Goal: Use online tool/utility: Utilize a website feature to perform a specific function

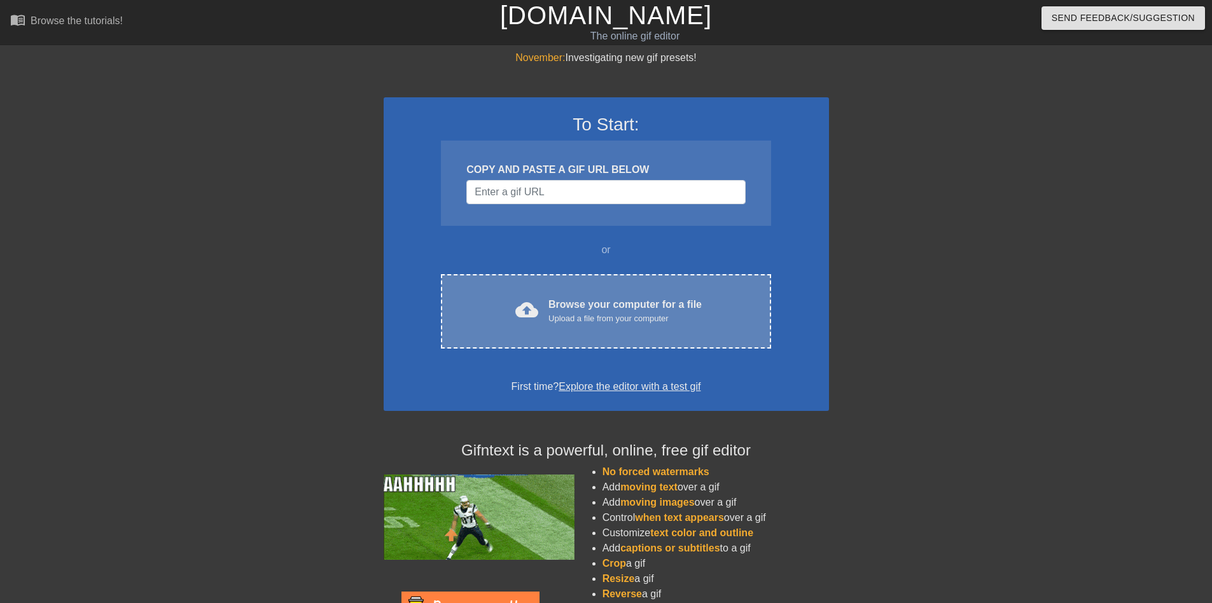
click at [572, 311] on div "Browse your computer for a file Upload a file from your computer" at bounding box center [625, 311] width 153 height 28
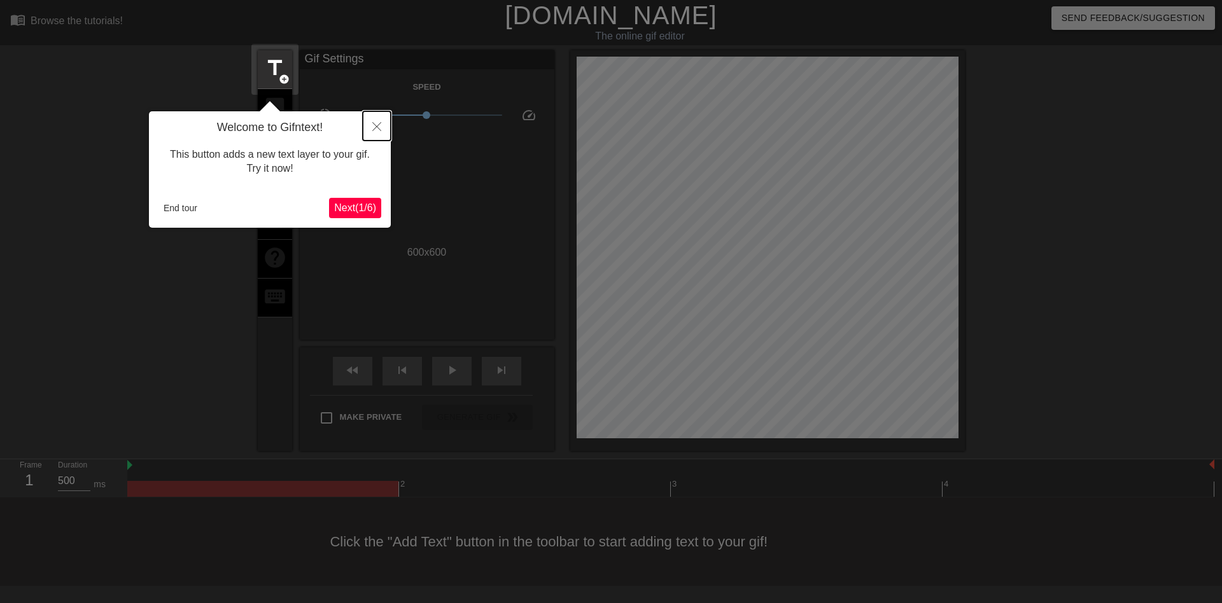
click at [374, 123] on button "Close" at bounding box center [377, 125] width 28 height 29
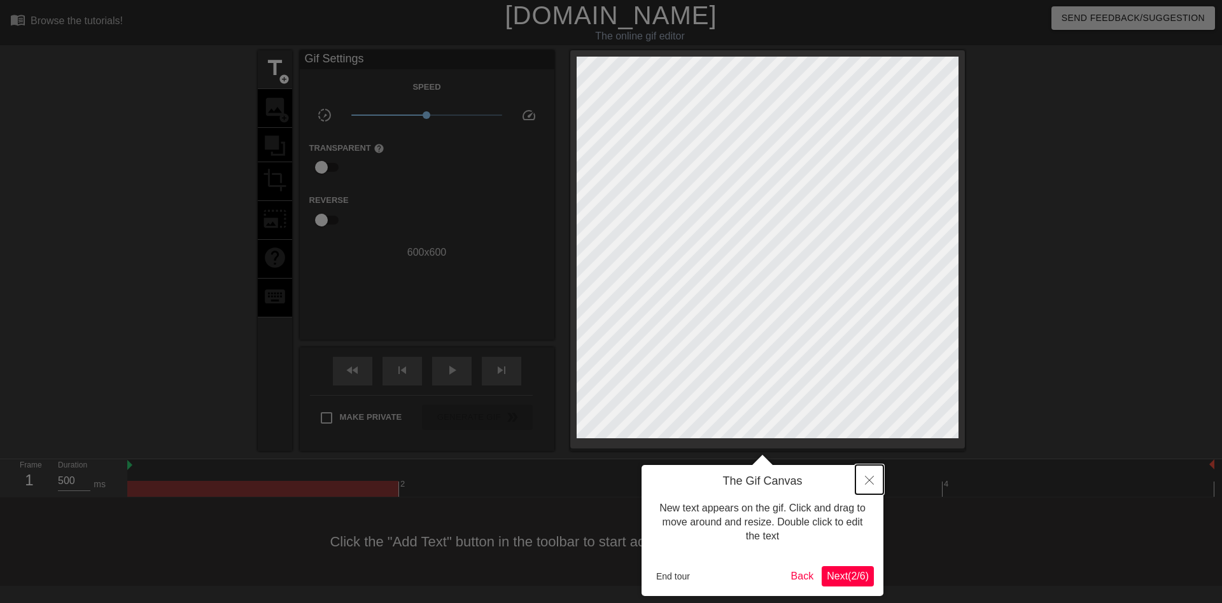
click at [862, 486] on button "Close" at bounding box center [869, 479] width 28 height 29
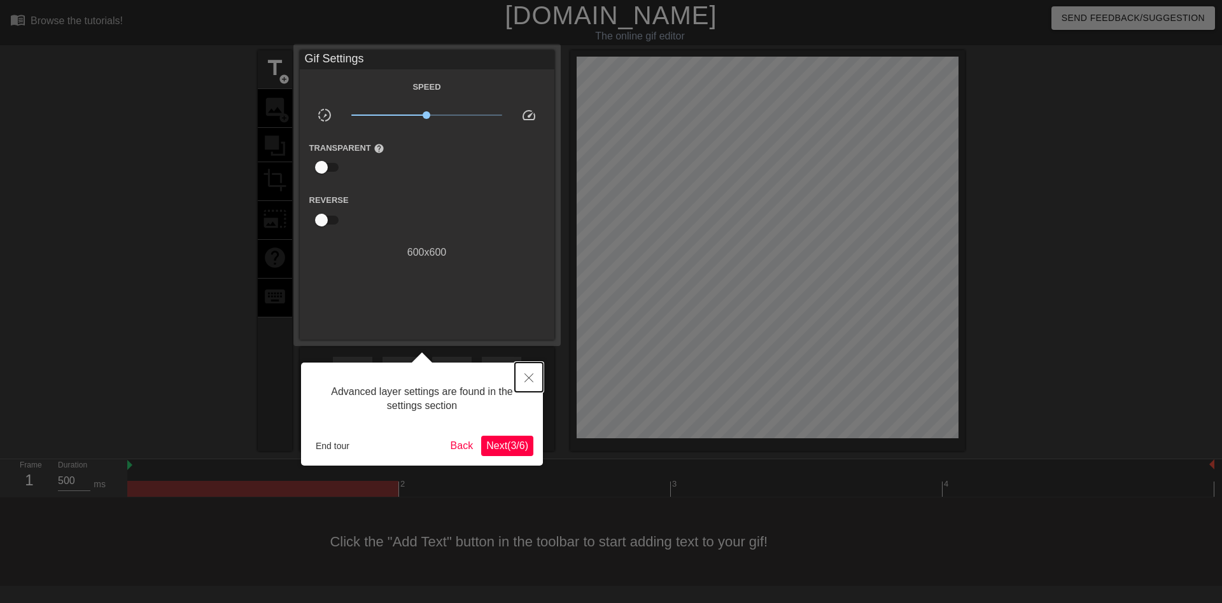
click at [528, 377] on icon "Close" at bounding box center [528, 378] width 9 height 9
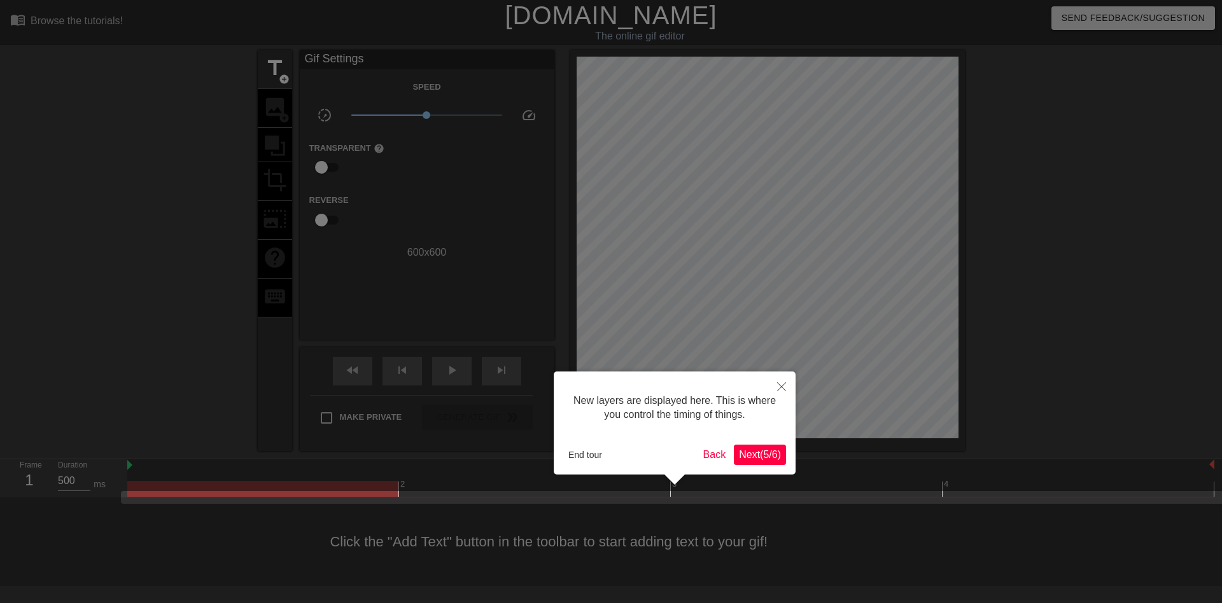
click at [748, 451] on span "Next ( 5 / 6 )" at bounding box center [760, 454] width 42 height 11
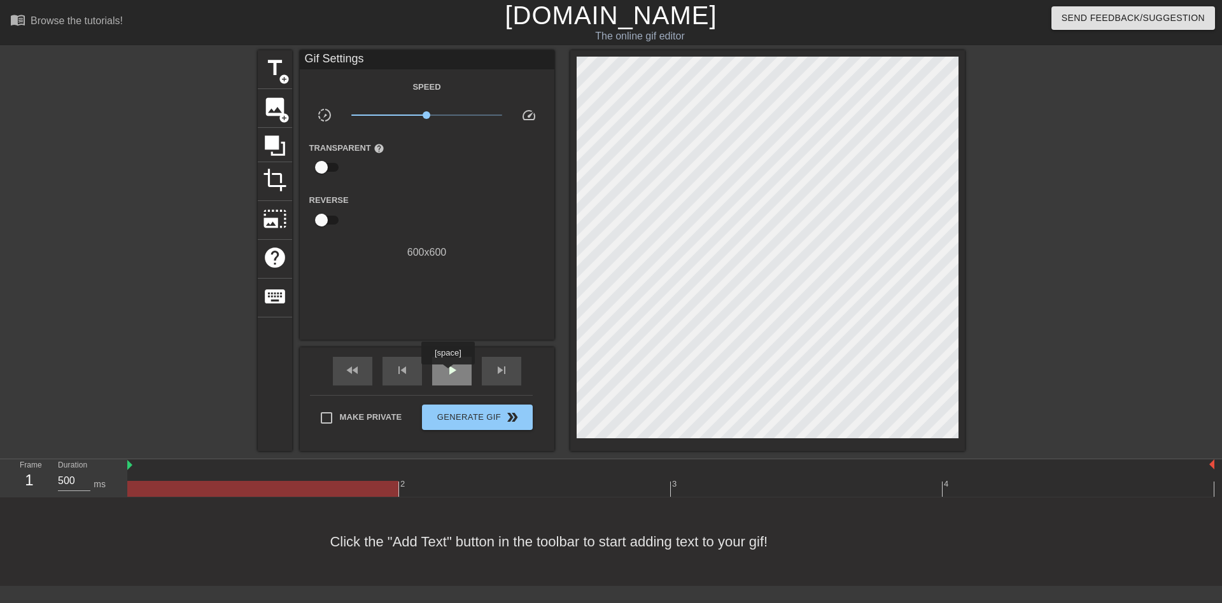
click at [447, 373] on span "play_arrow" at bounding box center [451, 370] width 15 height 15
click at [450, 373] on span "pause" at bounding box center [451, 370] width 15 height 15
click at [271, 78] on span "title" at bounding box center [275, 68] width 24 height 24
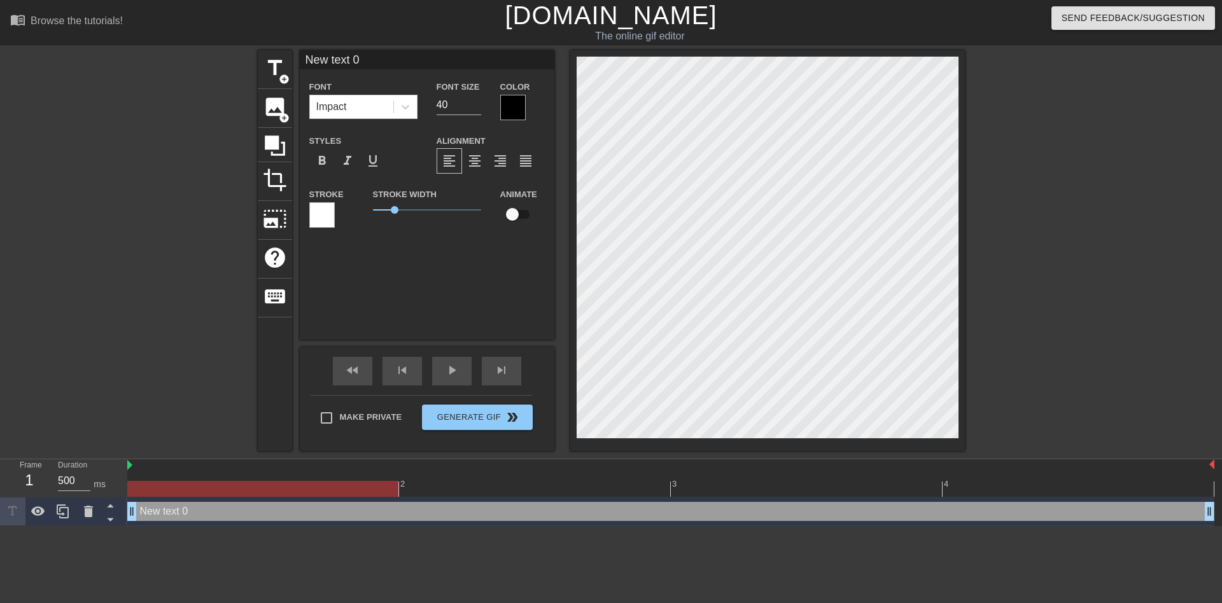
scroll to position [2, 3]
type input "P"
type textarea "P"
type input "PA"
type textarea "PA"
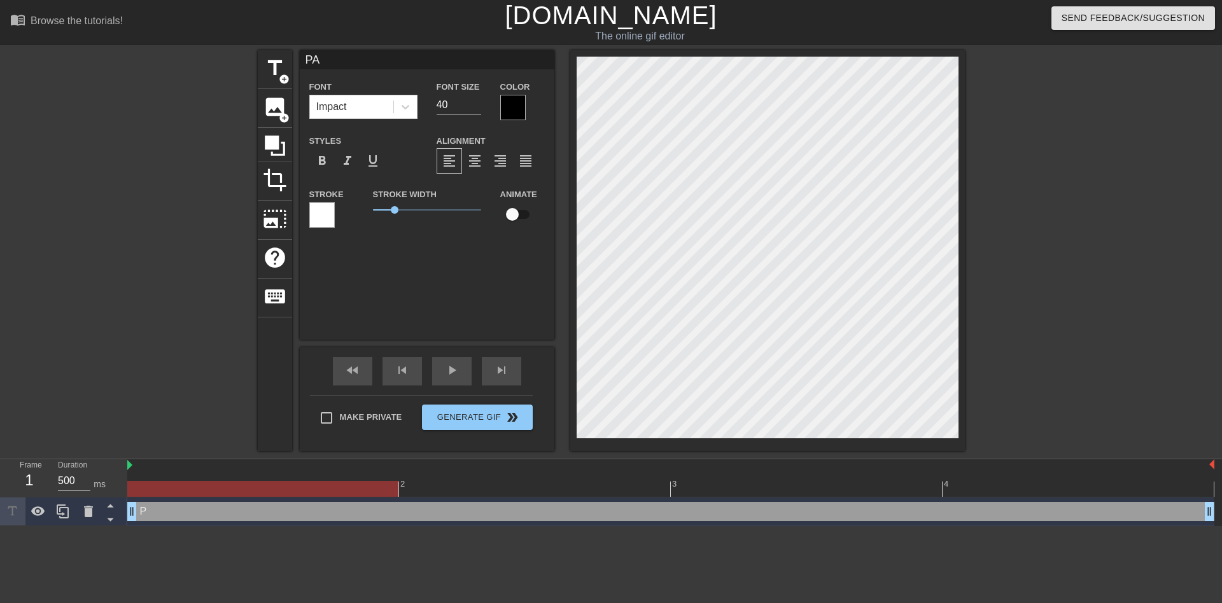
type input "PAP"
type textarea "PAPA"
type input "PAPA"
type textarea "PAPA"
type input "PAPA G"
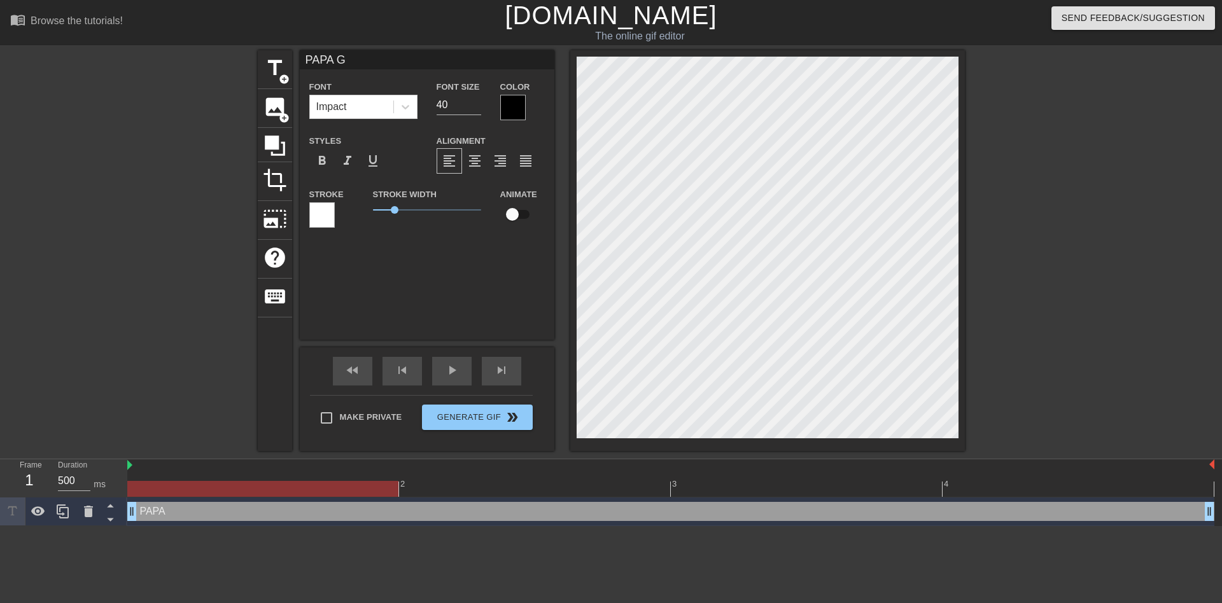
type textarea "PAPA G"
type input "PAPA GO"
type textarea "PAPA GO"
type input "PAPA GOO"
type textarea "PAPA GOO"
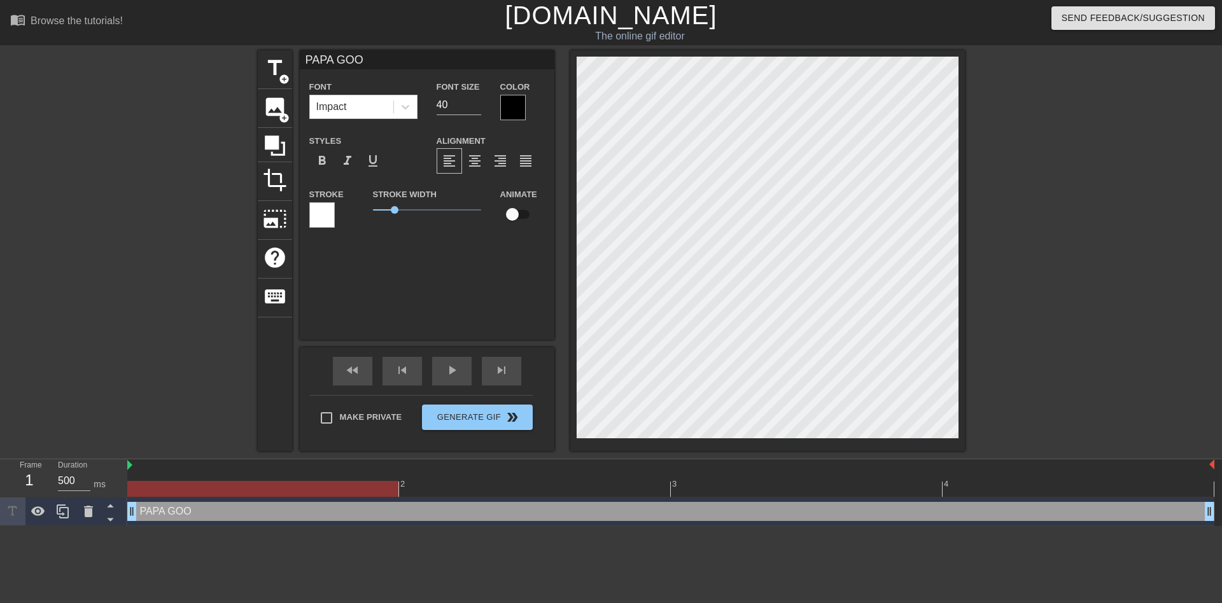
type input "PAPA GOOS"
type textarea "PAPA GOOS"
type input "PAPA GOOSE"
type textarea "PAPA GOOSE"
click at [507, 106] on div at bounding box center [512, 107] width 25 height 25
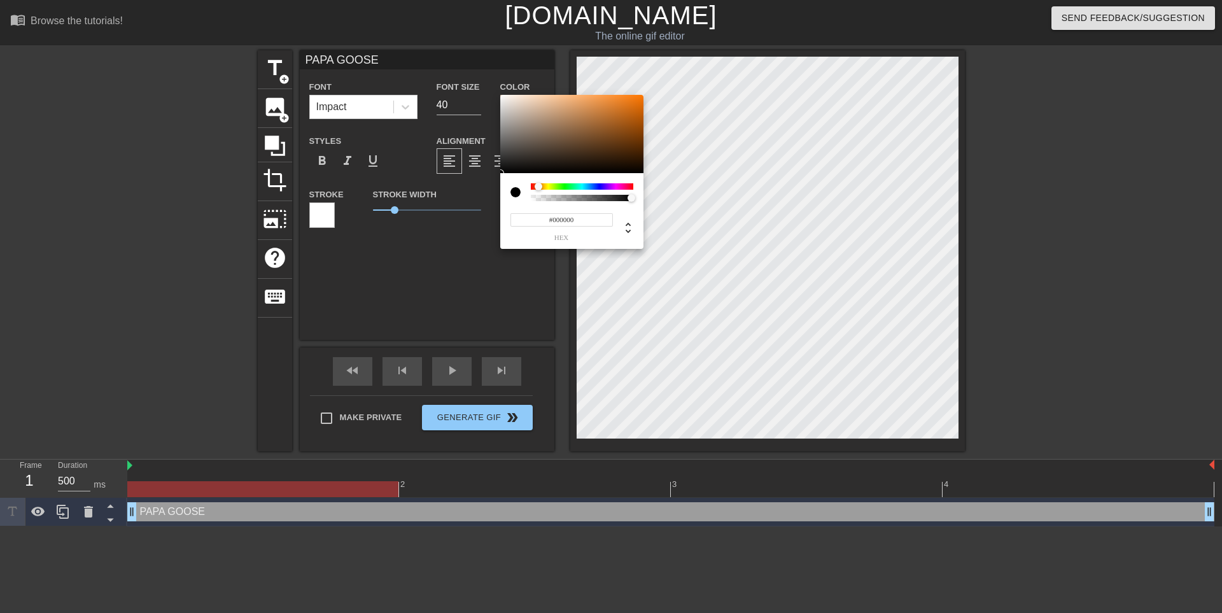
click at [538, 185] on div at bounding box center [542, 187] width 8 height 8
drag, startPoint x: 612, startPoint y: 116, endPoint x: 587, endPoint y: 88, distance: 37.4
click at [587, 88] on div "#FFAC63 hex" at bounding box center [611, 306] width 1222 height 613
drag, startPoint x: 538, startPoint y: 186, endPoint x: 540, endPoint y: 178, distance: 7.9
click at [537, 185] on div at bounding box center [537, 187] width 8 height 8
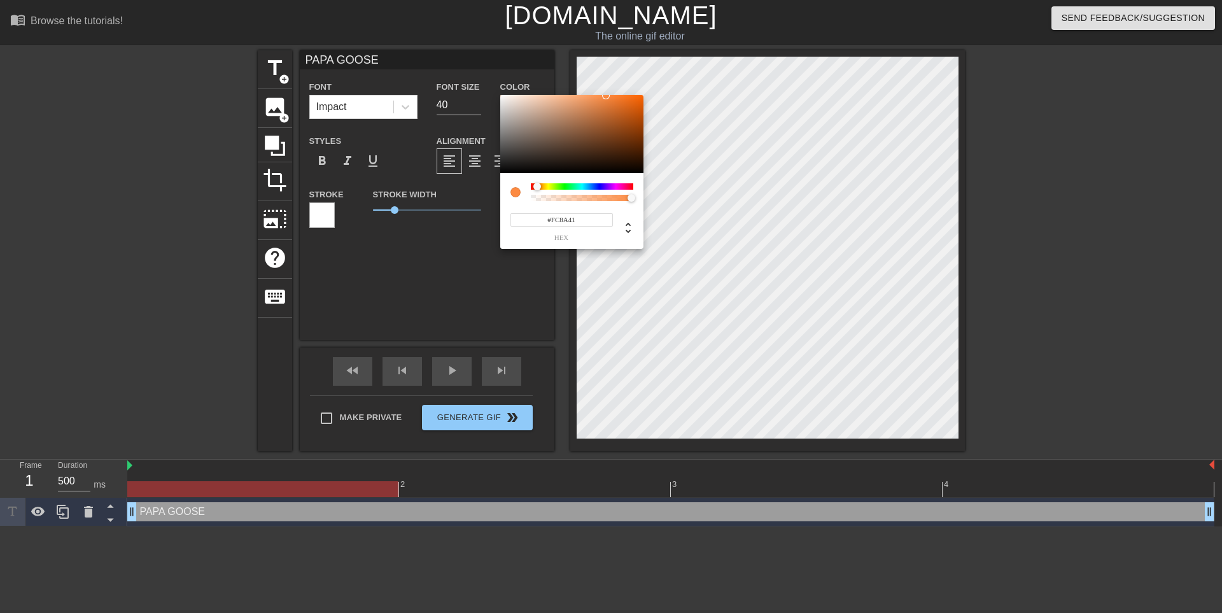
type input "#FE8B41"
drag, startPoint x: 598, startPoint y: 98, endPoint x: 607, endPoint y: 95, distance: 9.5
click at [607, 95] on div at bounding box center [571, 134] width 143 height 79
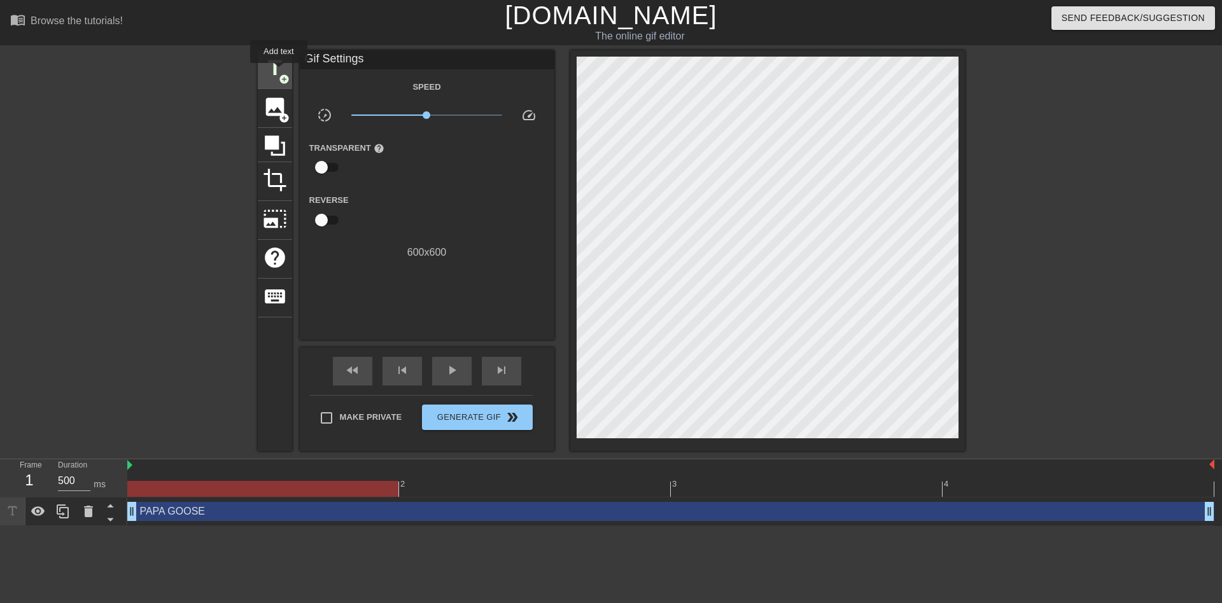
click at [279, 72] on span "title" at bounding box center [275, 68] width 24 height 24
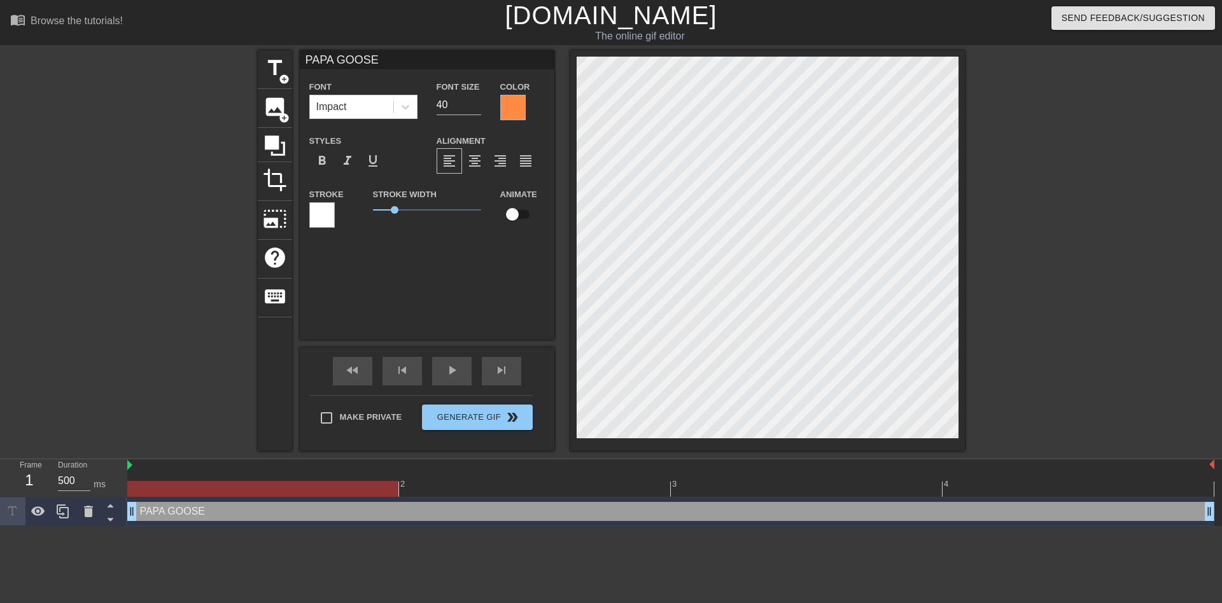
click at [523, 216] on input "checkbox" at bounding box center [512, 214] width 73 height 24
click at [524, 216] on input "checkbox" at bounding box center [524, 214] width 73 height 24
click at [524, 216] on input "checkbox" at bounding box center [512, 214] width 73 height 24
click at [524, 216] on input "checkbox" at bounding box center [524, 214] width 73 height 24
checkbox input "false"
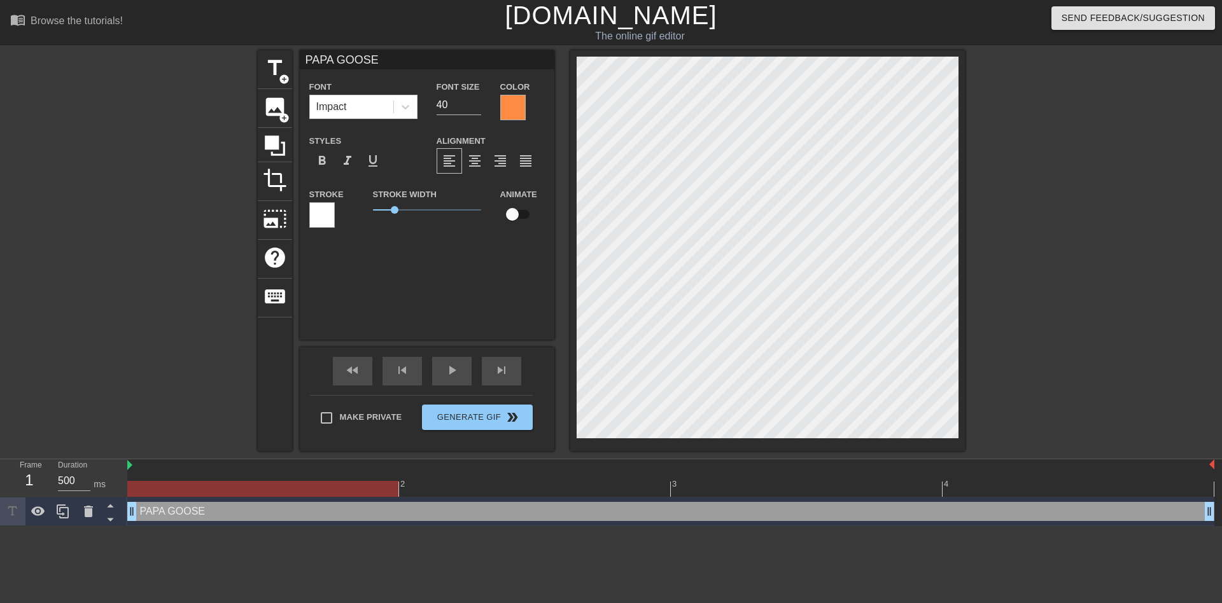
click at [657, 514] on div "PAPA GOOSE drag_handle drag_handle" at bounding box center [670, 511] width 1087 height 19
drag, startPoint x: 727, startPoint y: 514, endPoint x: 1221, endPoint y: 516, distance: 493.9
click at [684, 516] on div "PAPA GOOSE drag_handle drag_handle" at bounding box center [670, 511] width 1087 height 19
click at [322, 163] on span "format_bold" at bounding box center [321, 160] width 15 height 15
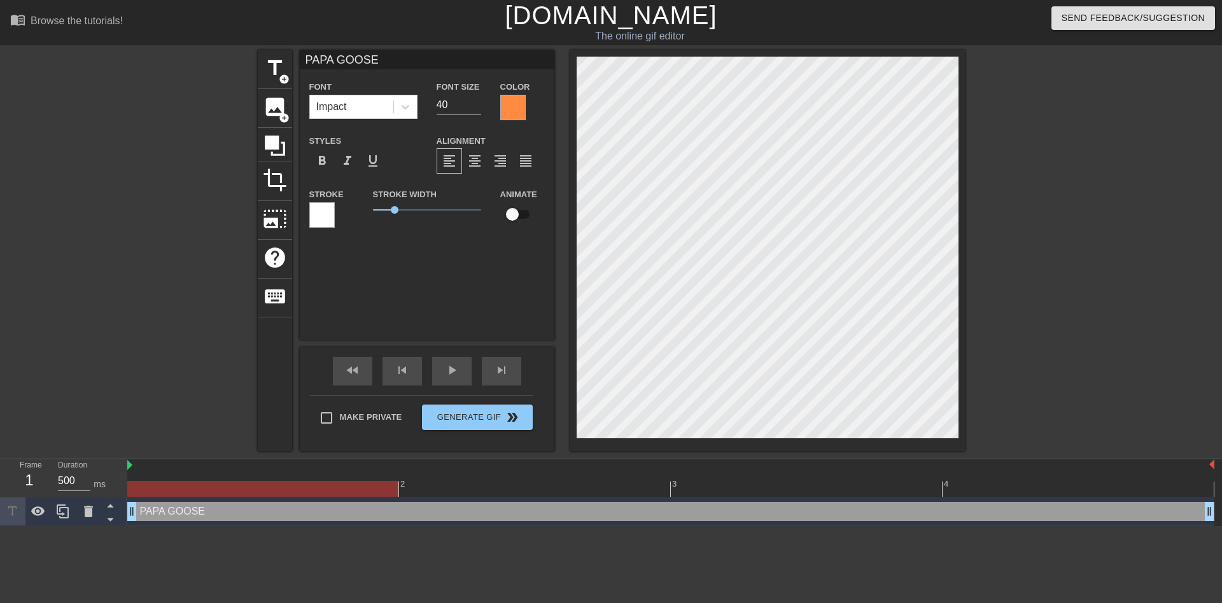
click at [321, 223] on div at bounding box center [321, 214] width 25 height 25
click at [333, 215] on div at bounding box center [321, 214] width 25 height 25
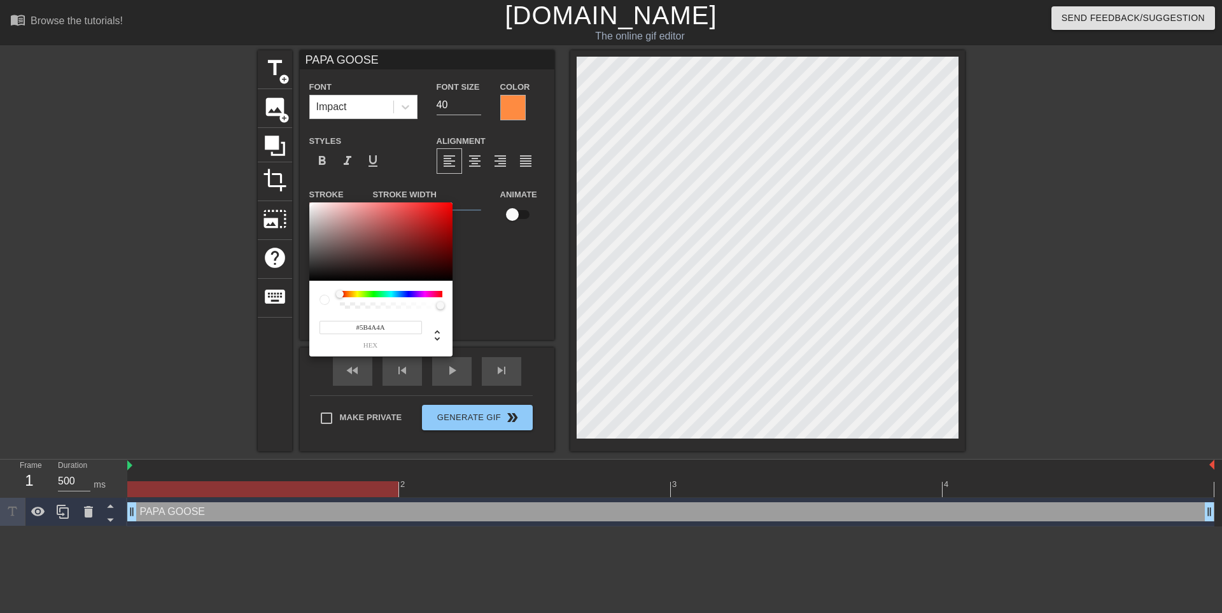
type input "#000000"
drag, startPoint x: 293, startPoint y: 307, endPoint x: 281, endPoint y: 319, distance: 16.7
click at [279, 319] on div "#000000 hex" at bounding box center [611, 306] width 1222 height 613
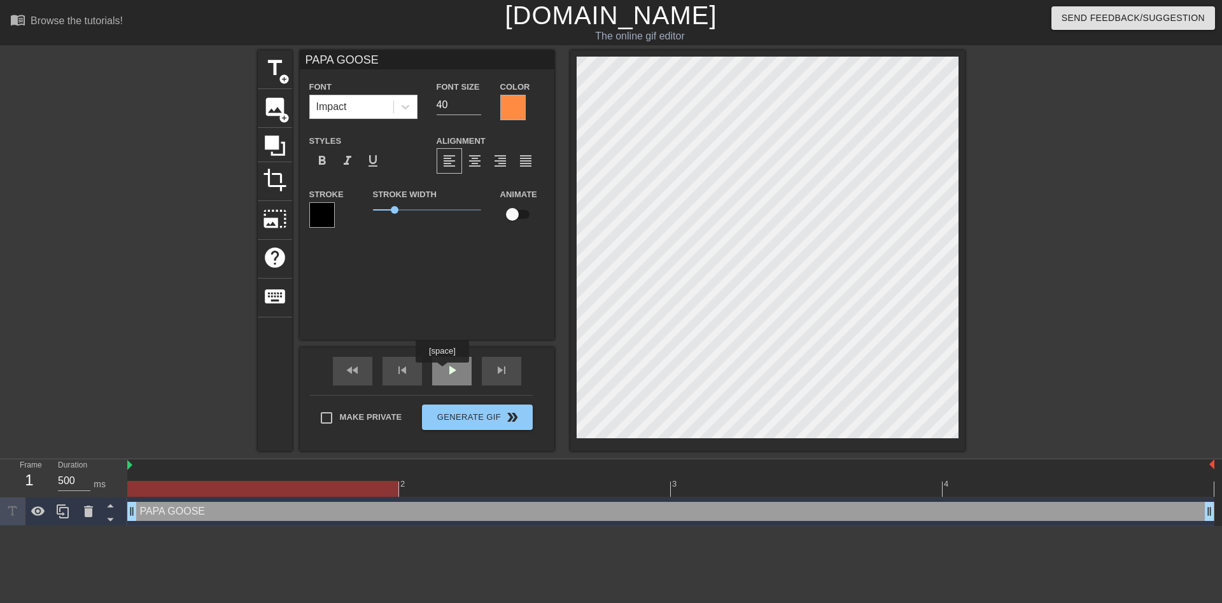
click at [442, 372] on div "play_arrow" at bounding box center [451, 371] width 39 height 29
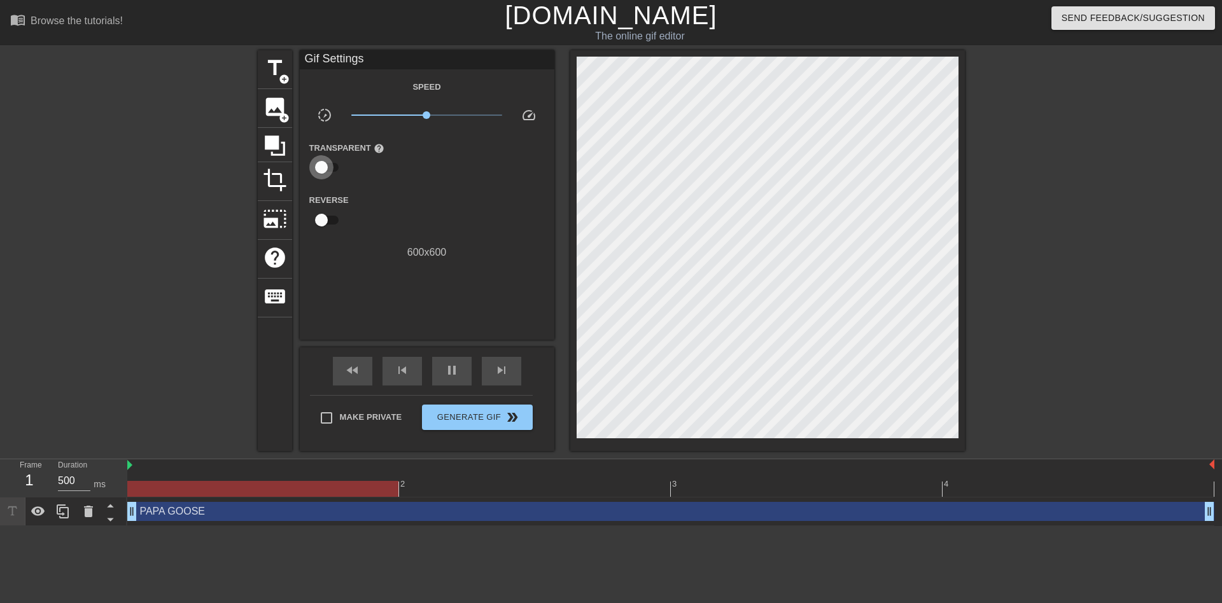
click at [336, 172] on input "checkbox" at bounding box center [321, 167] width 73 height 24
checkbox input "true"
click at [435, 171] on div at bounding box center [427, 167] width 25 height 25
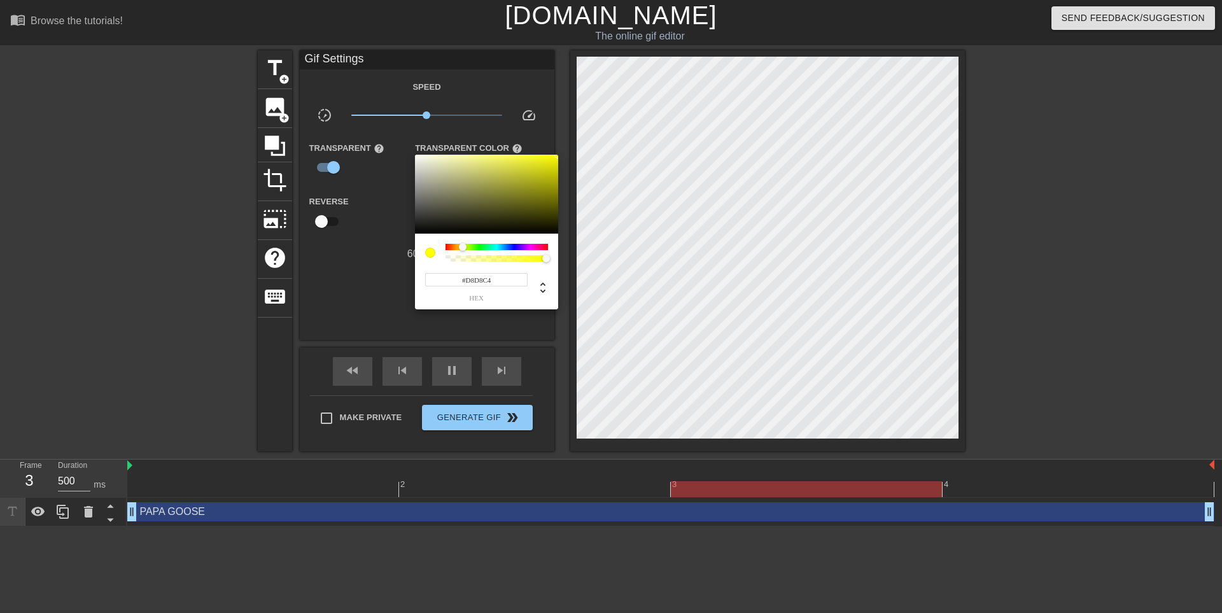
type input "#FFFFFF"
drag, startPoint x: 415, startPoint y: 157, endPoint x: 369, endPoint y: 127, distance: 54.9
click at [369, 127] on div "#FFFFFF hex" at bounding box center [611, 306] width 1222 height 613
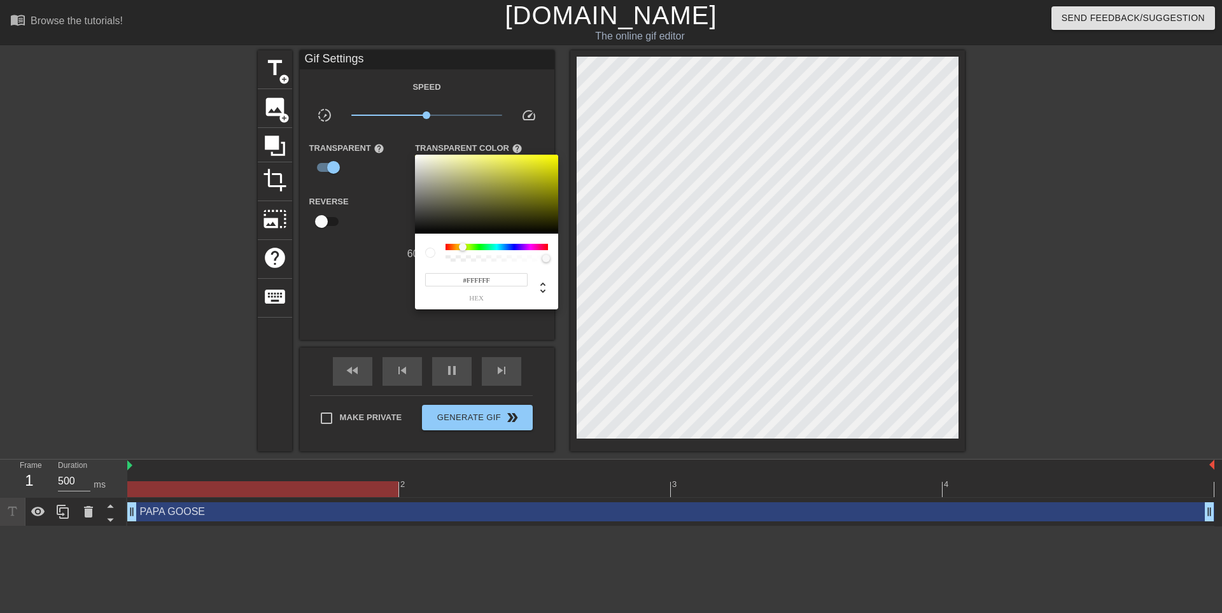
click at [381, 287] on div at bounding box center [611, 306] width 1222 height 613
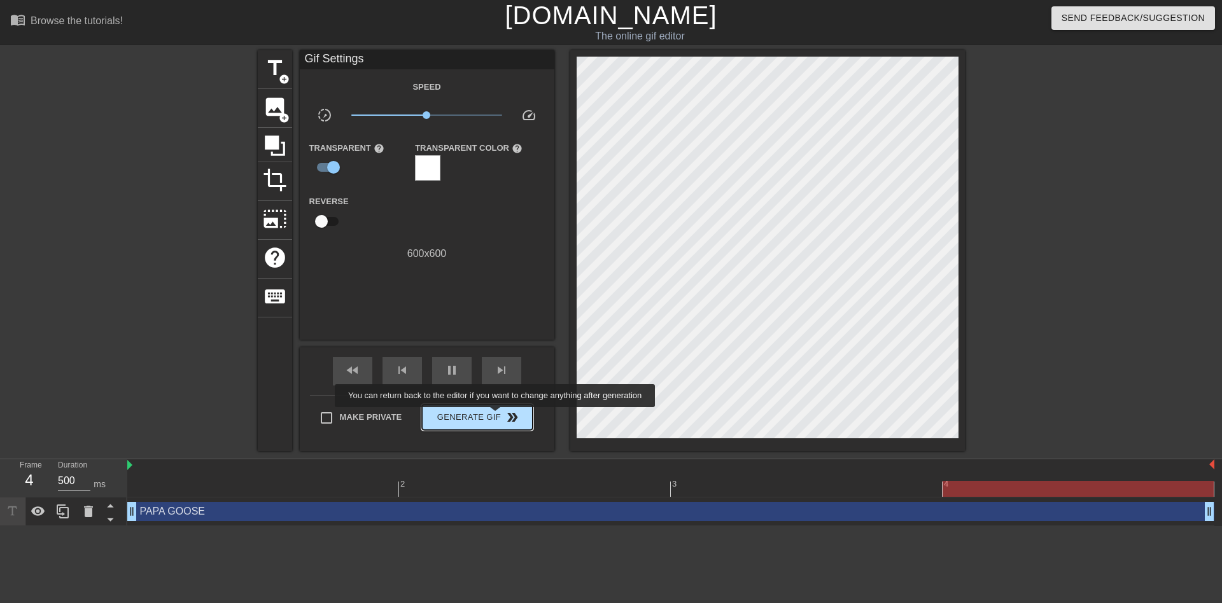
click at [496, 417] on span "Generate Gif double_arrow" at bounding box center [477, 417] width 100 height 15
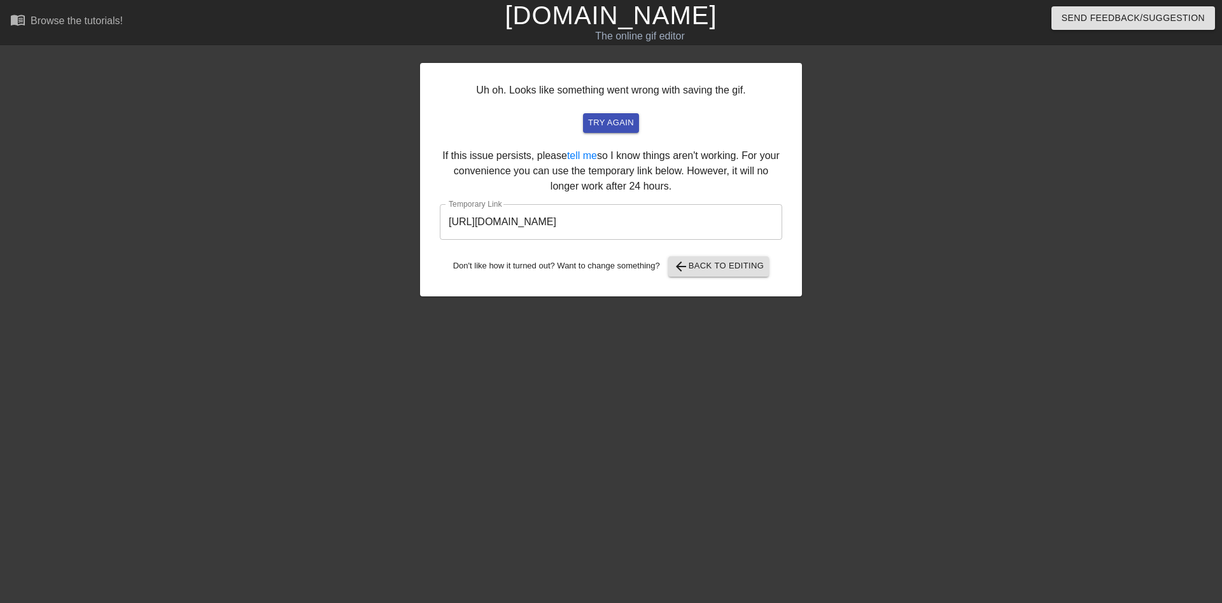
drag, startPoint x: 496, startPoint y: 417, endPoint x: 759, endPoint y: 165, distance: 364.2
click at [759, 165] on div "Uh oh. Looks like something went wrong with saving the gif. try again If this i…" at bounding box center [611, 180] width 382 height 234
click at [672, 227] on input "https://www.gifntext.com/temp_generations/G3riBuwd.gif" at bounding box center [611, 222] width 342 height 36
click at [673, 224] on input "https://www.gifntext.com/temp_generations/G3riBuwd.gif" at bounding box center [611, 222] width 342 height 36
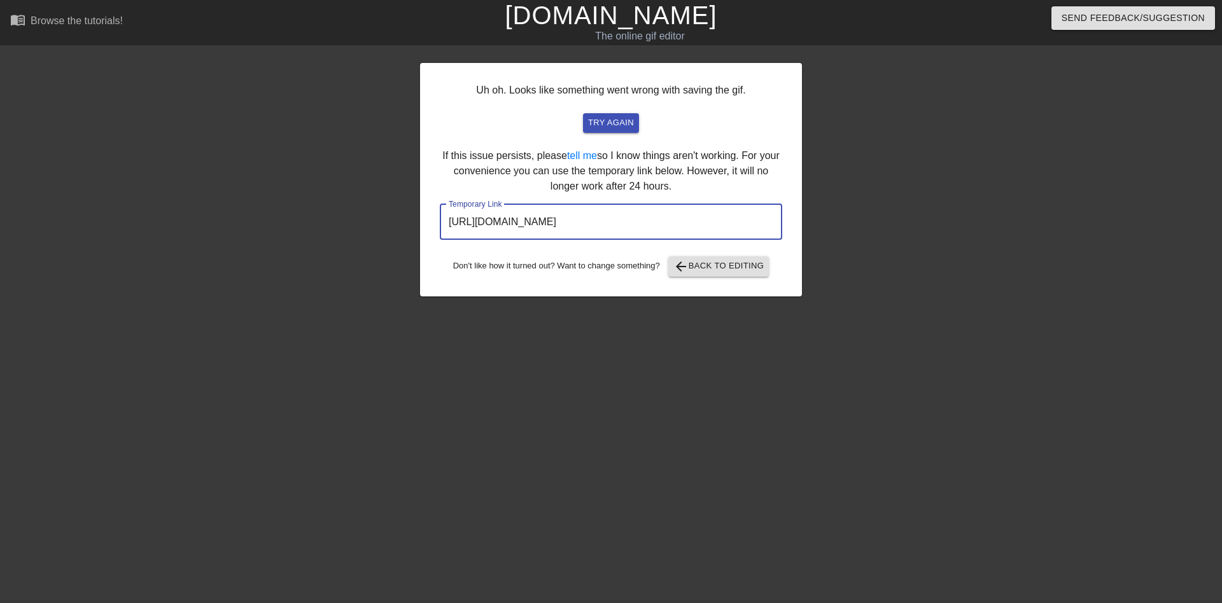
click at [673, 224] on input "https://www.gifntext.com/temp_generations/G3riBuwd.gif" at bounding box center [611, 222] width 342 height 36
click at [69, 76] on div "Uh oh. Looks like something went wrong with saving the gif. try again If this i…" at bounding box center [611, 241] width 1222 height 382
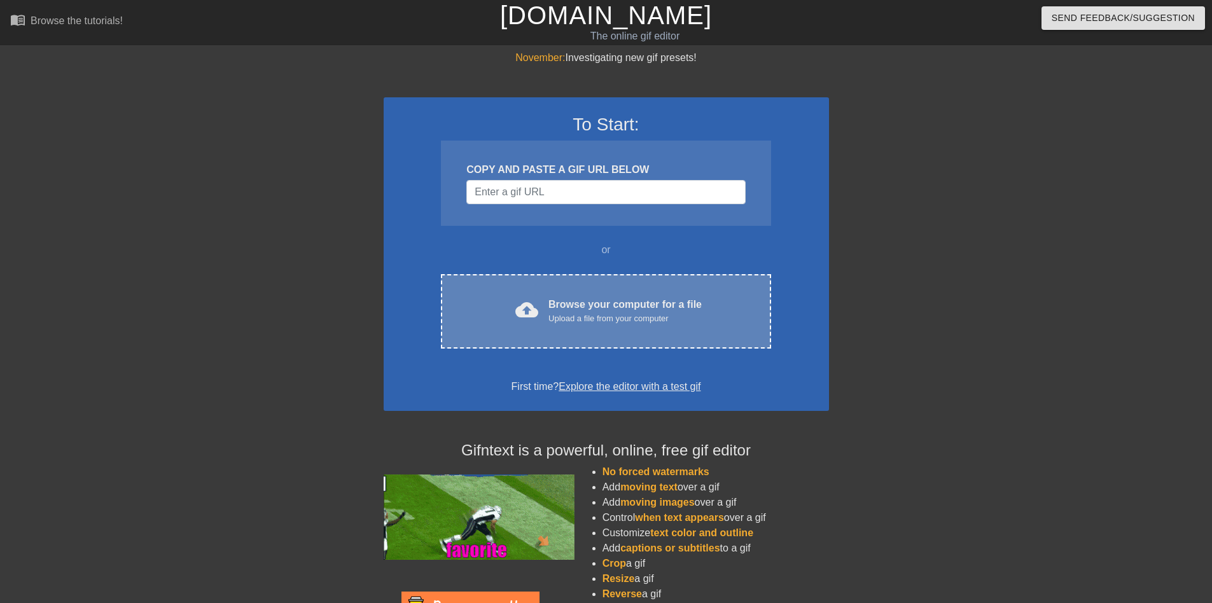
click at [566, 301] on div "Browse your computer for a file Upload a file from your computer" at bounding box center [625, 311] width 153 height 28
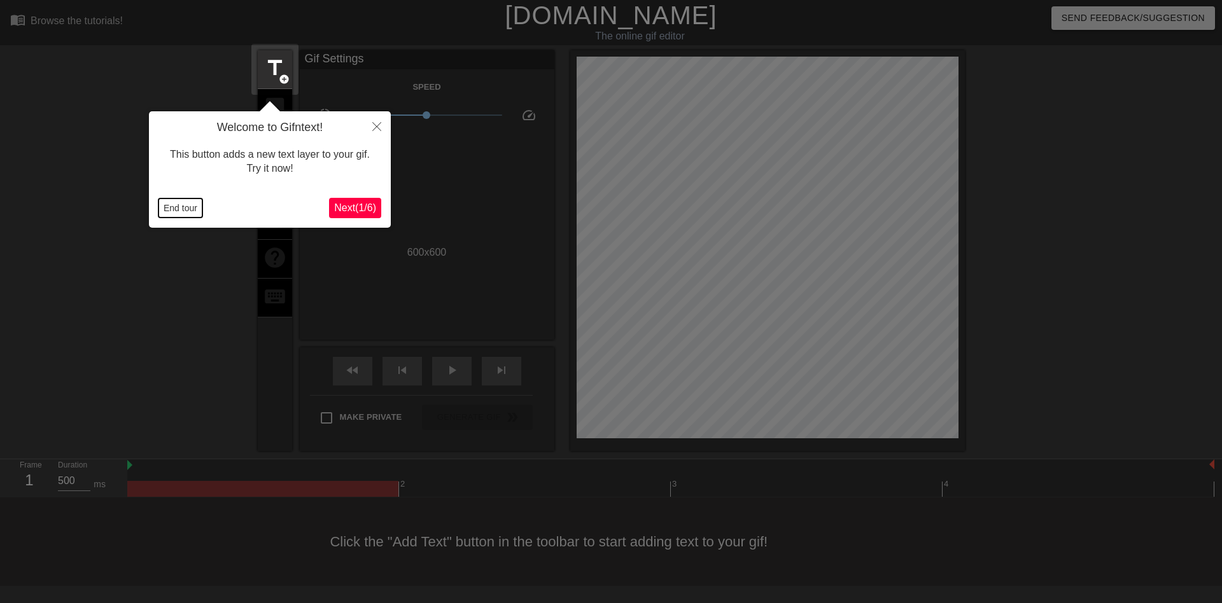
click at [193, 207] on button "End tour" at bounding box center [180, 208] width 44 height 19
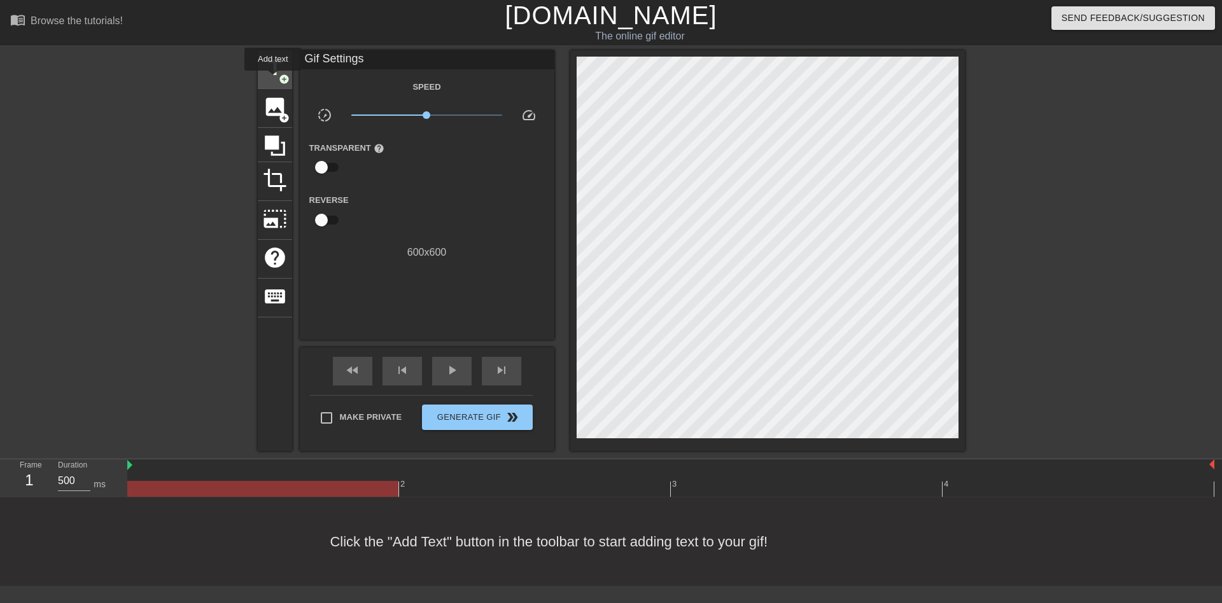
click at [273, 80] on span "title" at bounding box center [275, 68] width 24 height 24
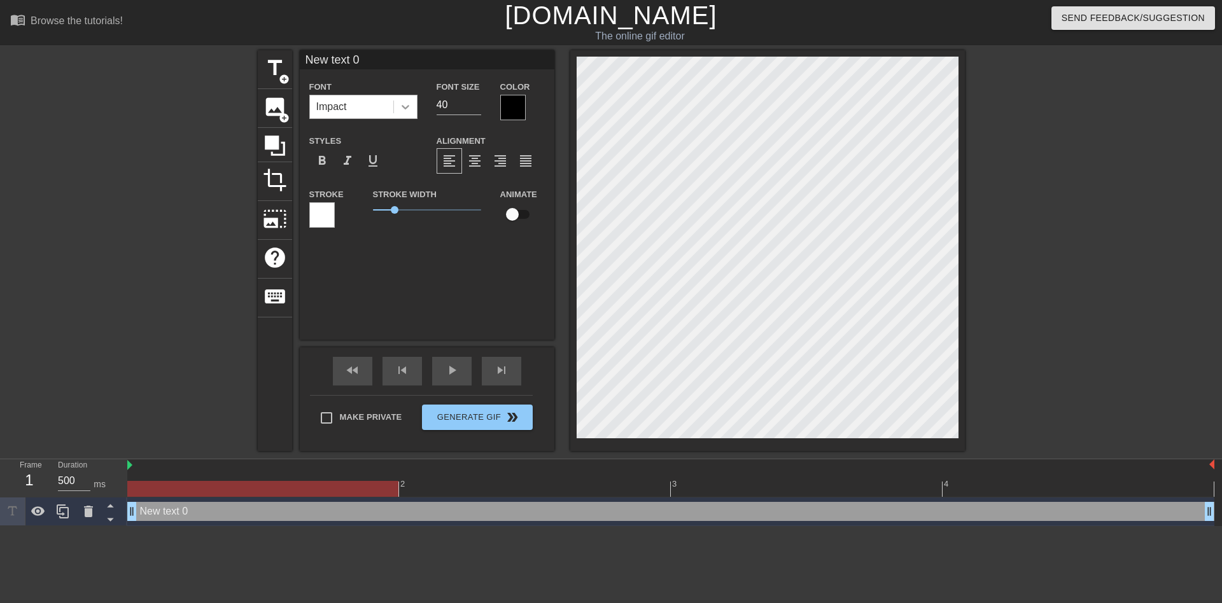
click at [394, 109] on div at bounding box center [405, 106] width 23 height 23
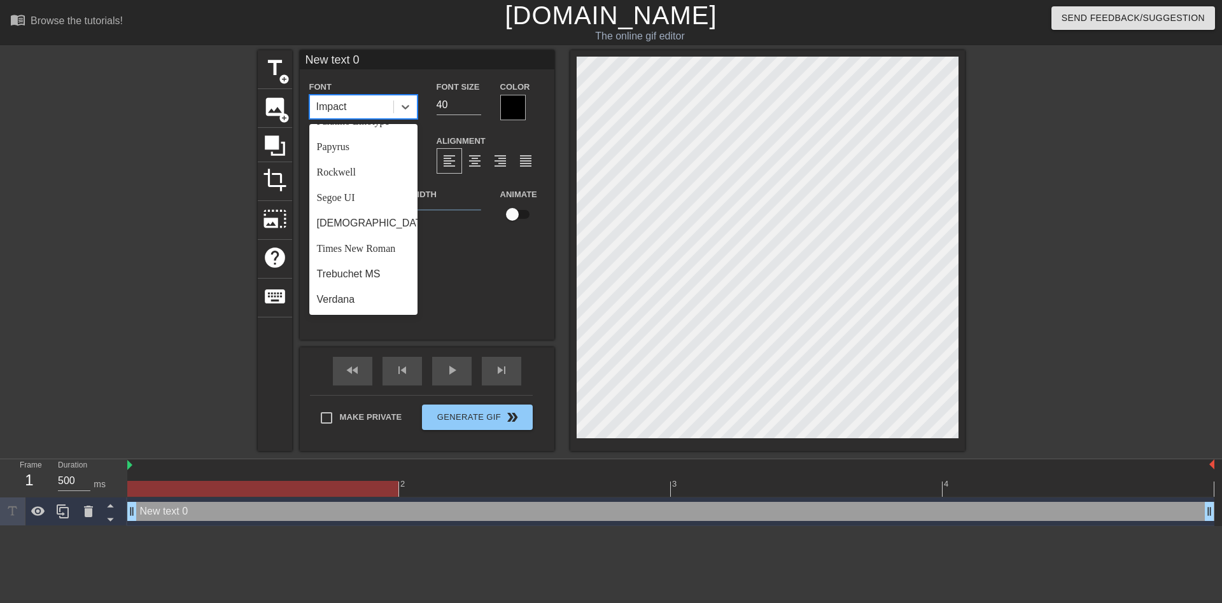
scroll to position [456, 0]
click at [278, 359] on div "title add_circle image add_circle crop photo_size_select_large help keyboard" at bounding box center [275, 250] width 34 height 401
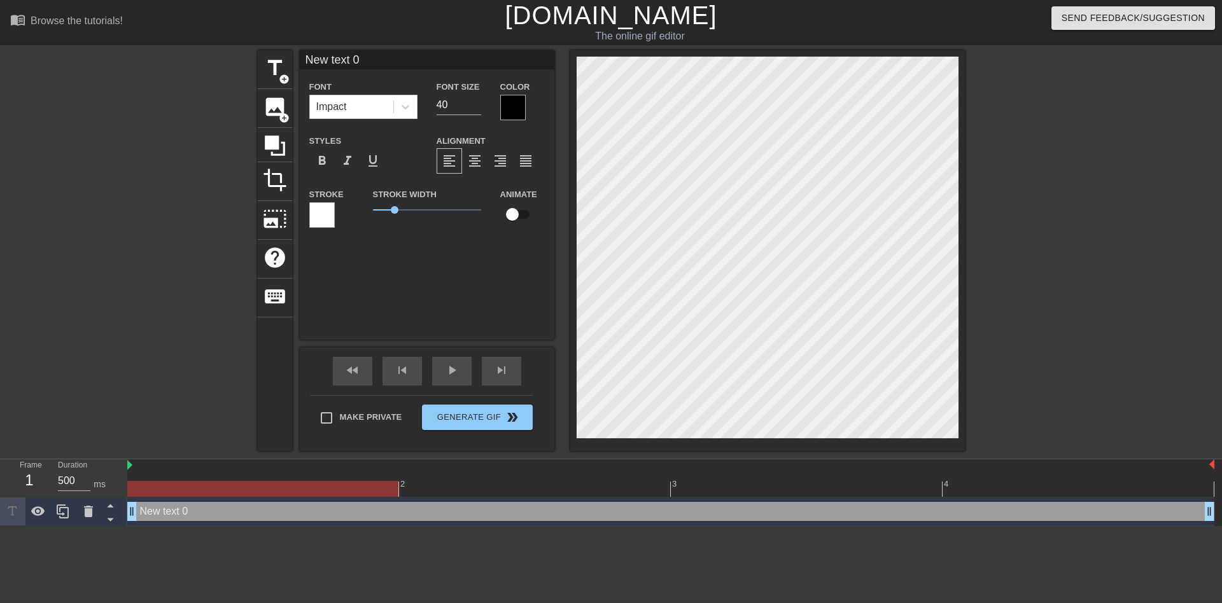
scroll to position [2, 3]
type input "p"
type textarea "p"
type input "pa"
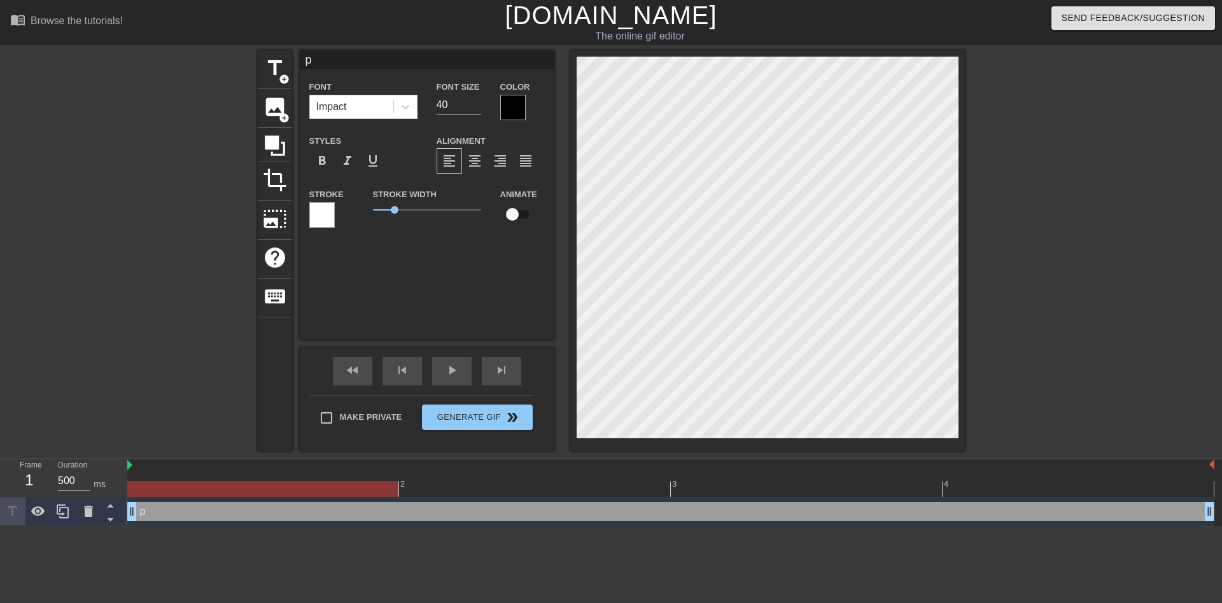
type textarea "pa"
type input "p"
type textarea "p"
type input "P"
type textarea "P"
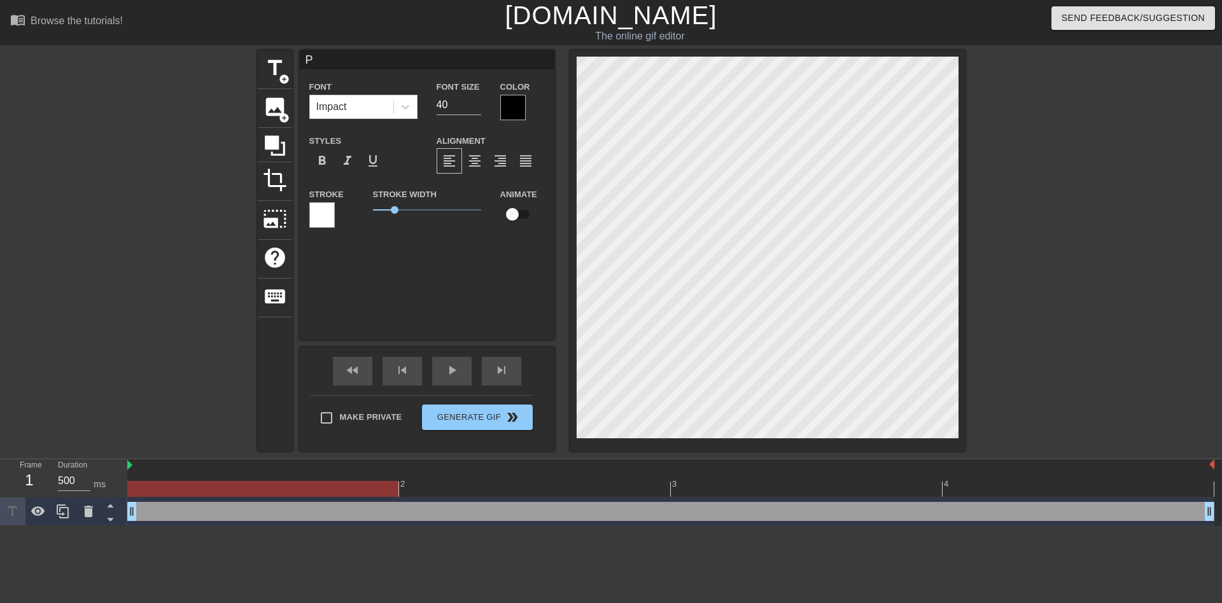
type input "PA"
type textarea "PA"
type input "PAA"
type textarea "PAA"
type input "PAAP"
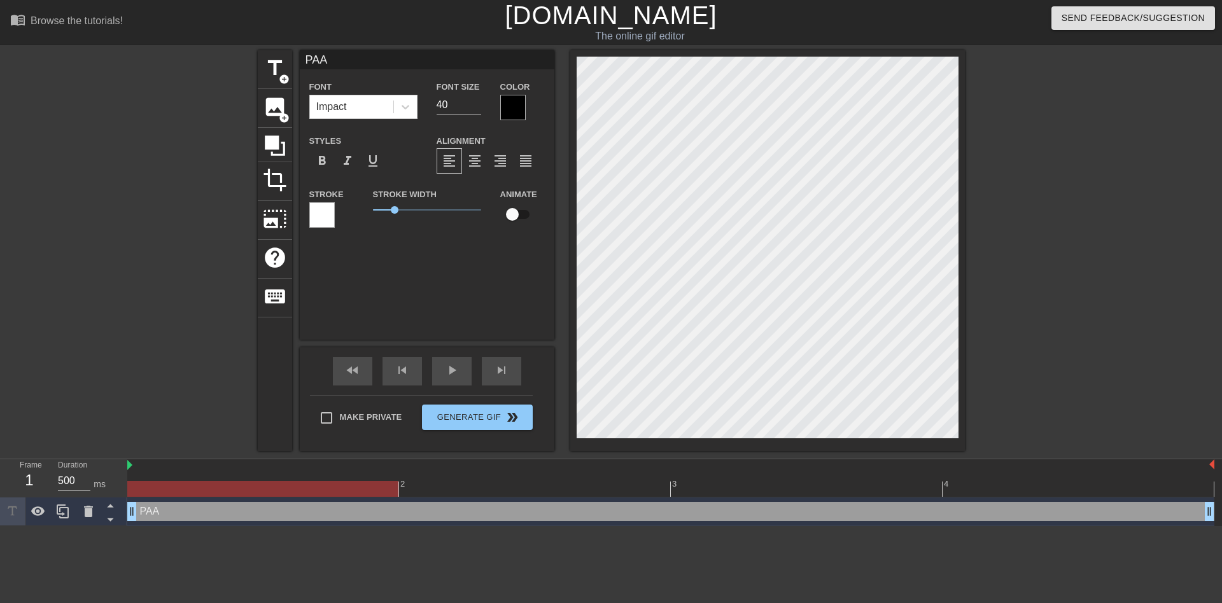
type textarea "PAAP"
type input "PAA"
type textarea "PAA"
type input "PA"
type textarea "PA"
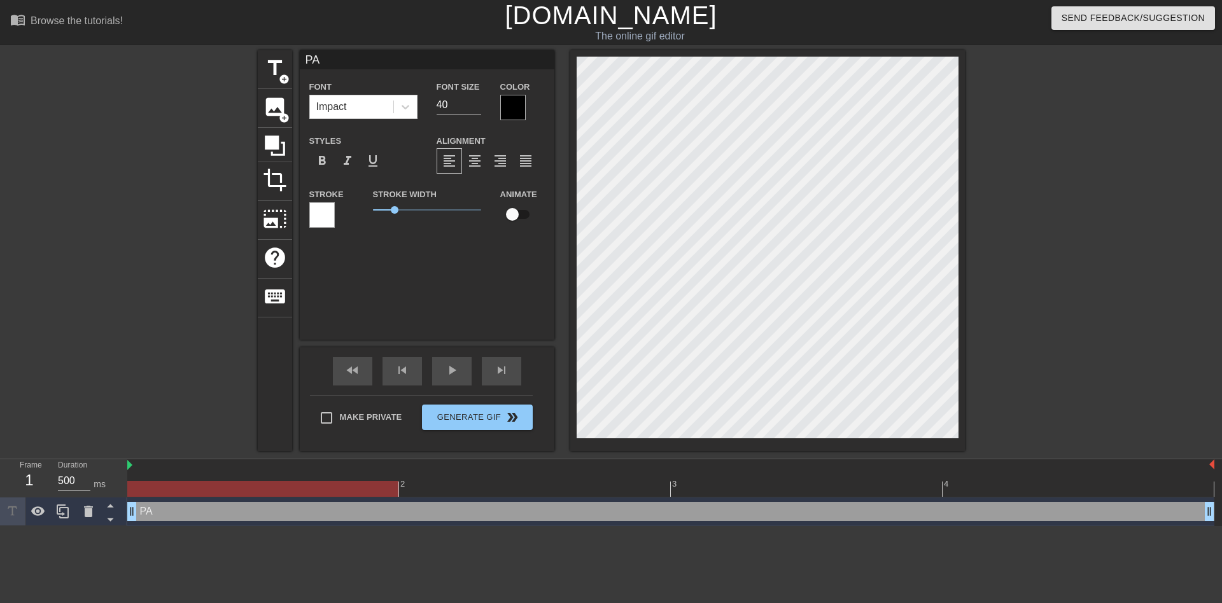
type input "PAP"
type textarea "PAP"
type input "PAPA"
type textarea "PAPA"
type input "PAPA"
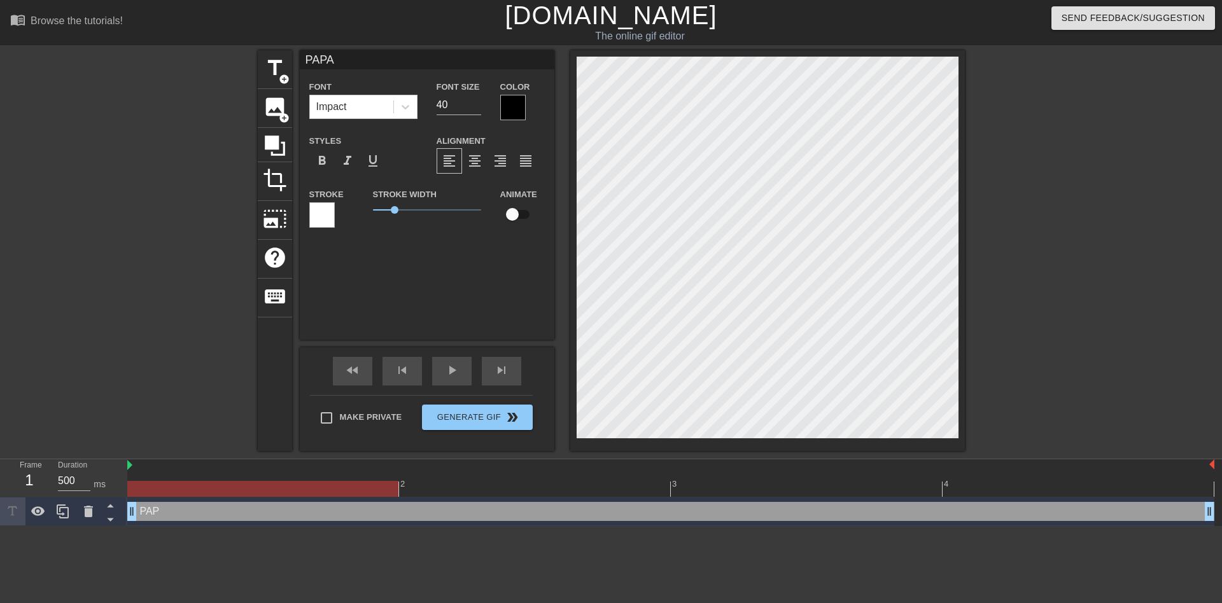
type textarea "PAPA"
type input "PAPA G"
type textarea "PAPA G"
type input "PAPA GO"
type textarea "PAPA GO"
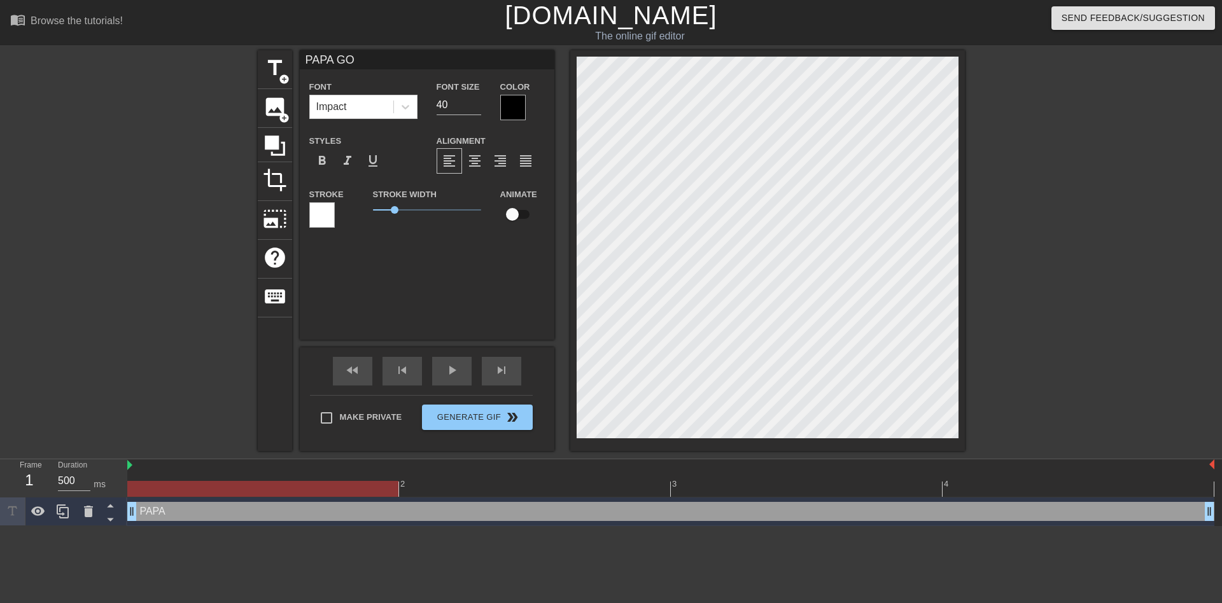
scroll to position [2, 3]
type input "PAPA GOO"
type textarea "PAPA GOO"
type input "PAPA GOOS"
type textarea "PAPA GOOS"
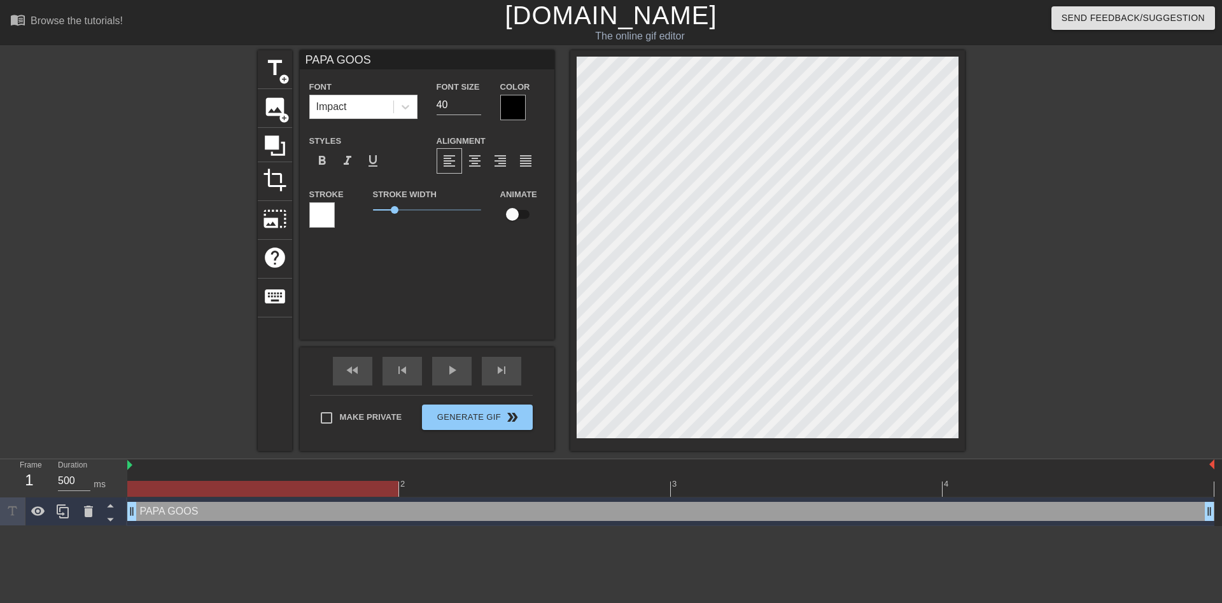
type input "PAPA GOOSE"
type textarea "PAPA GOOSE"
click at [521, 115] on div at bounding box center [512, 107] width 25 height 25
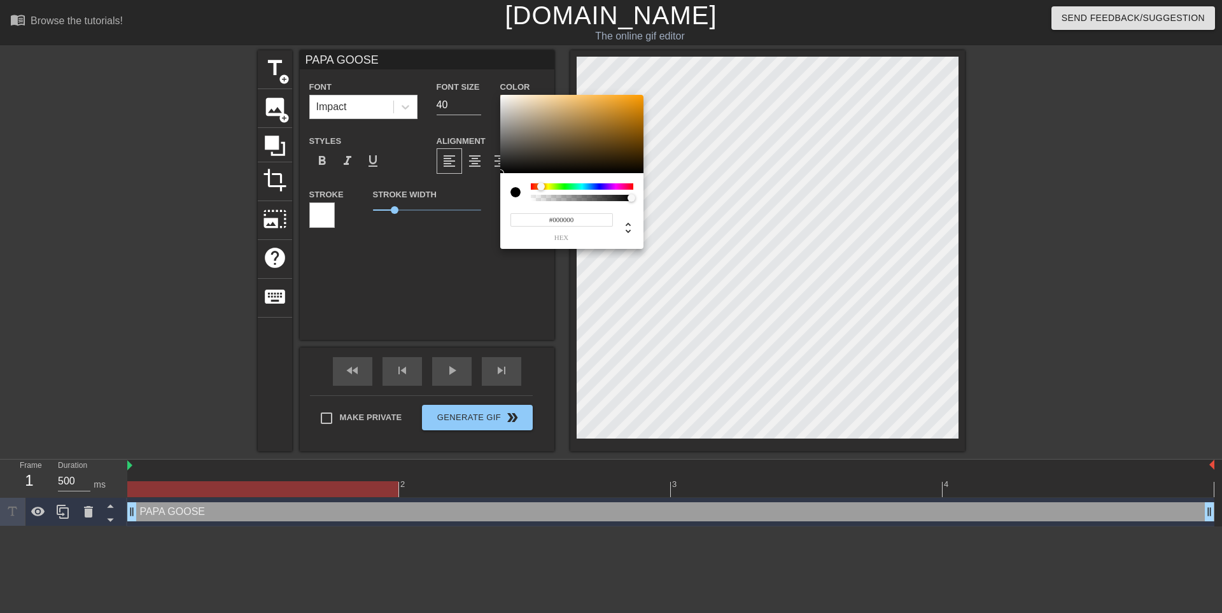
click at [541, 187] on div at bounding box center [582, 186] width 102 height 6
drag, startPoint x: 598, startPoint y: 95, endPoint x: 627, endPoint y: 64, distance: 42.8
click at [627, 64] on div "#FFA91D hex" at bounding box center [611, 306] width 1222 height 613
type input "#FF861D"
click at [538, 186] on div at bounding box center [539, 187] width 8 height 8
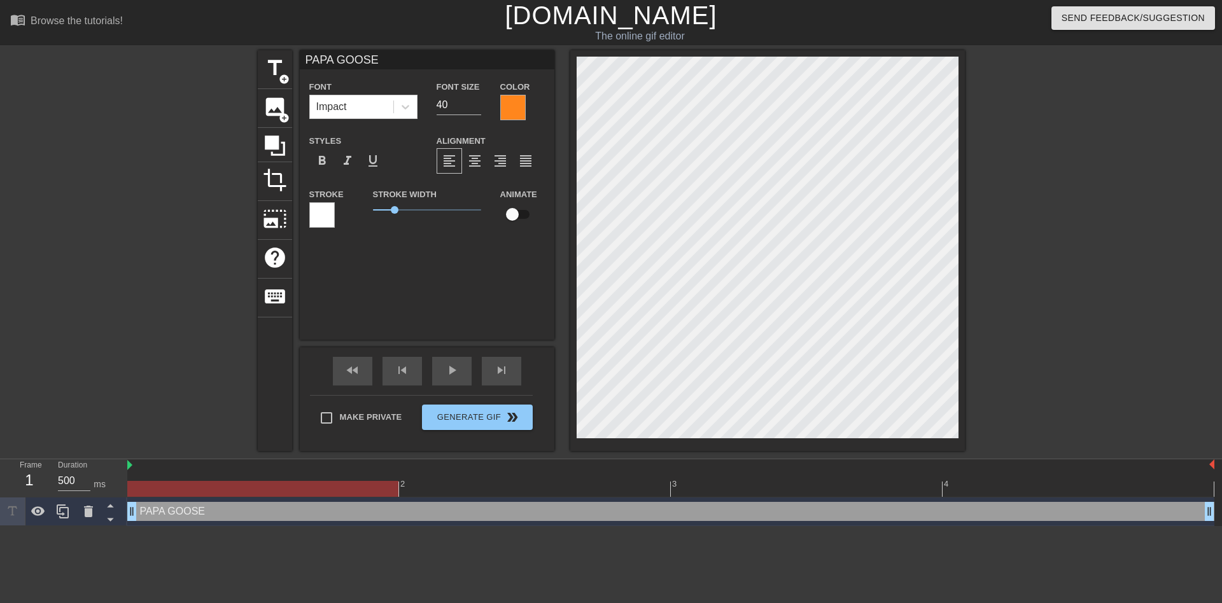
click at [315, 213] on div at bounding box center [321, 214] width 25 height 25
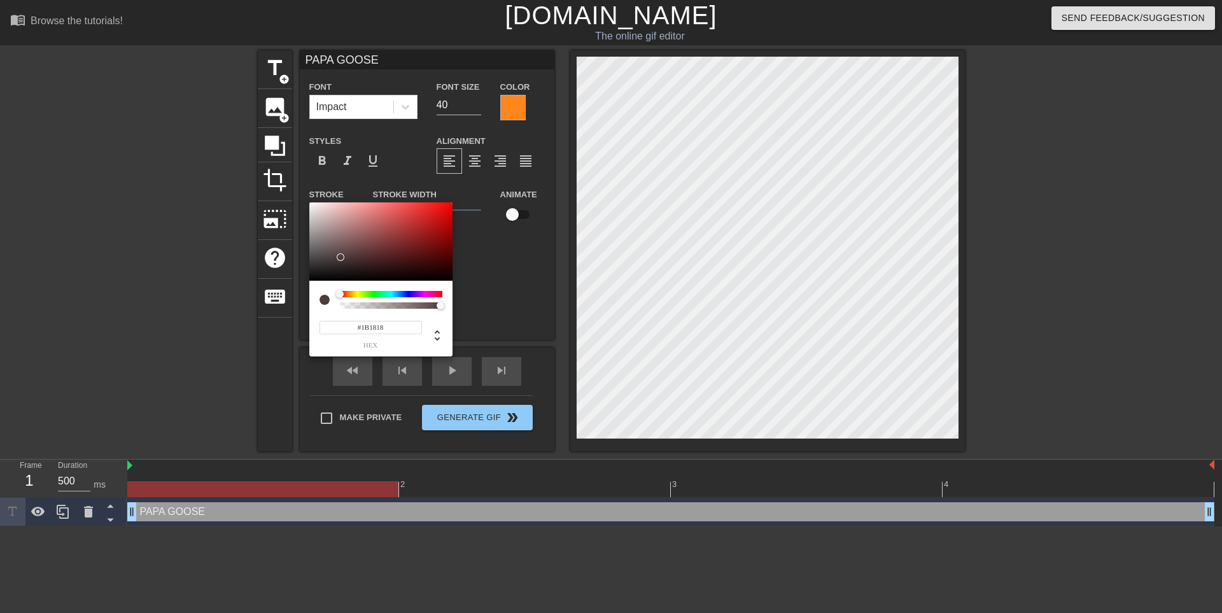
type input "#000000"
drag, startPoint x: 325, startPoint y: 272, endPoint x: 299, endPoint y: 334, distance: 66.4
click at [288, 332] on div "#000000 hex" at bounding box center [611, 306] width 1222 height 613
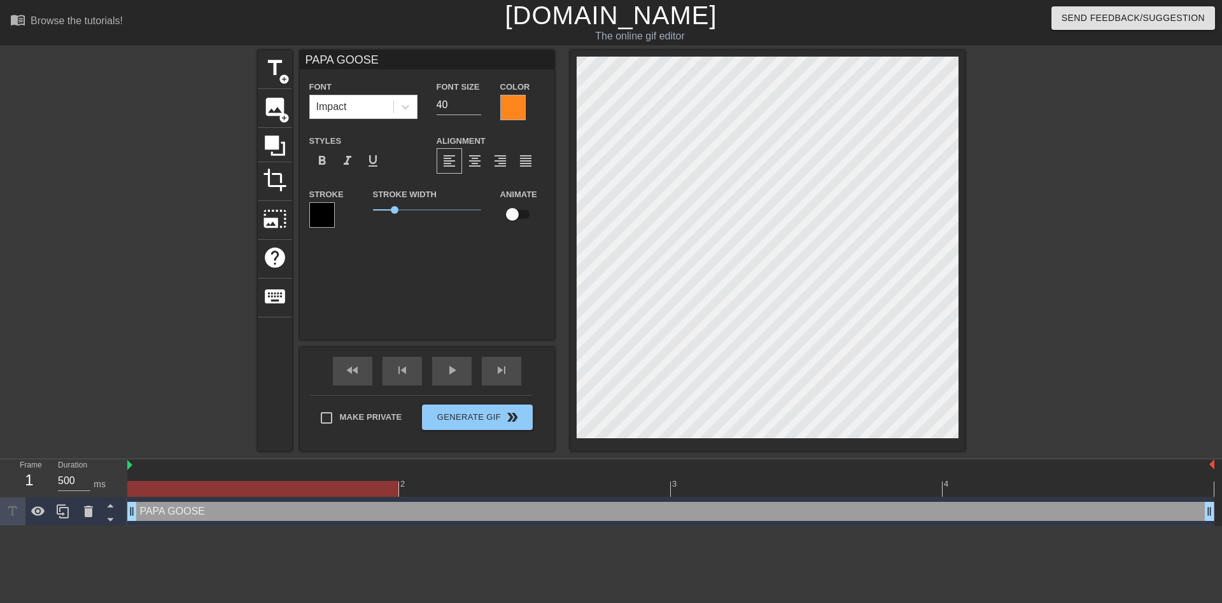
click at [476, 283] on div "PAPA GOOSE Font Impact Font Size 40 Color Styles format_bold format_italic form…" at bounding box center [427, 195] width 255 height 290
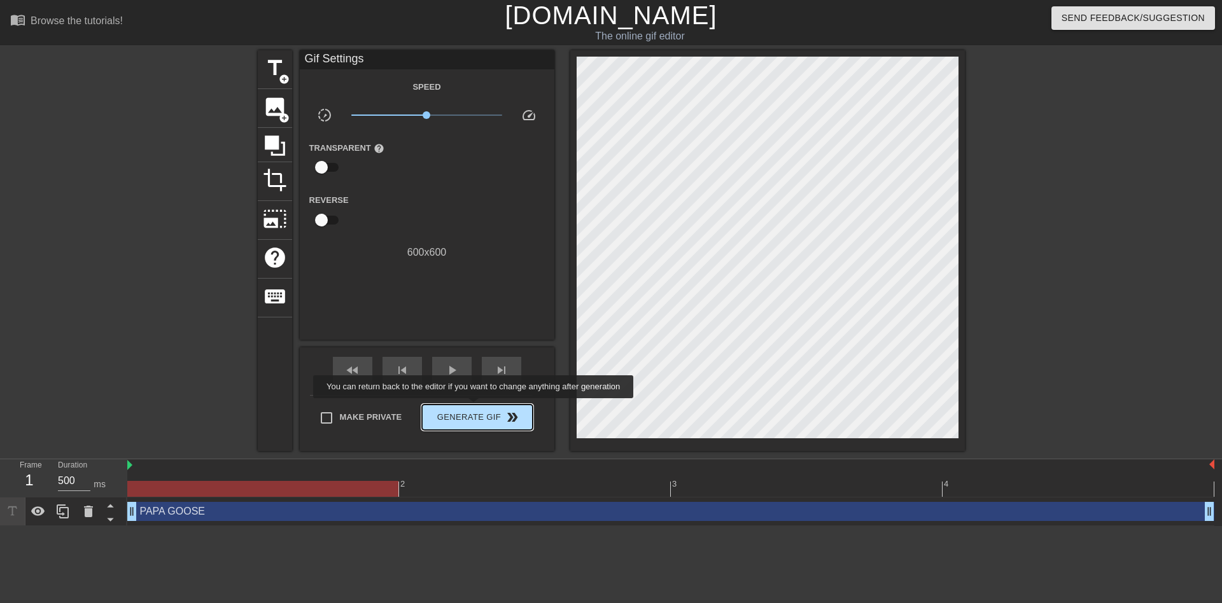
click at [475, 407] on button "Generate Gif double_arrow" at bounding box center [477, 417] width 110 height 25
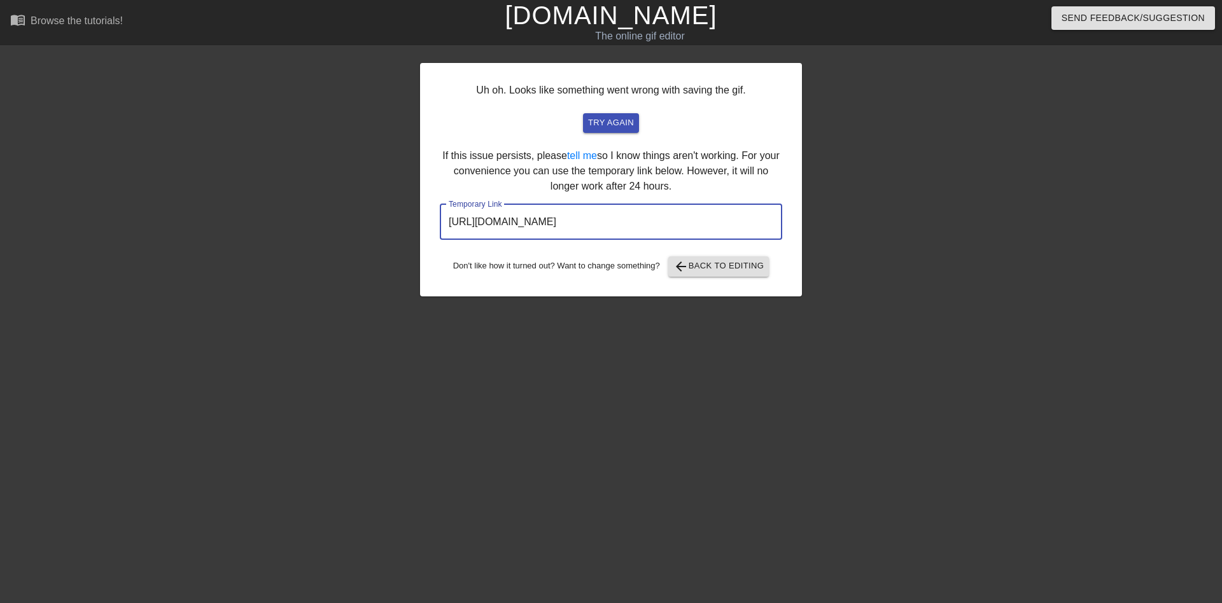
click at [597, 231] on input "https://www.gifntext.com/temp_generations/qG9x3uYu.gif" at bounding box center [611, 222] width 342 height 36
click at [613, 223] on input "https://www.gifntext.com/temp_generations/qG9x3uYu.gif" at bounding box center [611, 222] width 342 height 36
click at [614, 223] on input "https://www.gifntext.com/temp_generations/qG9x3uYu.gif" at bounding box center [611, 222] width 342 height 36
drag, startPoint x: 614, startPoint y: 223, endPoint x: 638, endPoint y: 223, distance: 24.2
click at [615, 223] on input "https://www.gifntext.com/temp_generations/qG9x3uYu.gif" at bounding box center [611, 222] width 342 height 36
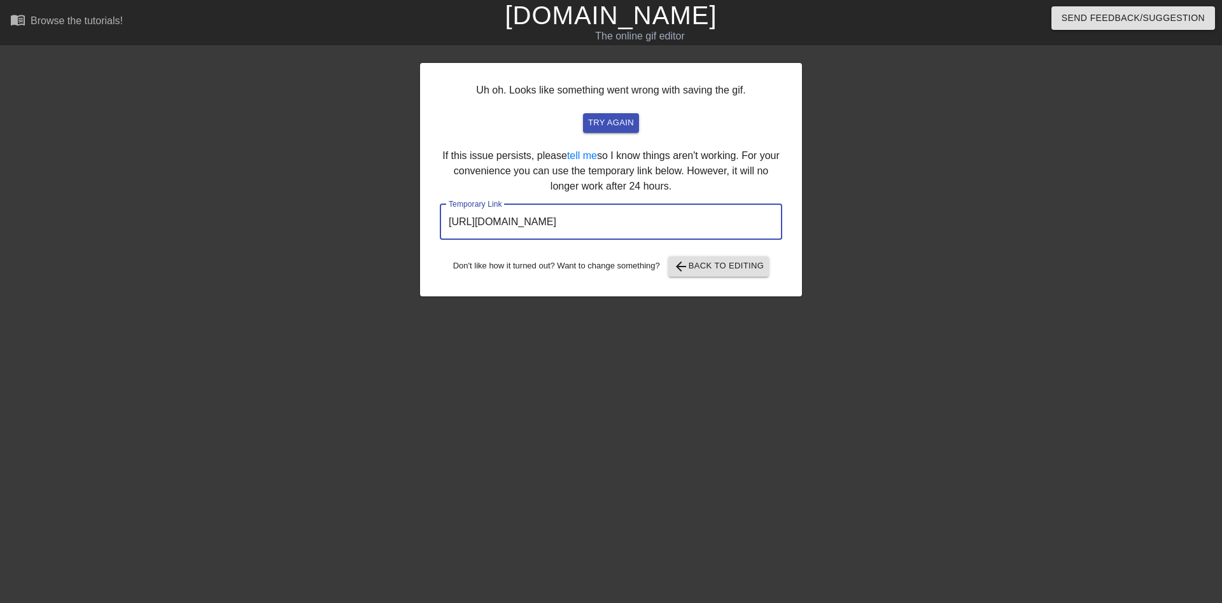
click at [720, 221] on input "https://www.gifntext.com/temp_generations/qG9x3uYu.gif" at bounding box center [611, 222] width 342 height 36
drag, startPoint x: 720, startPoint y: 221, endPoint x: 423, endPoint y: 227, distance: 296.6
click at [401, 227] on div "Uh oh. Looks like something went wrong with saving the gif. try again If this i…" at bounding box center [611, 241] width 1222 height 382
click at [609, 122] on span "try again" at bounding box center [611, 123] width 46 height 15
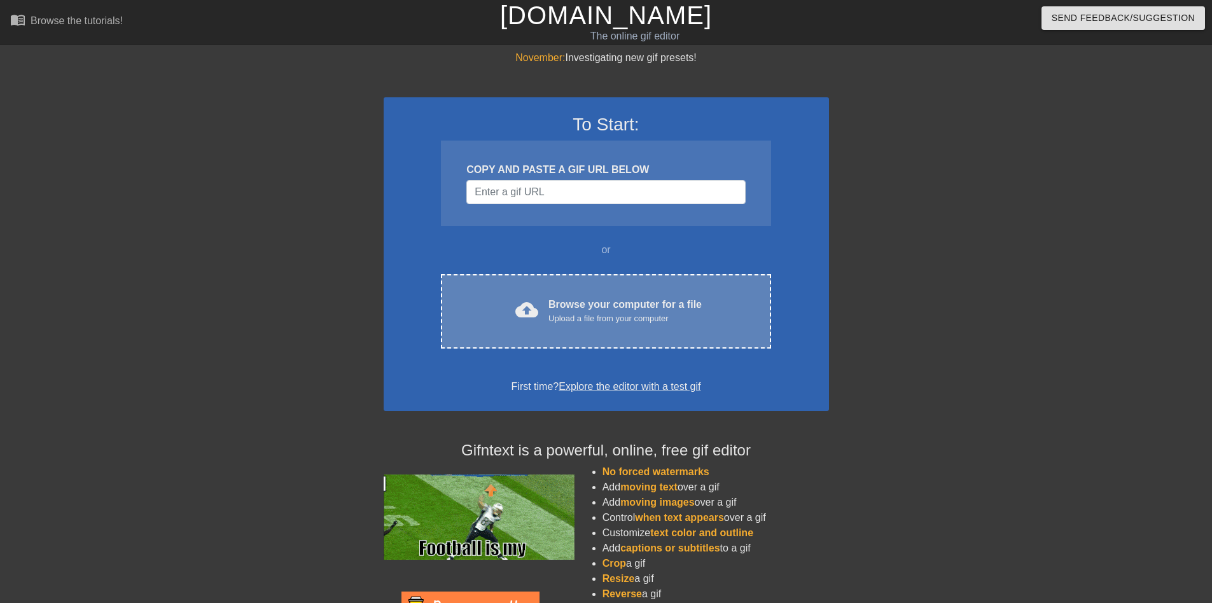
click at [591, 301] on div "Browse your computer for a file Upload a file from your computer" at bounding box center [625, 311] width 153 height 28
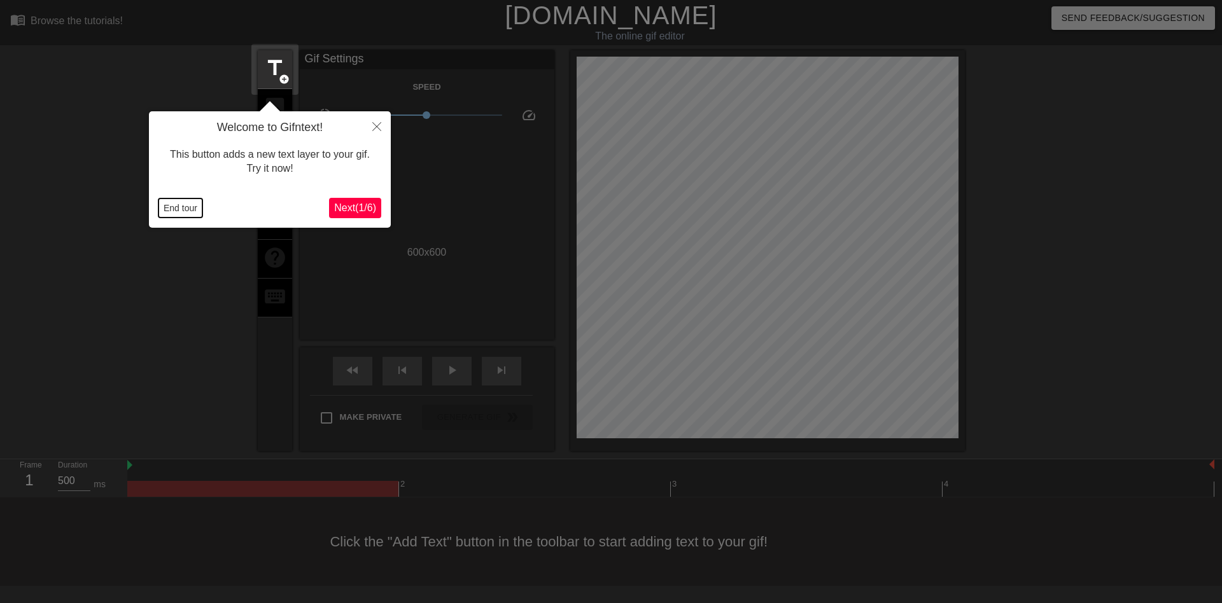
click at [179, 206] on button "End tour" at bounding box center [180, 208] width 44 height 19
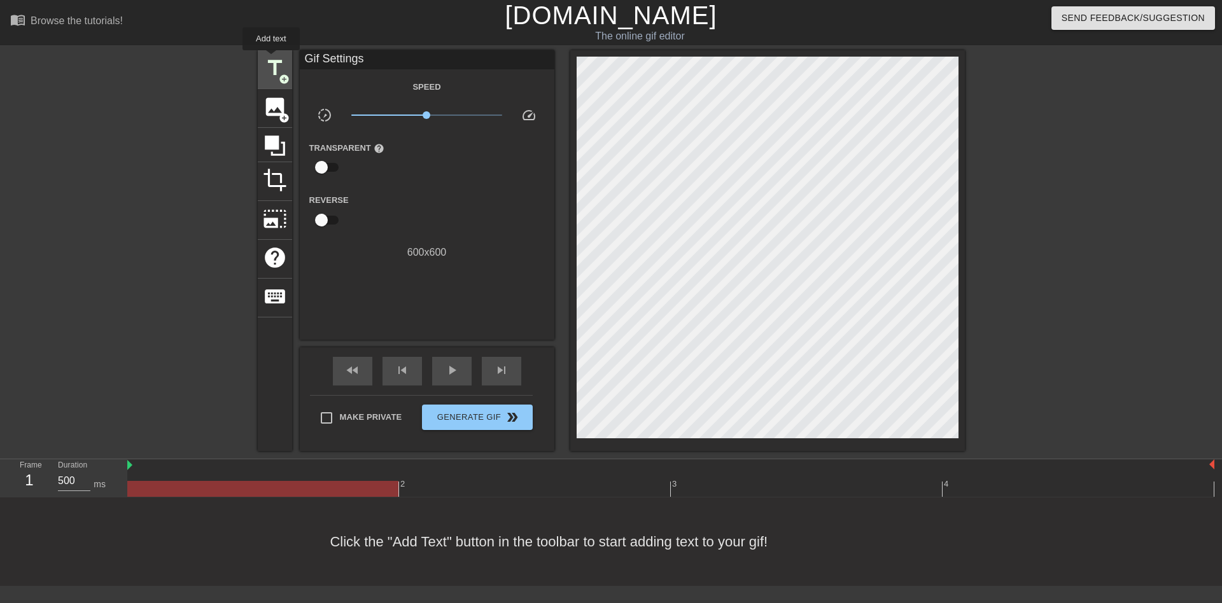
click at [271, 59] on span "title" at bounding box center [275, 68] width 24 height 24
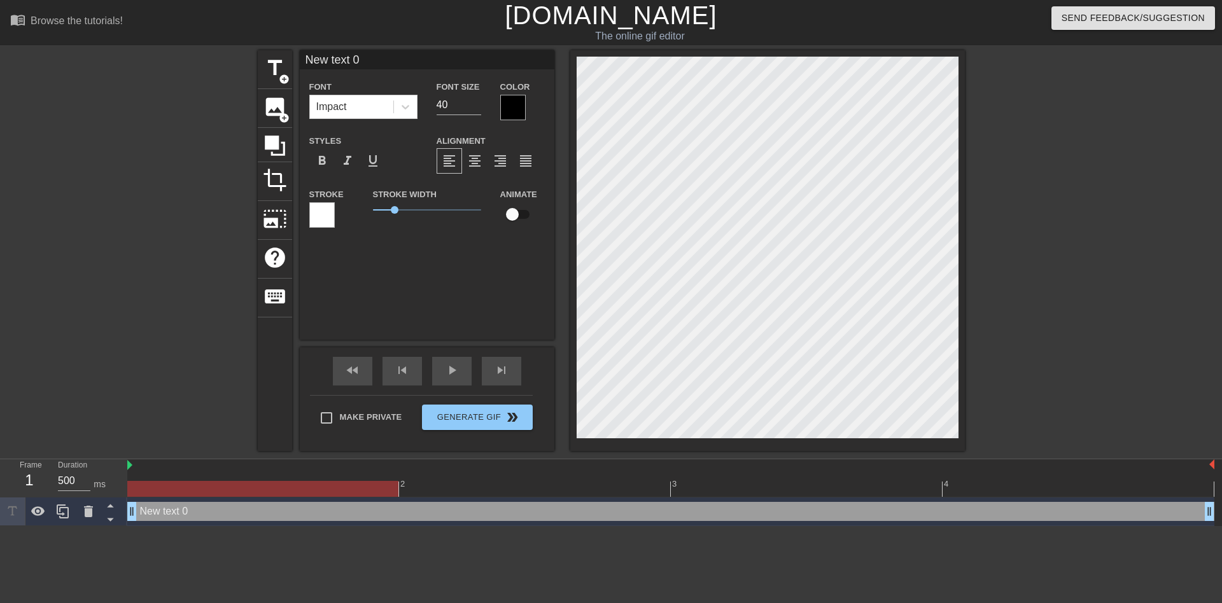
scroll to position [2, 3]
type input "P"
type textarea "P"
type input "PA"
type textarea "PA"
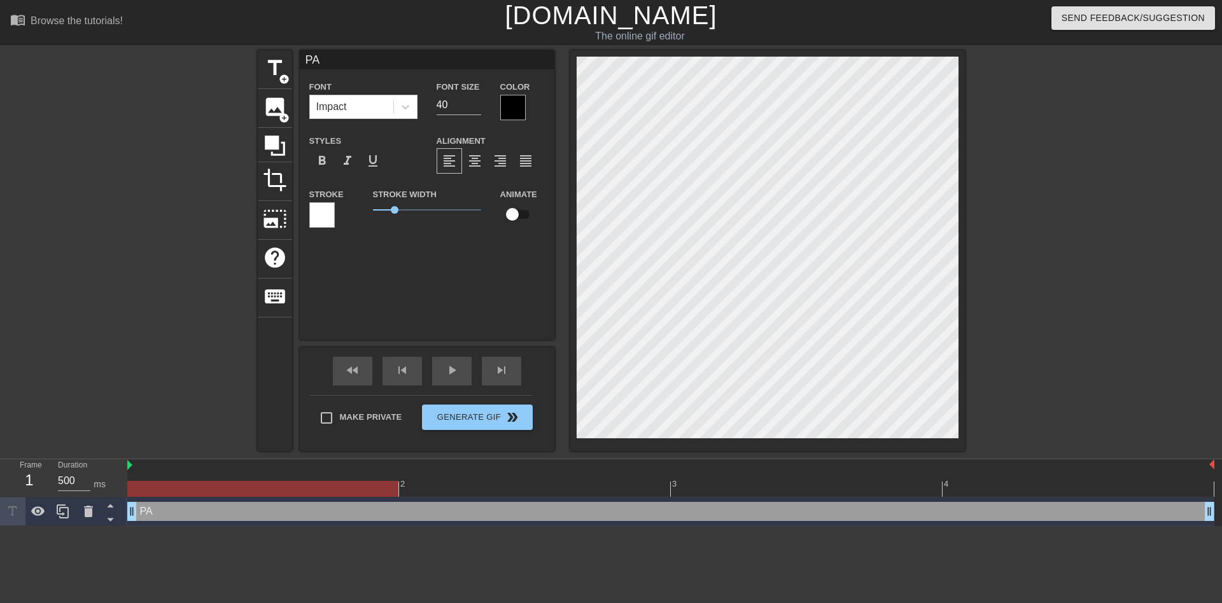
type input "PAP"
type textarea "PAPA"
type input "PAPA"
type textarea "PAPA"
type input "PAPA G"
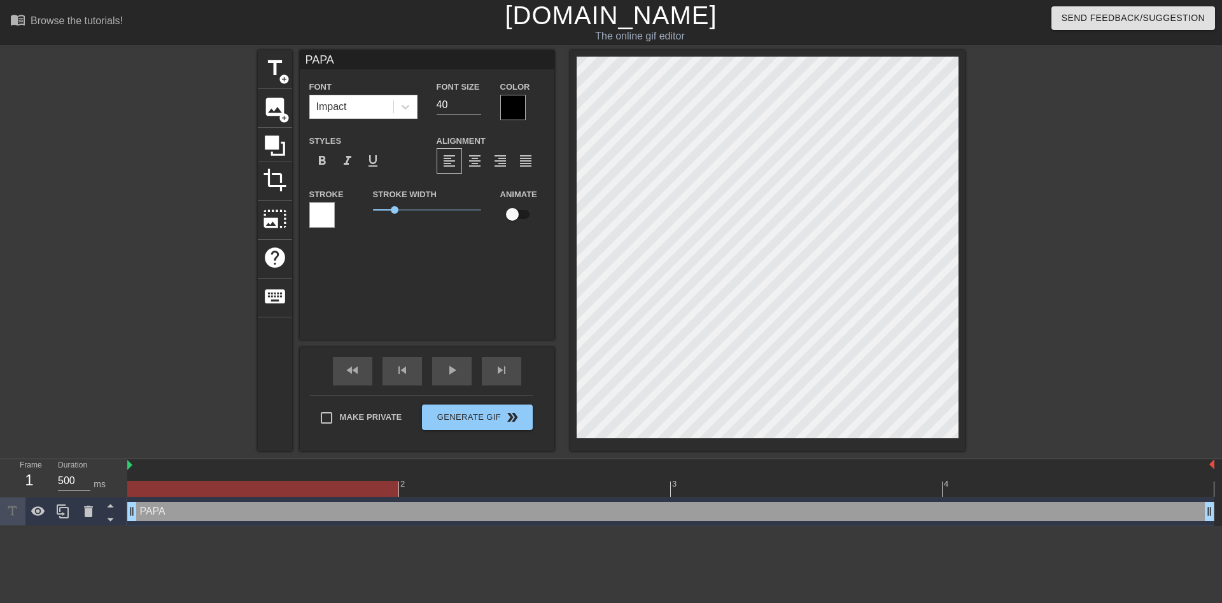
type textarea "PAPA G"
type input "PAPA GO"
type textarea "PAPA GO"
type input "PAPA GOO"
type textarea "PAPA GOO"
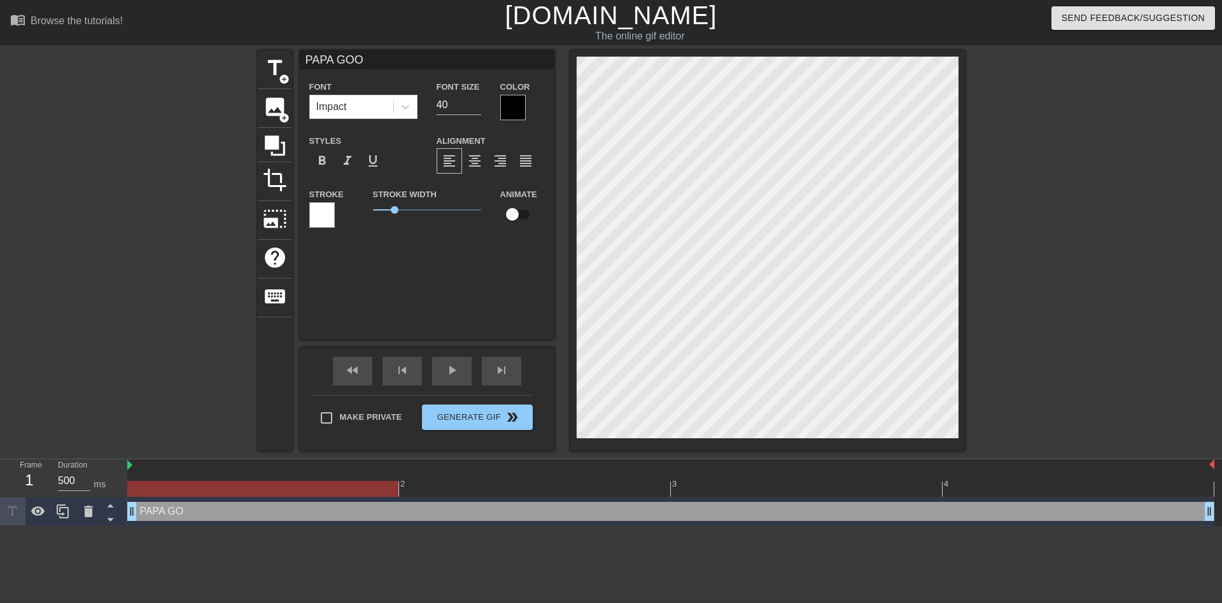
type input "PAPA GOOS"
type textarea "PAPA GOOS"
type input "PAPA GOOSE"
type textarea "PAPA GOOSE"
click at [507, 107] on div at bounding box center [512, 107] width 25 height 25
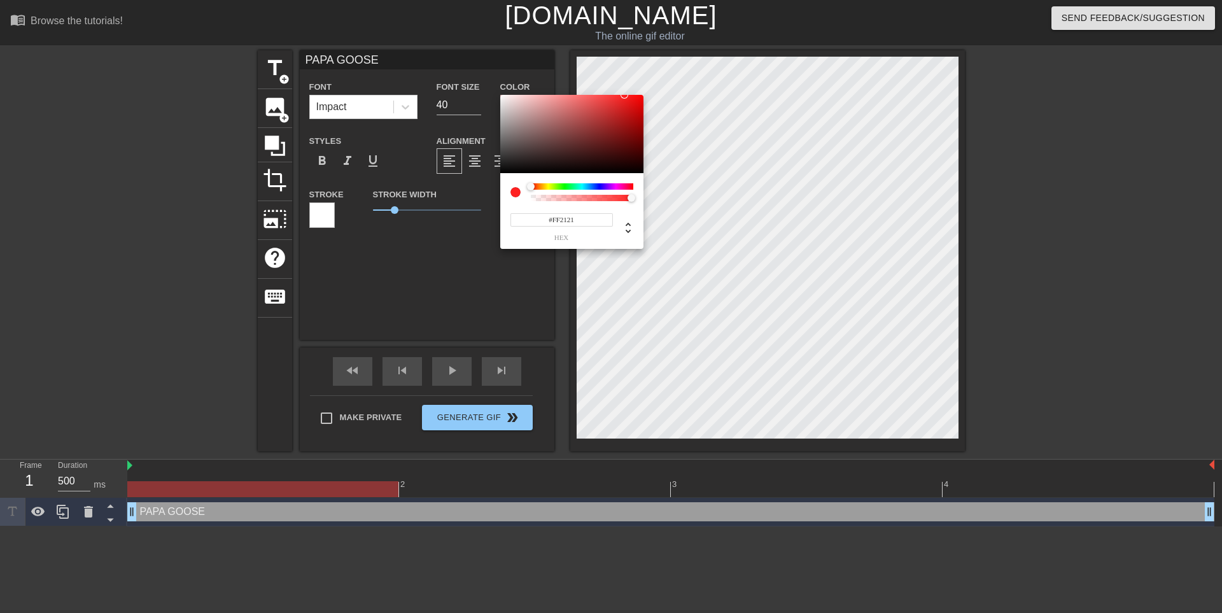
drag, startPoint x: 585, startPoint y: 115, endPoint x: 624, endPoint y: 53, distance: 73.5
click at [626, 43] on div "#FF2121 hex" at bounding box center [611, 306] width 1222 height 613
type input "#FF871E"
drag, startPoint x: 531, startPoint y: 186, endPoint x: 538, endPoint y: 184, distance: 7.3
click at [538, 184] on div at bounding box center [539, 187] width 8 height 8
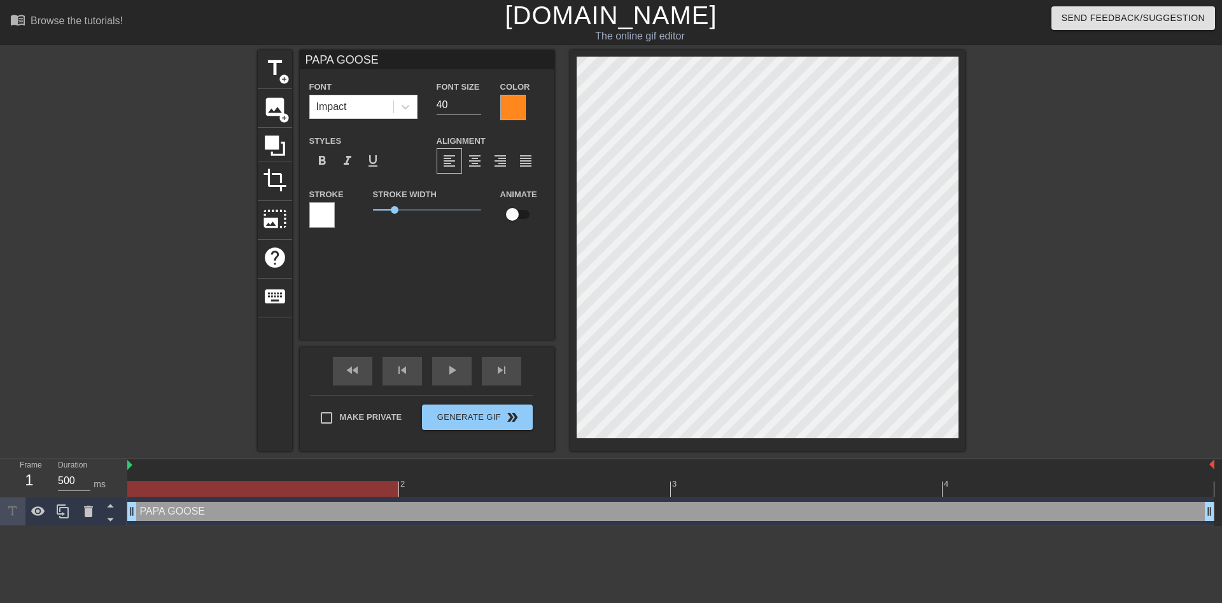
scroll to position [2, 1]
click at [319, 220] on div at bounding box center [321, 214] width 25 height 25
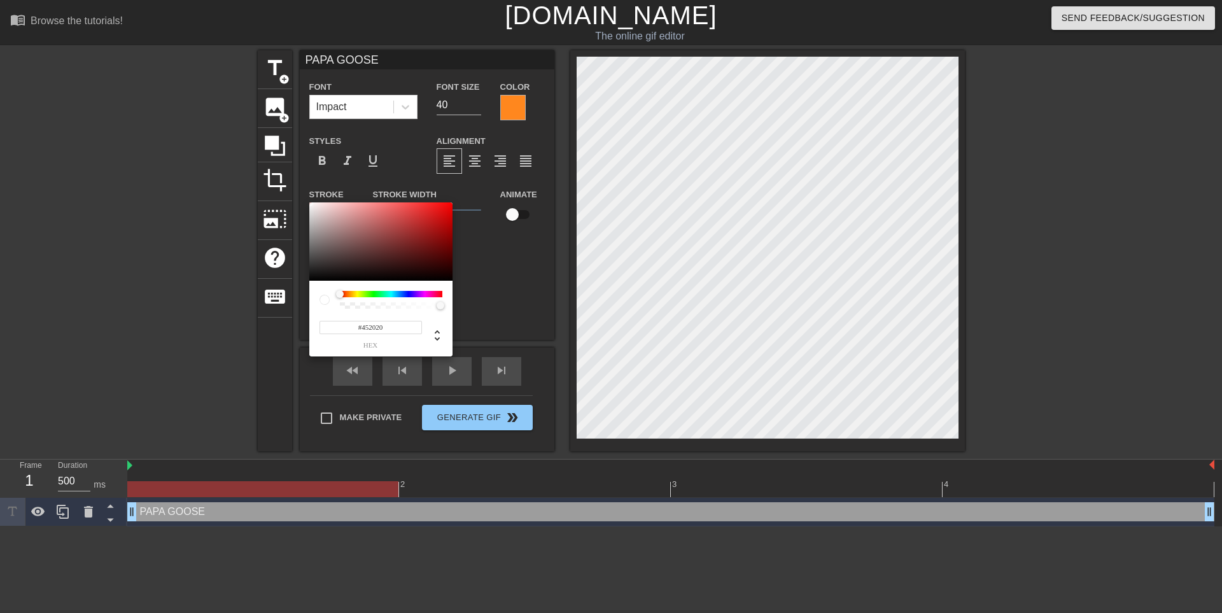
type input "#000000"
drag, startPoint x: 321, startPoint y: 288, endPoint x: 330, endPoint y: 338, distance: 51.1
click at [236, 348] on div "#000000 hex" at bounding box center [611, 306] width 1222 height 613
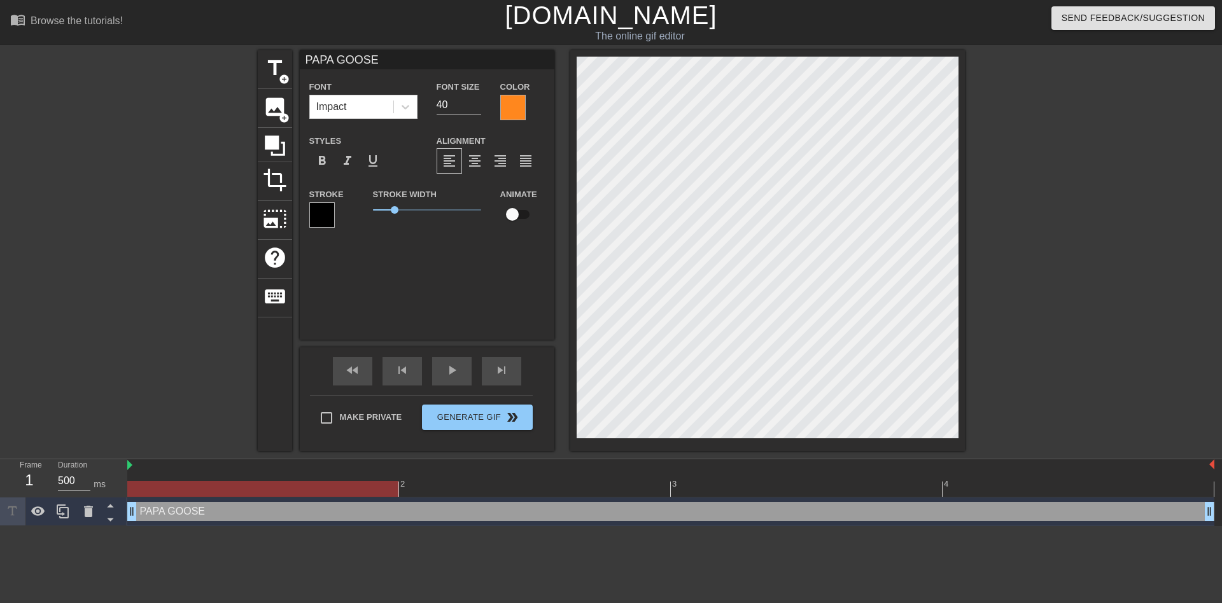
click at [418, 258] on div "PAPA GOOSE Font Impact Font Size 40 Color Styles format_bold format_italic form…" at bounding box center [427, 195] width 255 height 290
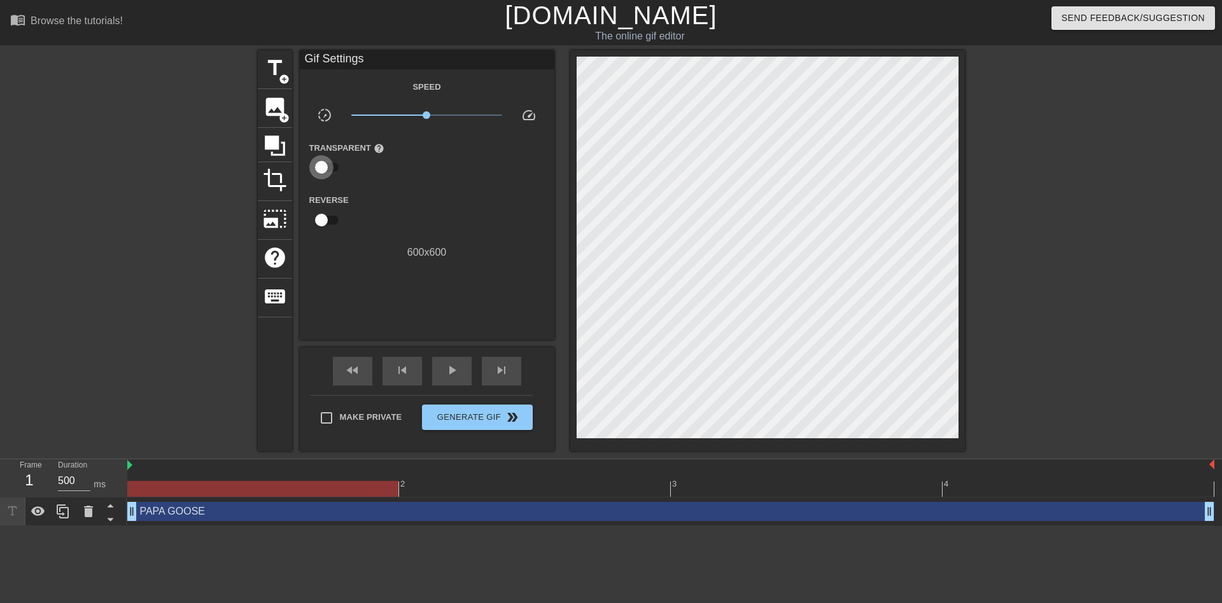
click at [331, 167] on input "checkbox" at bounding box center [321, 167] width 73 height 24
checkbox input "true"
click at [433, 174] on div at bounding box center [427, 167] width 25 height 25
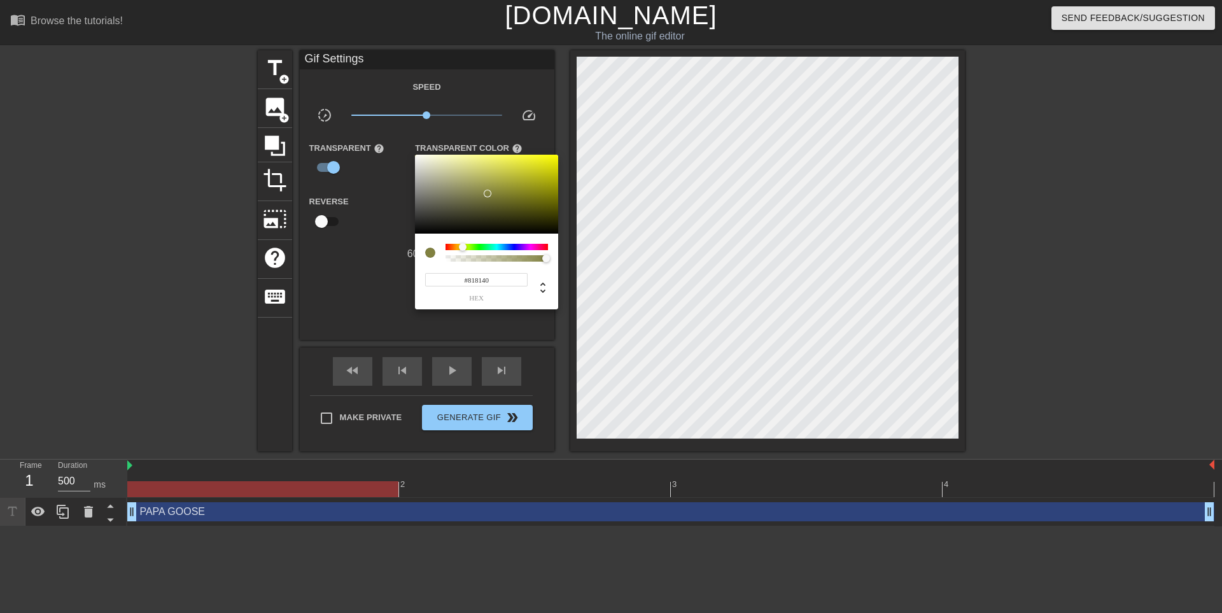
drag, startPoint x: 423, startPoint y: 200, endPoint x: 487, endPoint y: 193, distance: 64.7
click at [487, 193] on div at bounding box center [486, 194] width 143 height 79
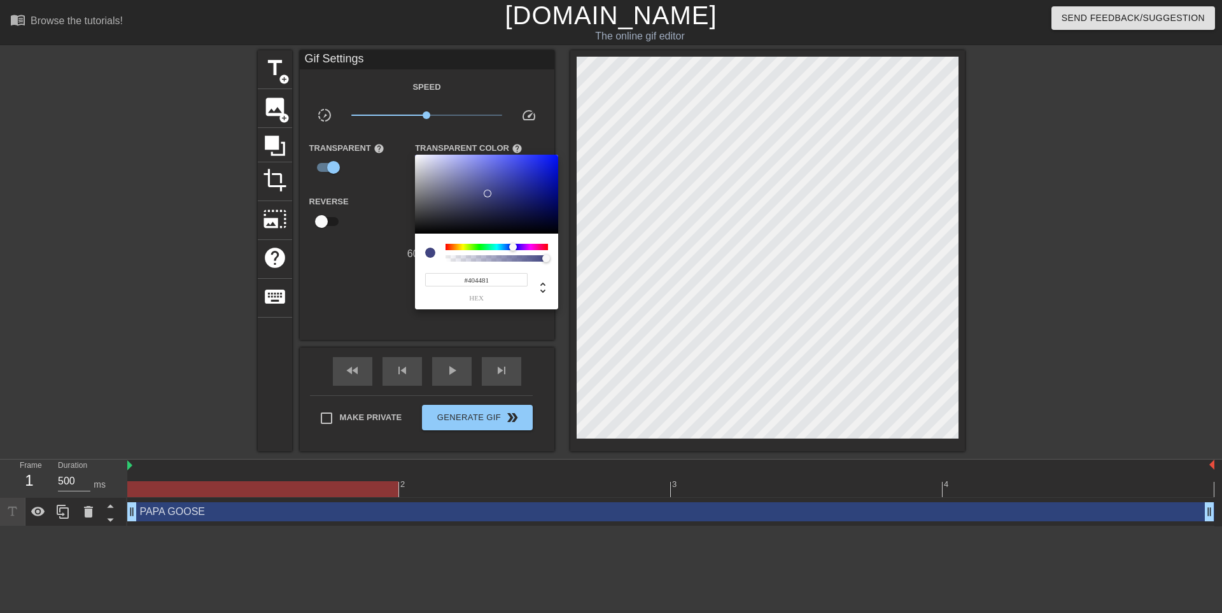
click at [513, 247] on div at bounding box center [497, 247] width 102 height 6
type input "#000FFF"
drag, startPoint x: 541, startPoint y: 200, endPoint x: 582, endPoint y: 146, distance: 67.7
click at [582, 146] on div "#000FFF hex" at bounding box center [611, 306] width 1222 height 613
click at [457, 414] on div at bounding box center [611, 306] width 1222 height 613
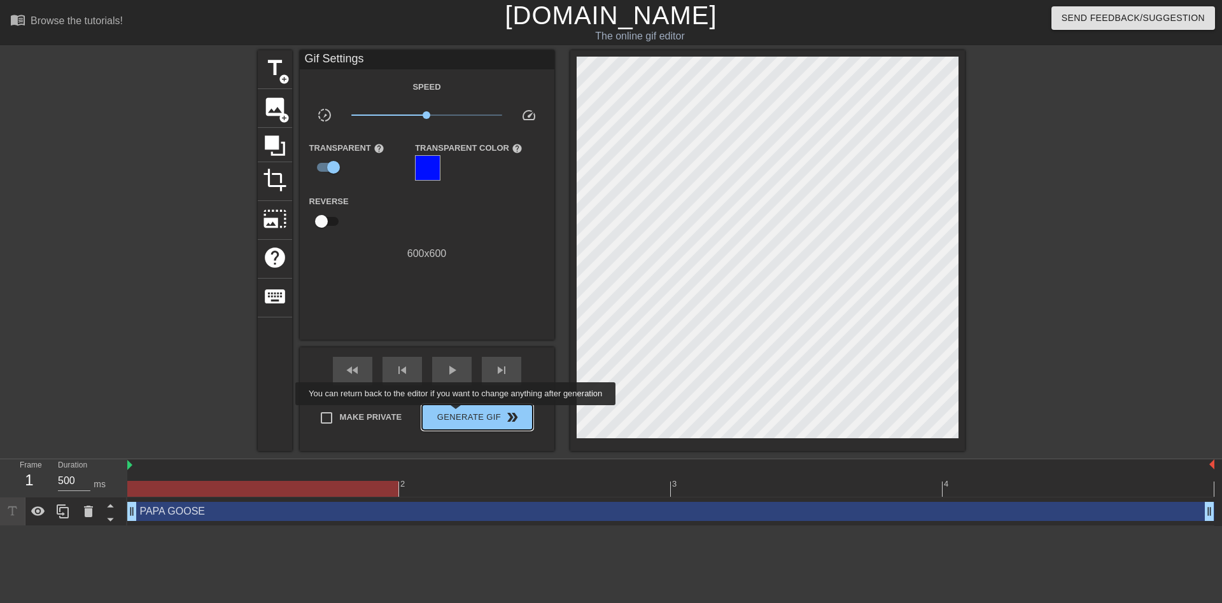
click at [457, 414] on span "Generate Gif double_arrow" at bounding box center [477, 417] width 100 height 15
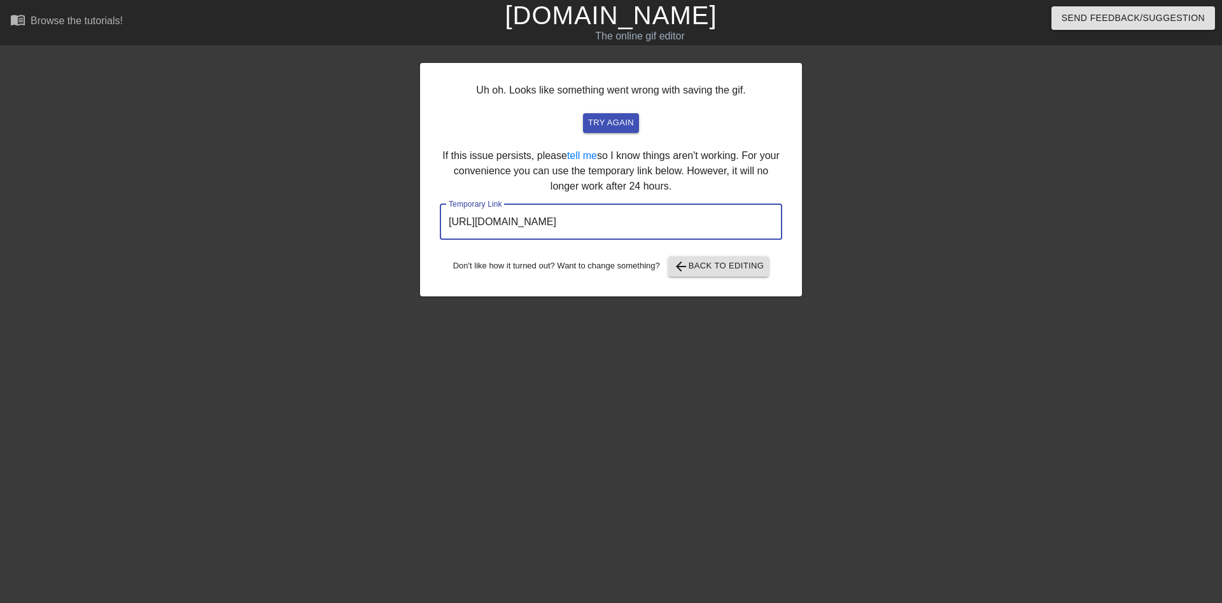
drag, startPoint x: 730, startPoint y: 221, endPoint x: 306, endPoint y: 207, distance: 424.1
click at [306, 207] on div "Uh oh. Looks like something went wrong with saving the gif. try again If this i…" at bounding box center [611, 241] width 1222 height 382
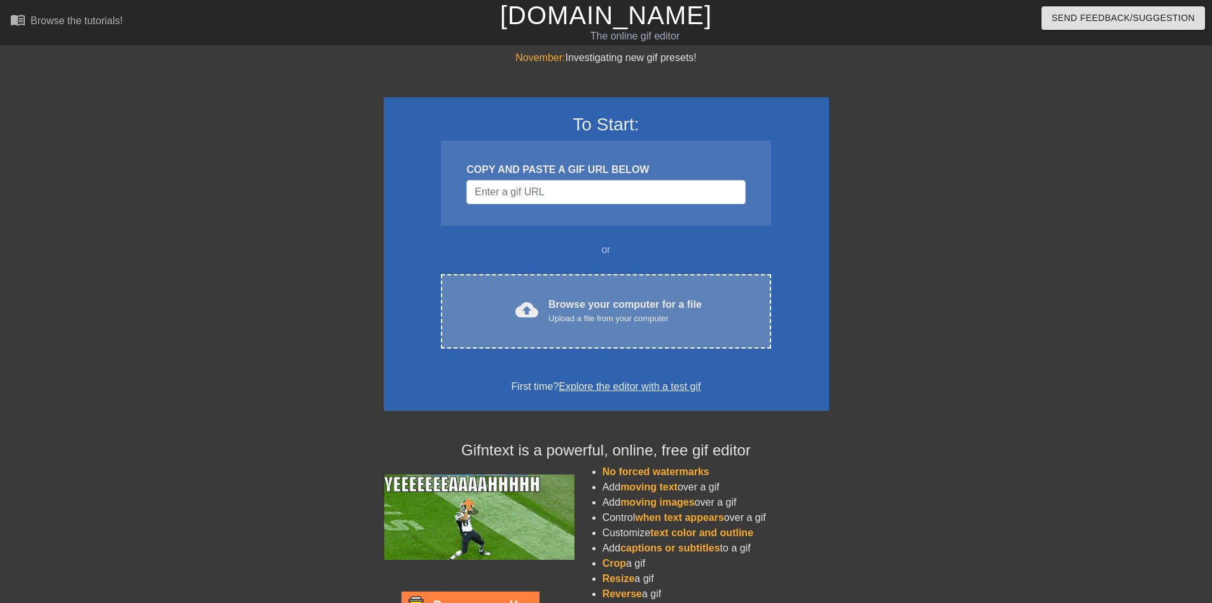
click at [561, 278] on div "cloud_upload Browse your computer for a file Upload a file from your computer C…" at bounding box center [606, 311] width 330 height 74
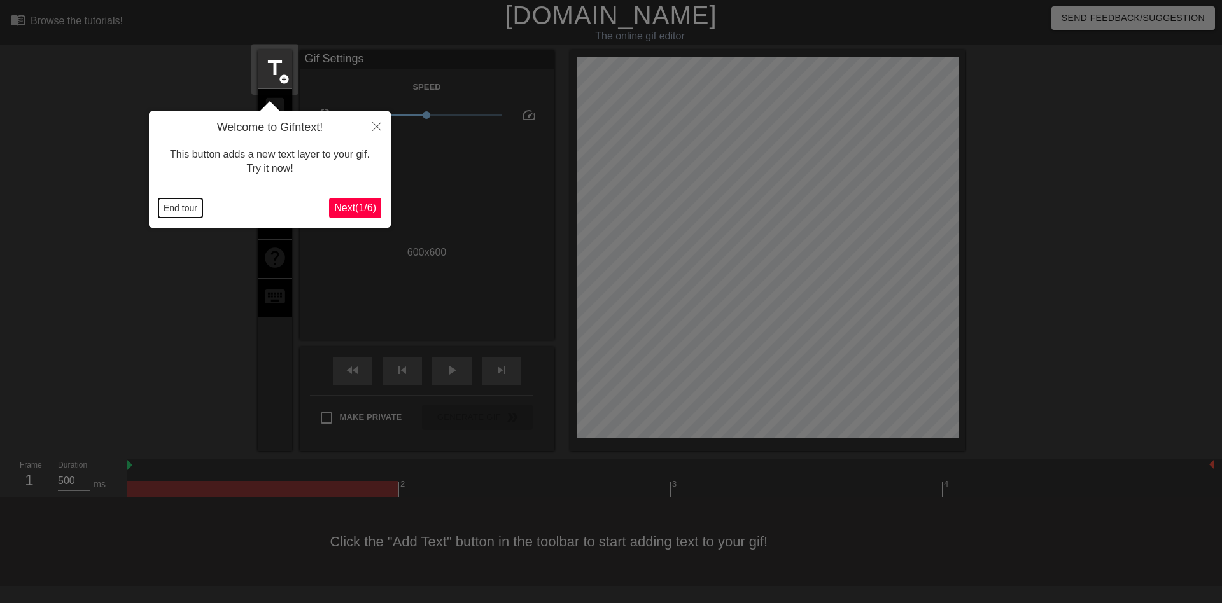
click at [179, 205] on button "End tour" at bounding box center [180, 208] width 44 height 19
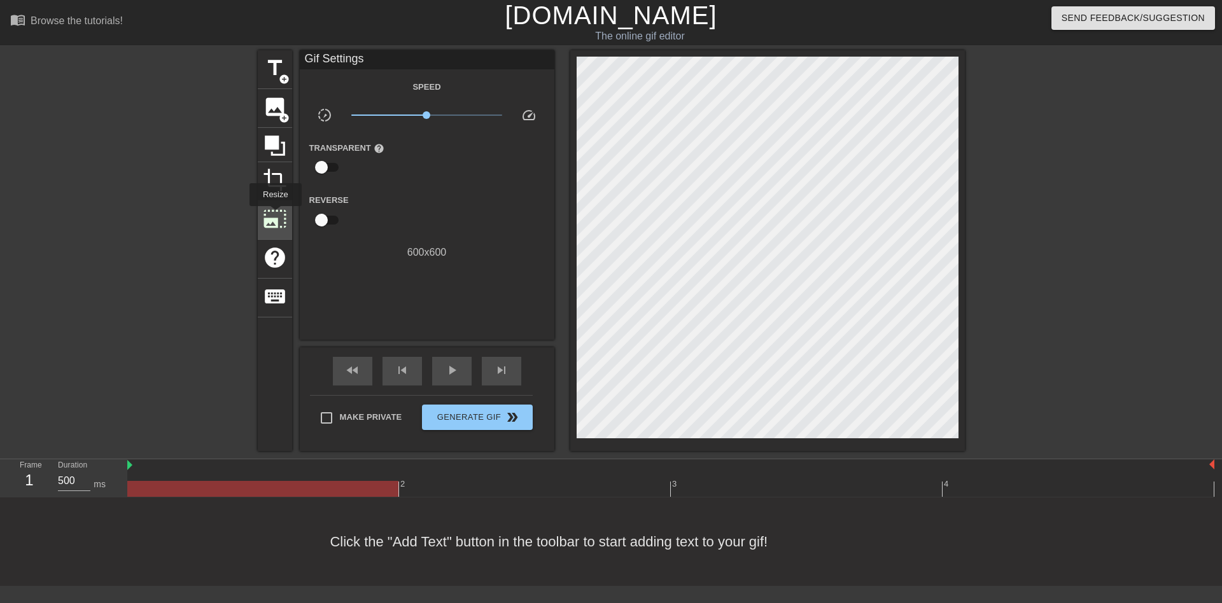
click at [274, 215] on span "photo_size_select_large" at bounding box center [275, 219] width 24 height 24
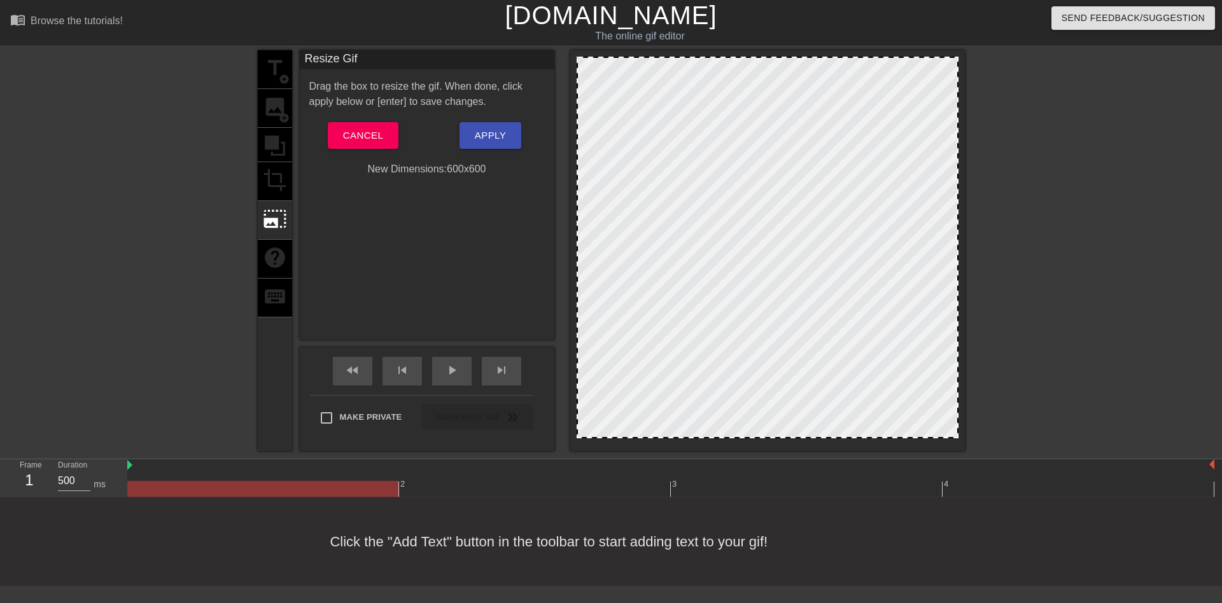
drag, startPoint x: 957, startPoint y: 437, endPoint x: 1046, endPoint y: 561, distance: 152.9
click at [1046, 561] on div "menu_book Browse the tutorials! Gifntext.com The online gif editor Send Feedbac…" at bounding box center [611, 293] width 1222 height 586
click at [377, 144] on span "Cancel" at bounding box center [363, 135] width 40 height 17
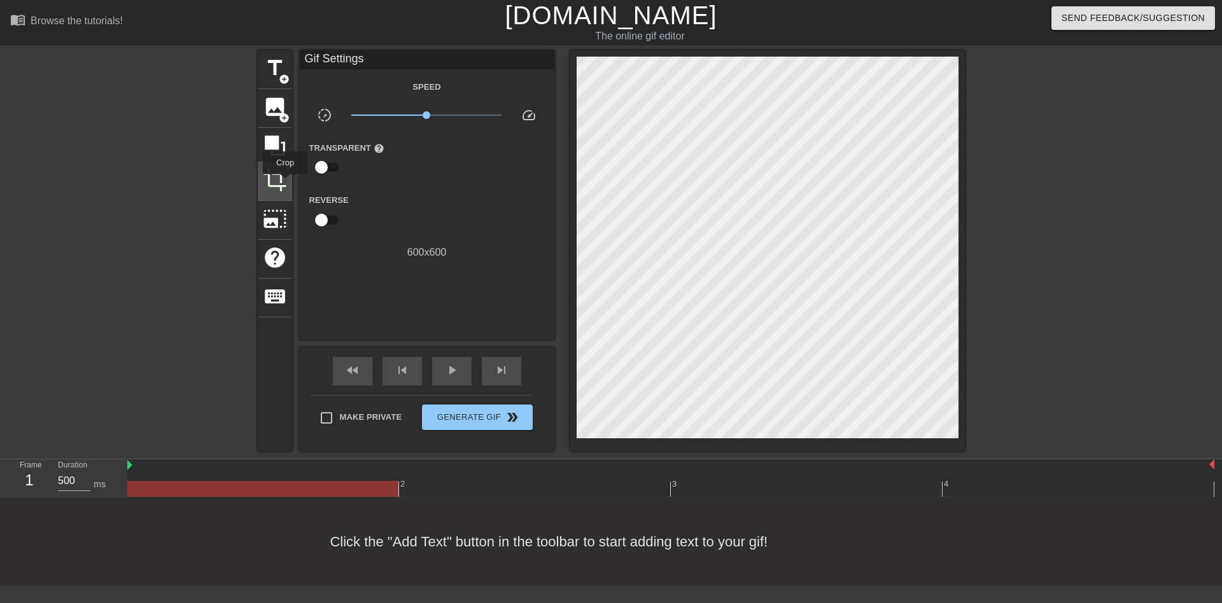
click at [285, 183] on span "crop" at bounding box center [275, 180] width 24 height 24
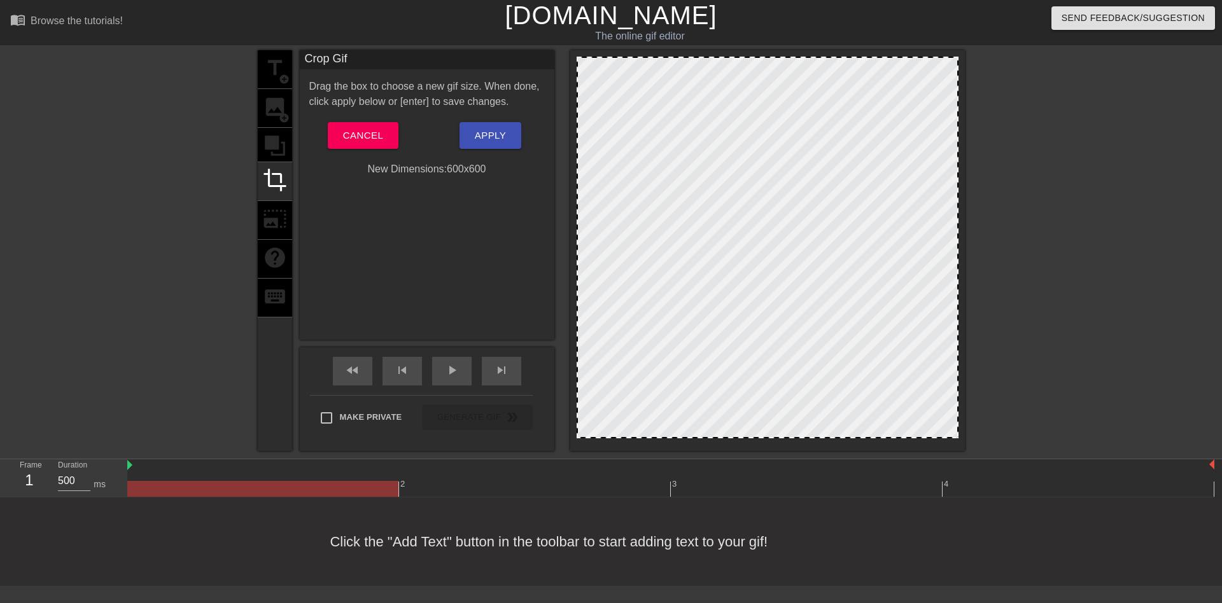
click at [955, 438] on div at bounding box center [767, 250] width 395 height 401
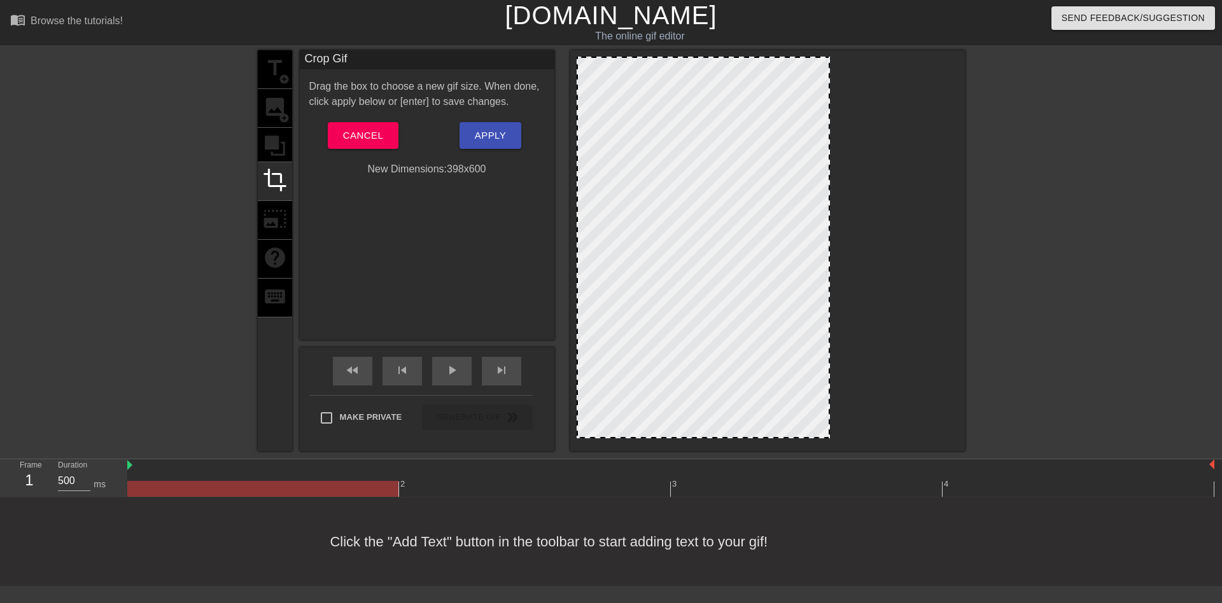
drag, startPoint x: 955, startPoint y: 435, endPoint x: 827, endPoint y: 437, distance: 128.6
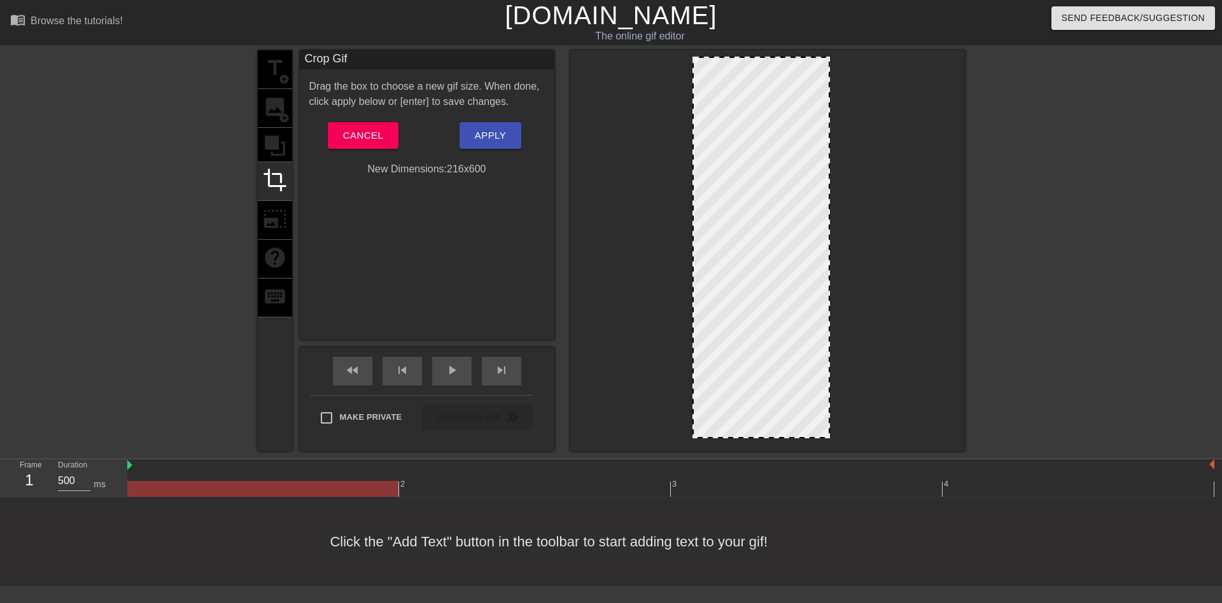
drag, startPoint x: 577, startPoint y: 291, endPoint x: 693, endPoint y: 327, distance: 121.2
click at [755, 439] on div at bounding box center [767, 250] width 395 height 401
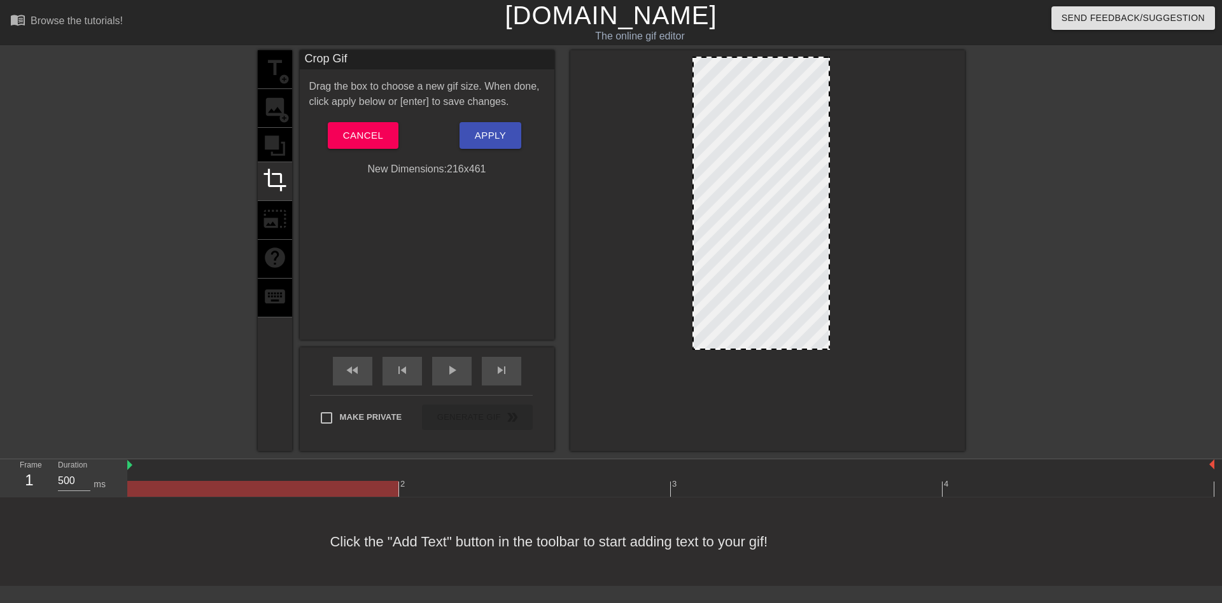
drag, startPoint x: 753, startPoint y: 437, endPoint x: 752, endPoint y: 349, distance: 88.5
click at [752, 349] on div at bounding box center [761, 349] width 135 height 6
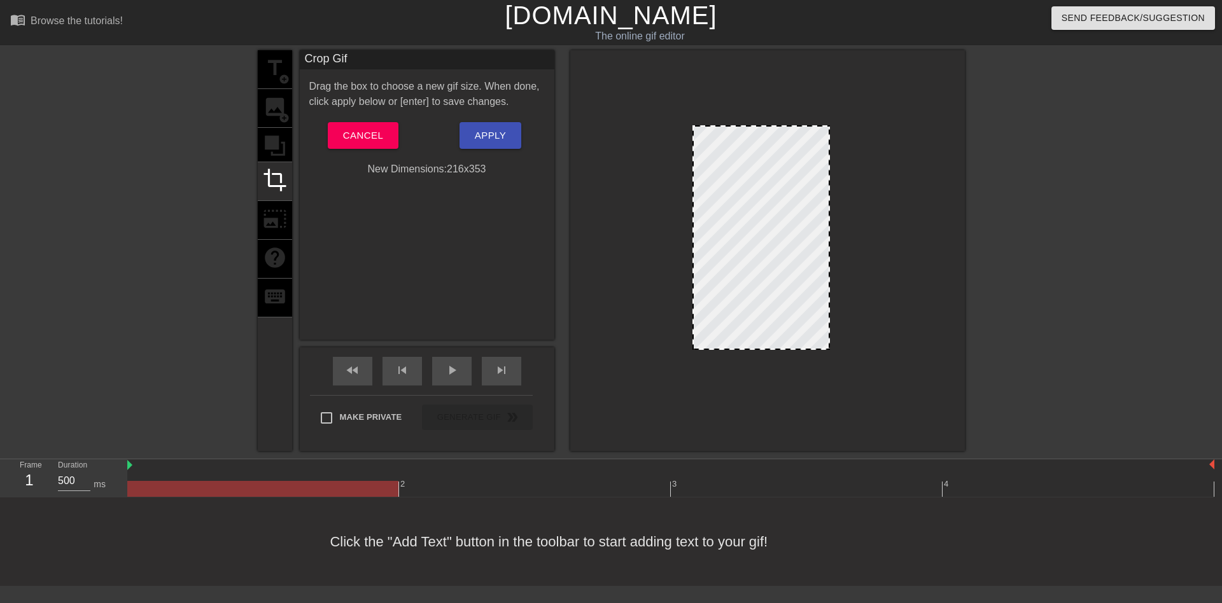
drag, startPoint x: 771, startPoint y: 58, endPoint x: 778, endPoint y: 127, distance: 69.1
click at [475, 147] on button "Apply" at bounding box center [491, 135] width 62 height 27
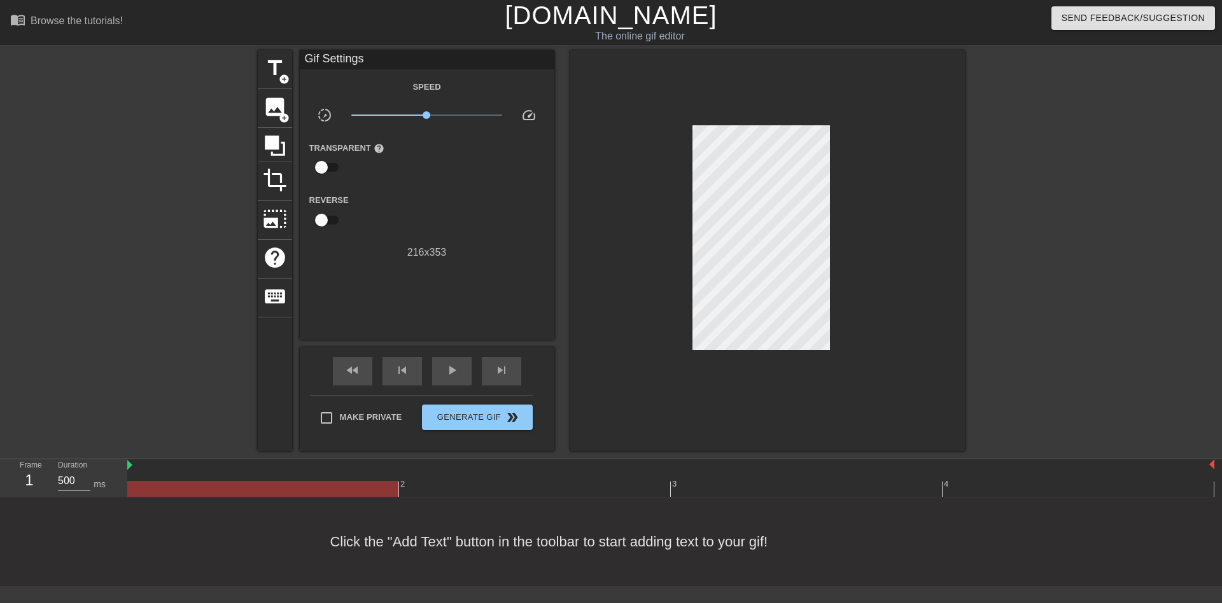
click at [325, 166] on input "checkbox" at bounding box center [321, 167] width 73 height 24
checkbox input "true"
click at [432, 169] on div at bounding box center [427, 167] width 25 height 25
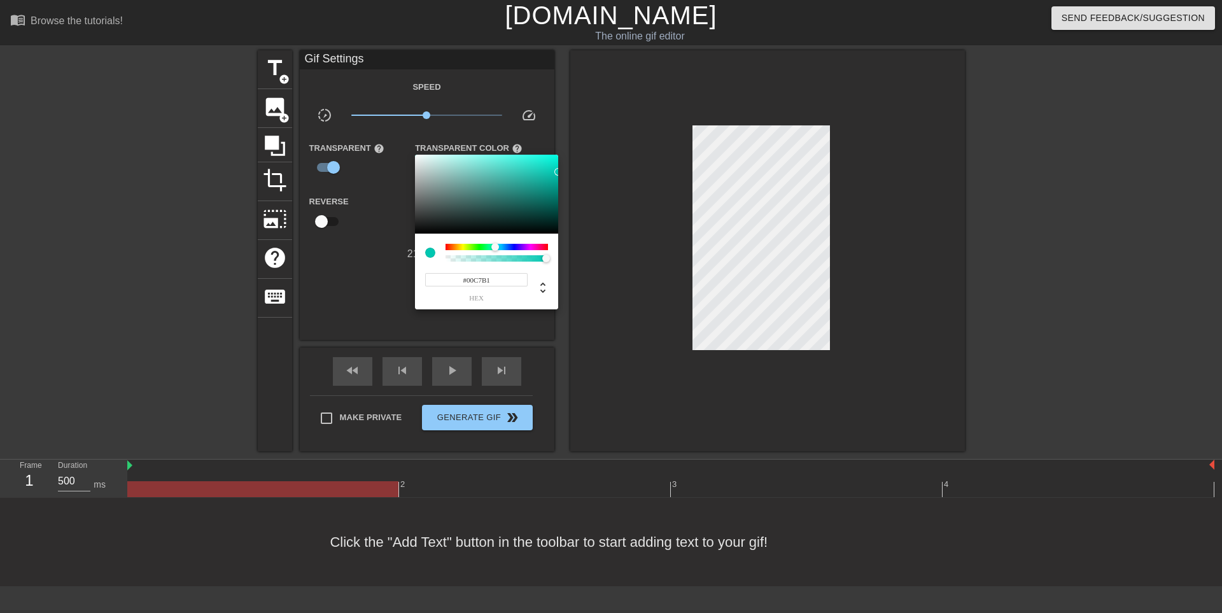
drag, startPoint x: 532, startPoint y: 179, endPoint x: 554, endPoint y: 218, distance: 44.2
click at [583, 172] on div "#00C7B1 hex" at bounding box center [611, 306] width 1222 height 613
click at [509, 248] on div at bounding box center [497, 247] width 102 height 6
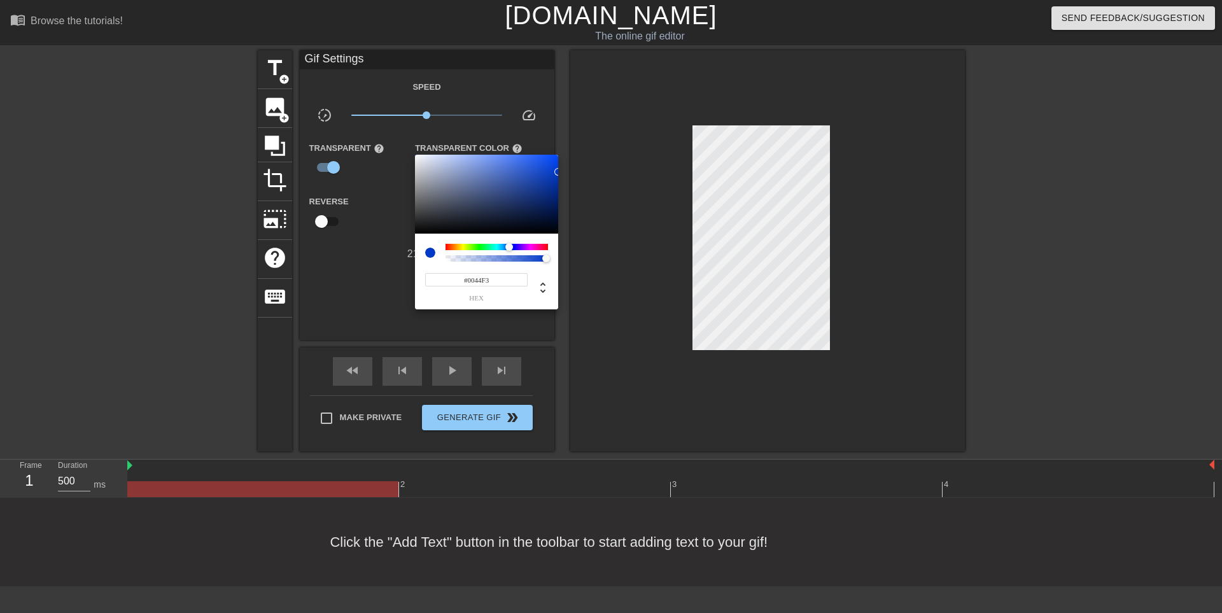
type input "#0047FF"
drag, startPoint x: 567, startPoint y: 158, endPoint x: 581, endPoint y: 141, distance: 22.7
click at [581, 141] on div "#0047FF hex" at bounding box center [611, 306] width 1222 height 613
click at [488, 410] on div at bounding box center [611, 306] width 1222 height 613
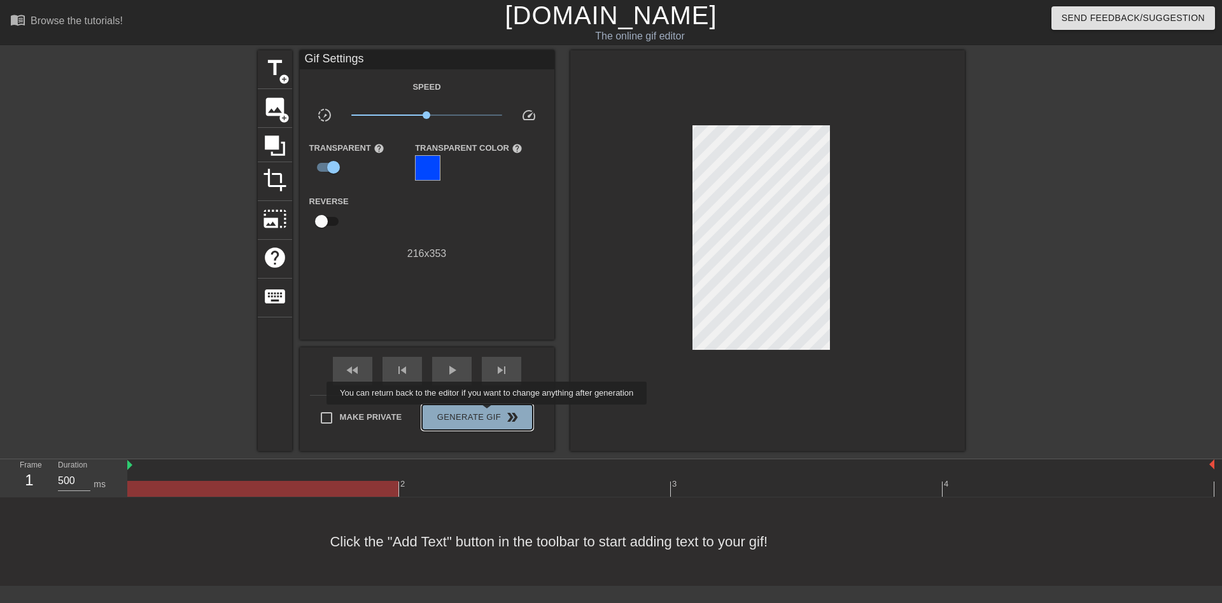
click at [488, 414] on span "Generate Gif double_arrow" at bounding box center [477, 417] width 100 height 15
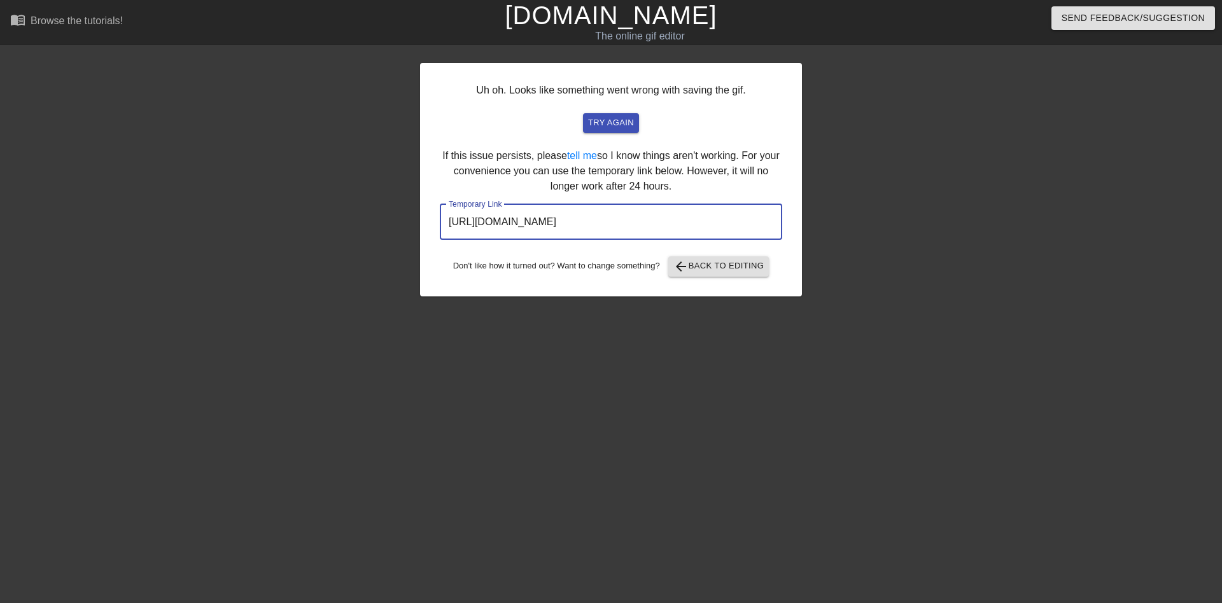
drag, startPoint x: 720, startPoint y: 218, endPoint x: 448, endPoint y: 216, distance: 272.4
click at [309, 218] on div "Uh oh. Looks like something went wrong with saving the gif. try again If this i…" at bounding box center [611, 241] width 1222 height 382
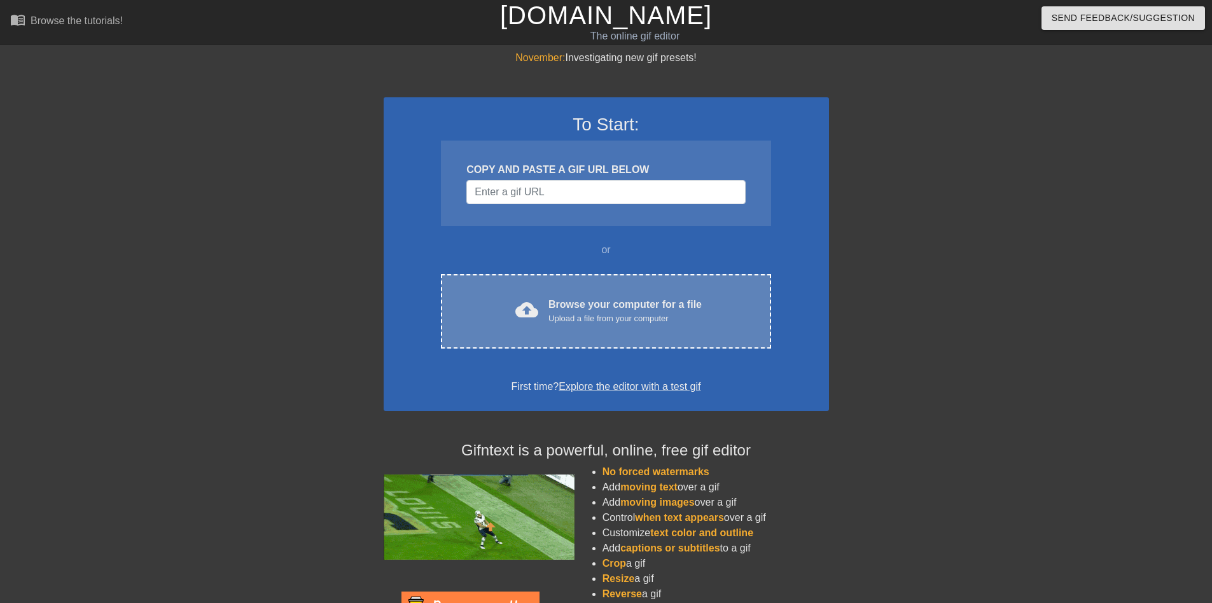
click at [556, 321] on div "Upload a file from your computer" at bounding box center [625, 319] width 153 height 13
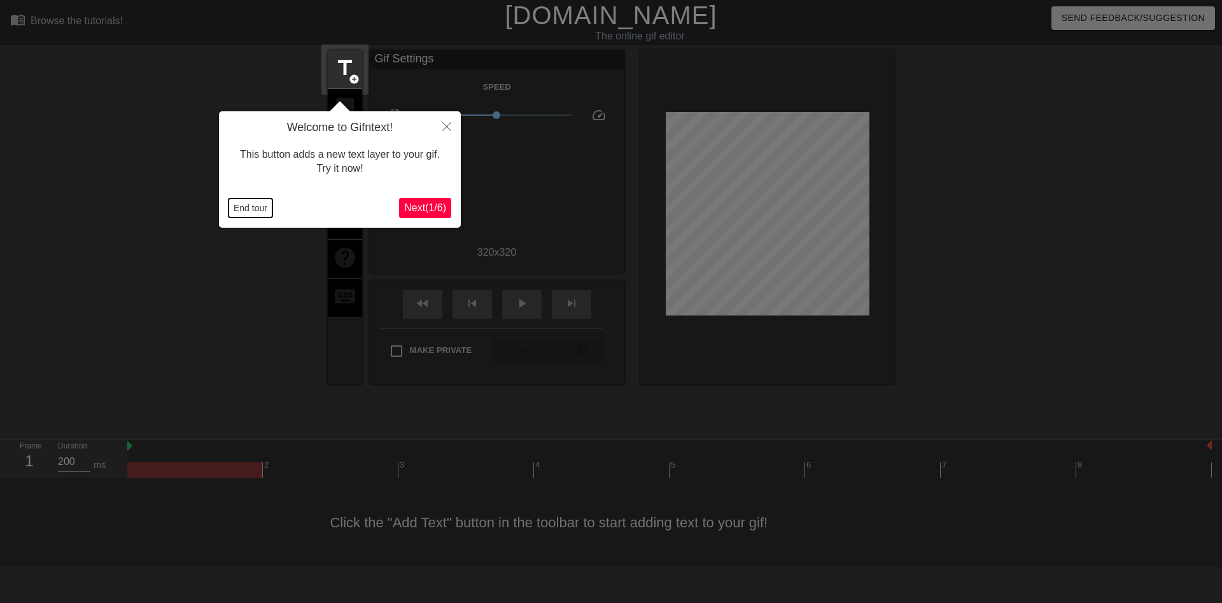
click at [257, 206] on button "End tour" at bounding box center [250, 208] width 44 height 19
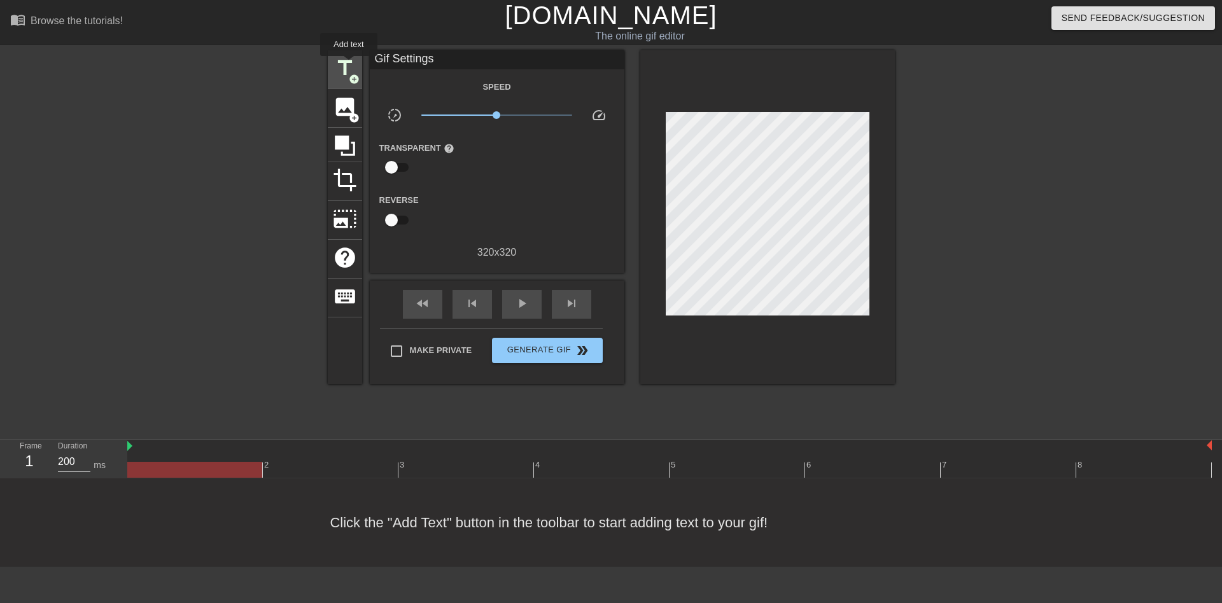
click at [349, 65] on span "title" at bounding box center [345, 68] width 24 height 24
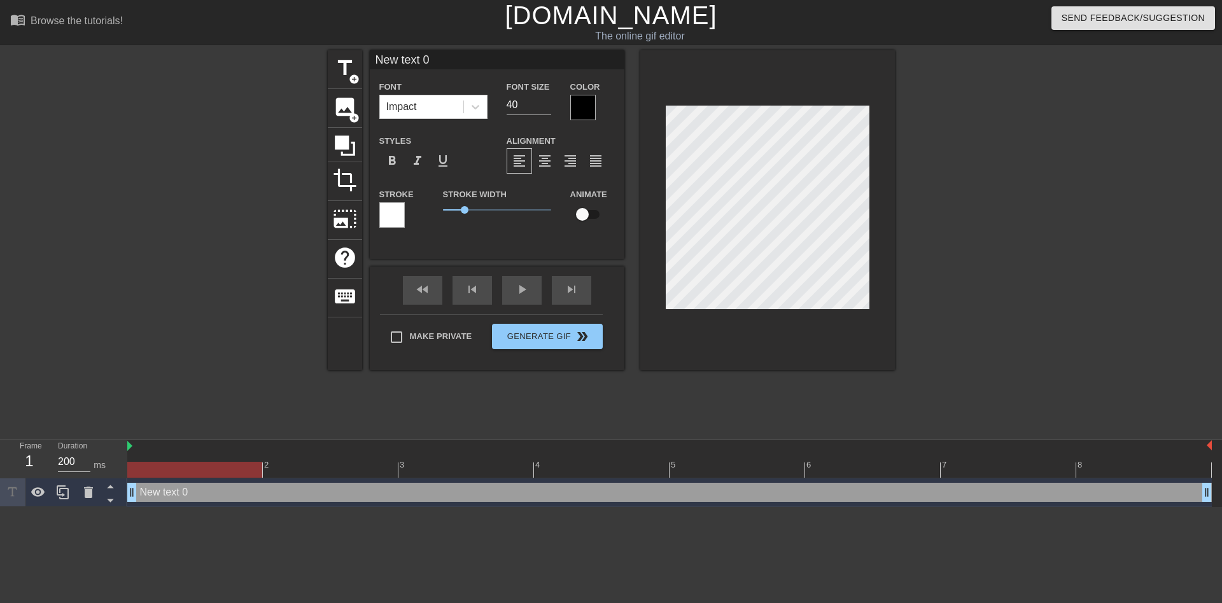
scroll to position [2, 3]
type input "p"
type textarea "p"
type input "pA"
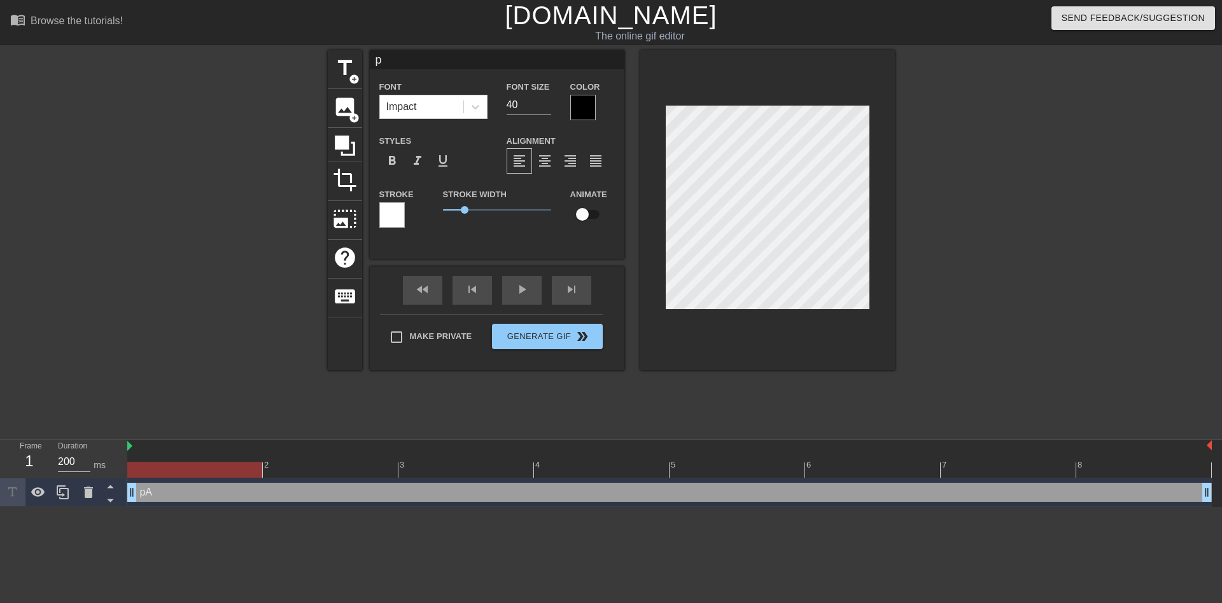
type textarea "pA"
type input "pAP"
type textarea "pAP"
type input "pAPA"
type textarea "pAPA"
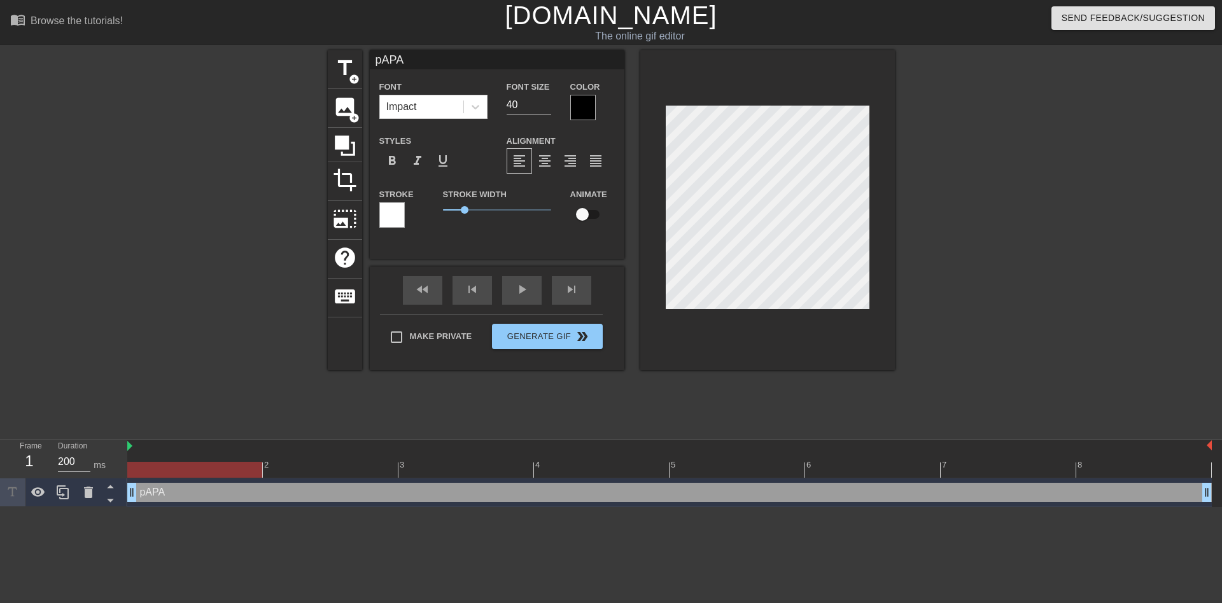
type input "pAP"
type textarea "pAP"
type input "pA"
type textarea "pA"
type input "p"
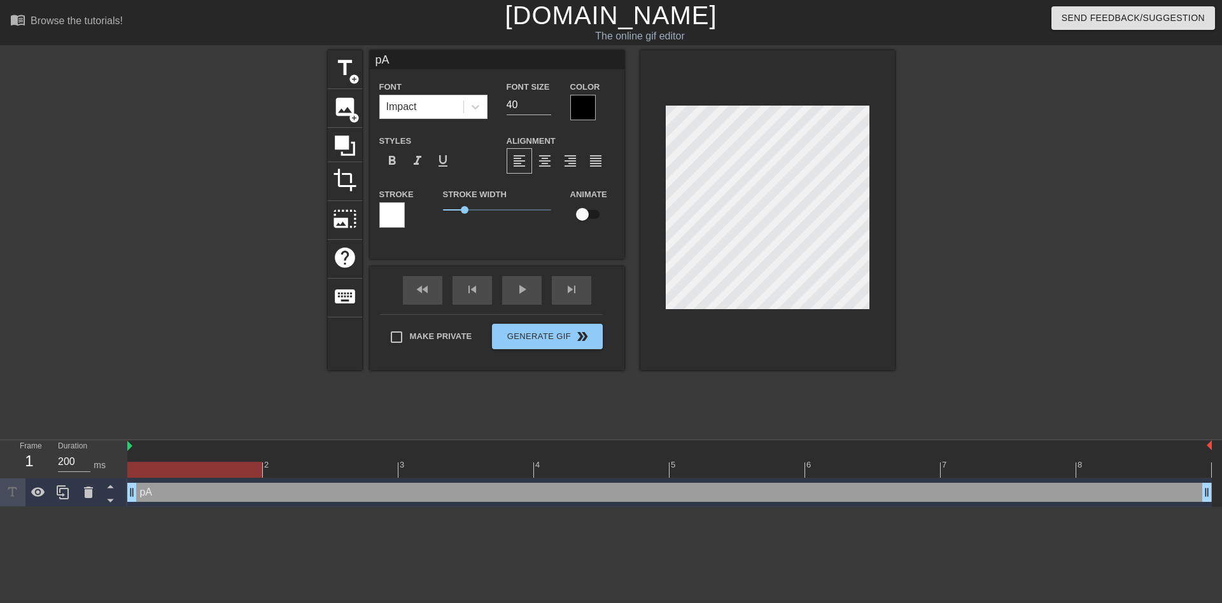
type textarea "p"
type input "P"
type textarea "P"
type input "PA"
type textarea "PA"
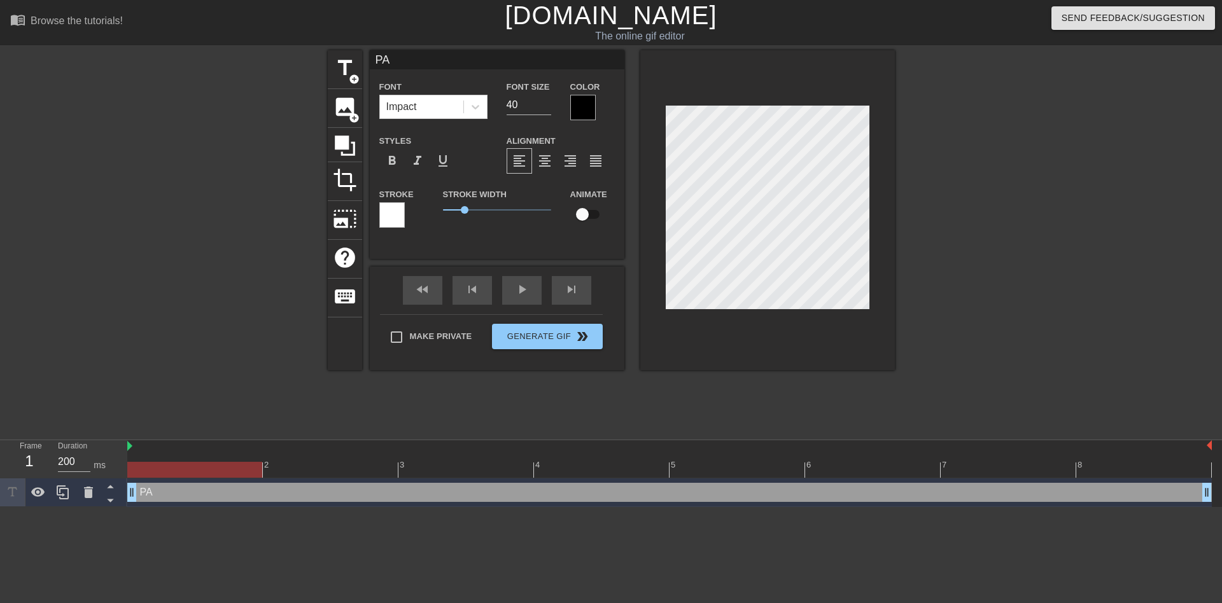
type input "PAP"
type textarea "PAP"
type input "PAPA"
type textarea "PAPA"
type input "PAPA"
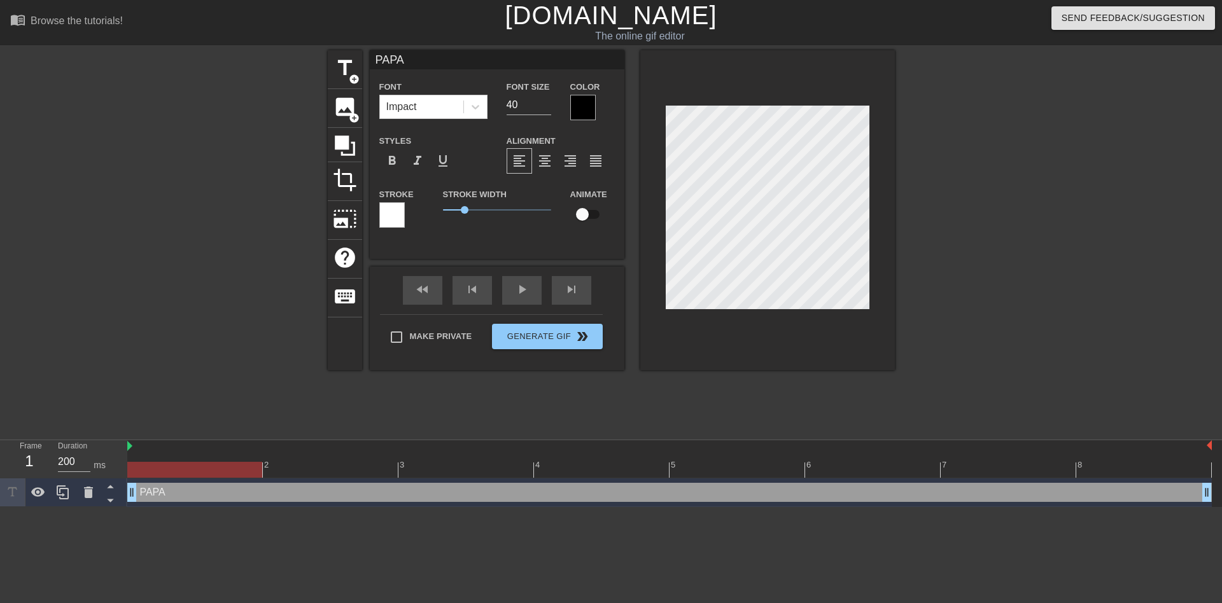
type textarea "PAPA"
type input "PAPA G"
type textarea "PAPA G"
type input "PAPA GO"
type textarea "PAPA GO"
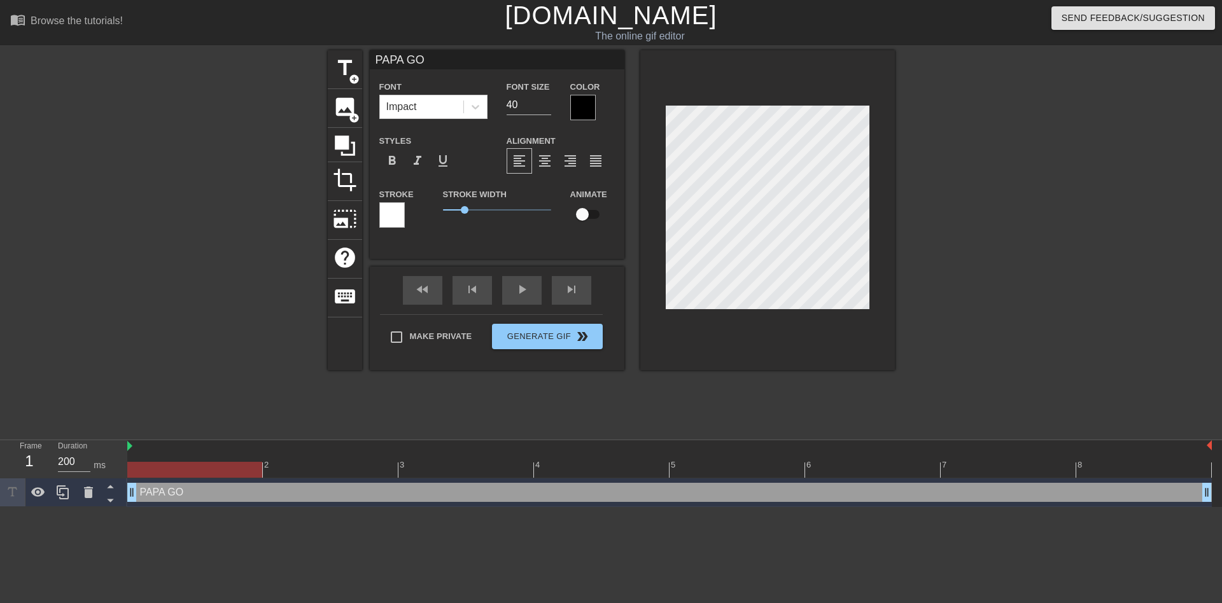
scroll to position [2, 3]
type input "PAPA GOO"
type textarea "PAPA GOO"
type input "PAPA GOOS"
type textarea "PAPA GOOS"
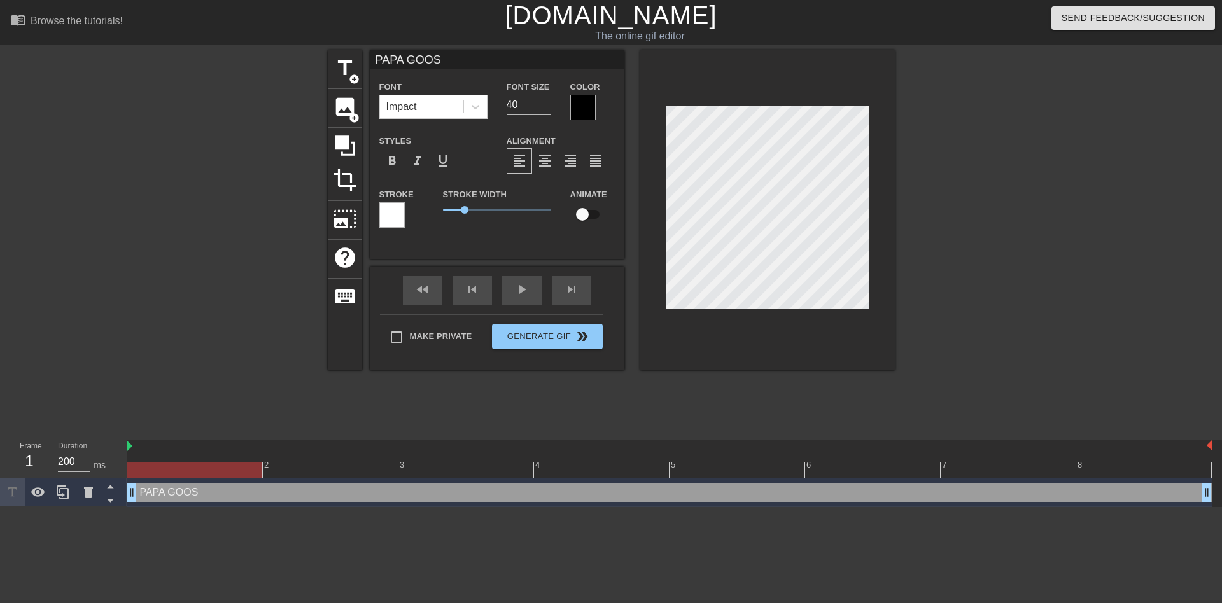
type input "PAPA GOOSE"
type textarea "PAPA GOOSE"
click at [590, 104] on div at bounding box center [582, 107] width 25 height 25
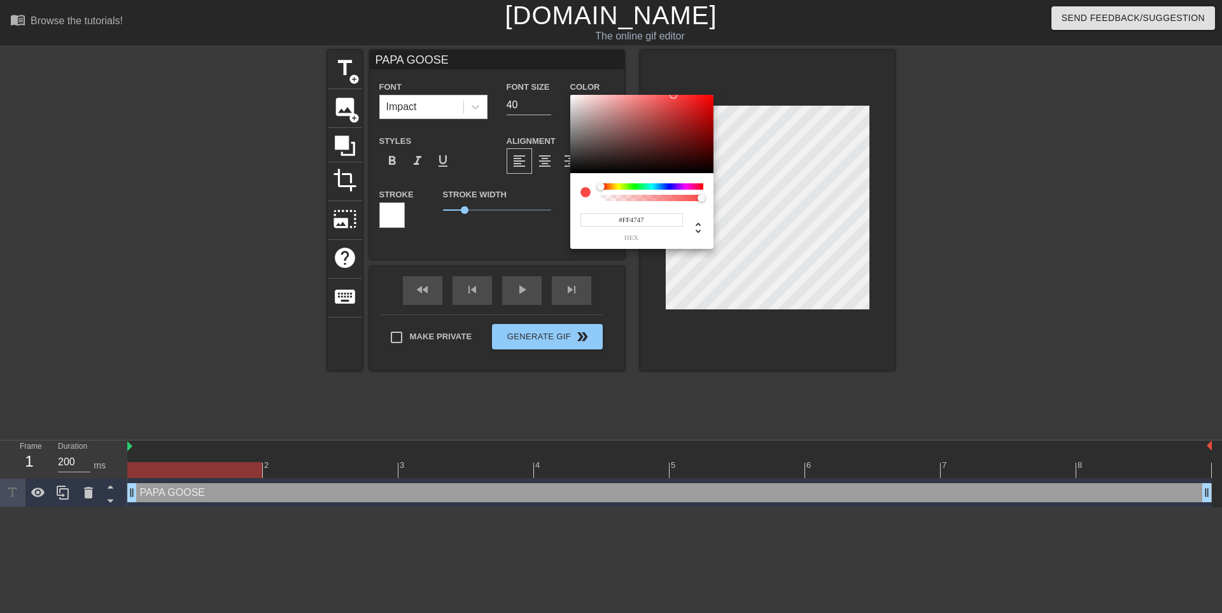
drag, startPoint x: 658, startPoint y: 97, endPoint x: 673, endPoint y: 88, distance: 18.0
click at [673, 88] on div "#FF4747 hex" at bounding box center [611, 306] width 1222 height 613
type input "#FF8147"
click at [606, 185] on div at bounding box center [606, 187] width 8 height 8
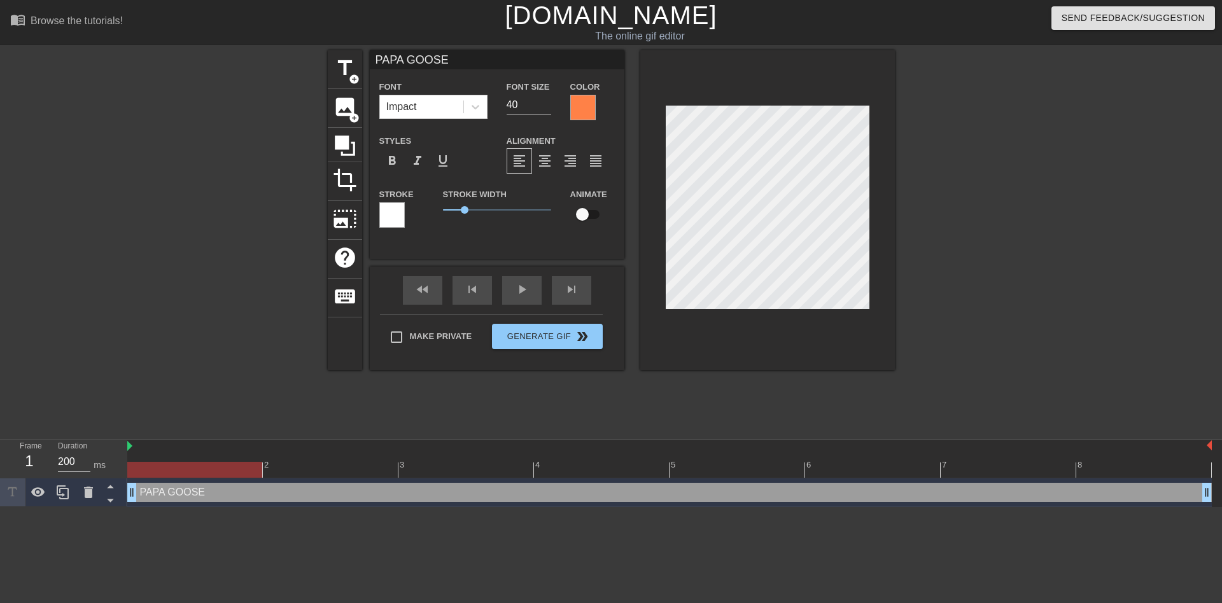
click at [404, 217] on div at bounding box center [391, 214] width 25 height 25
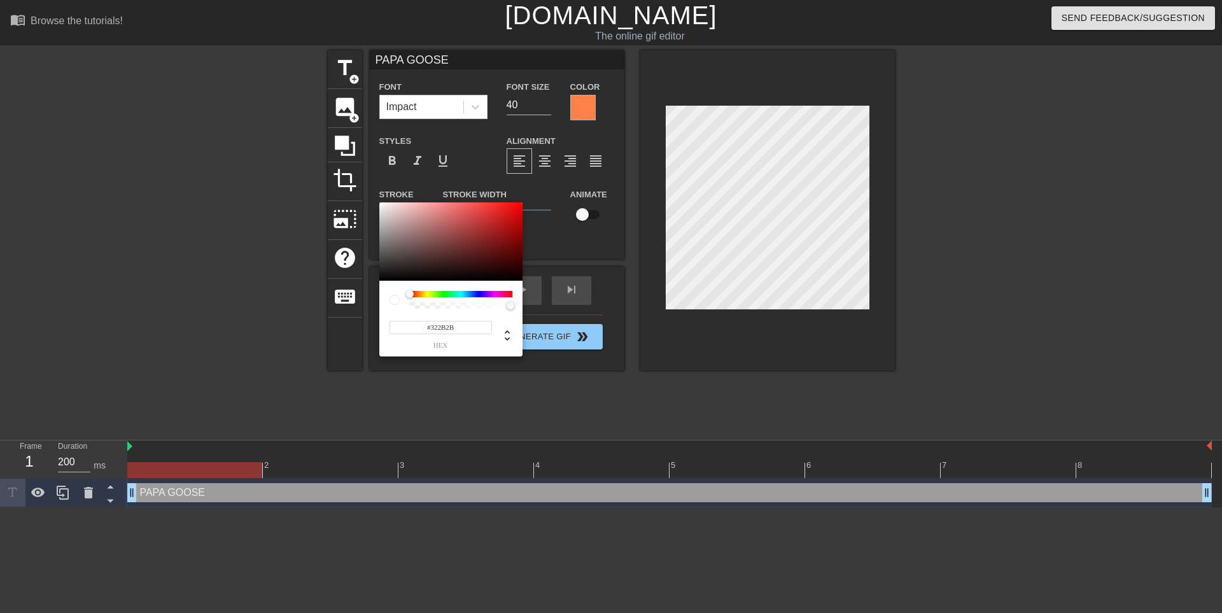
type input "#000000"
drag, startPoint x: 330, startPoint y: 323, endPoint x: 422, endPoint y: 300, distance: 94.3
click at [324, 339] on div "#000000 hex" at bounding box center [611, 306] width 1222 height 613
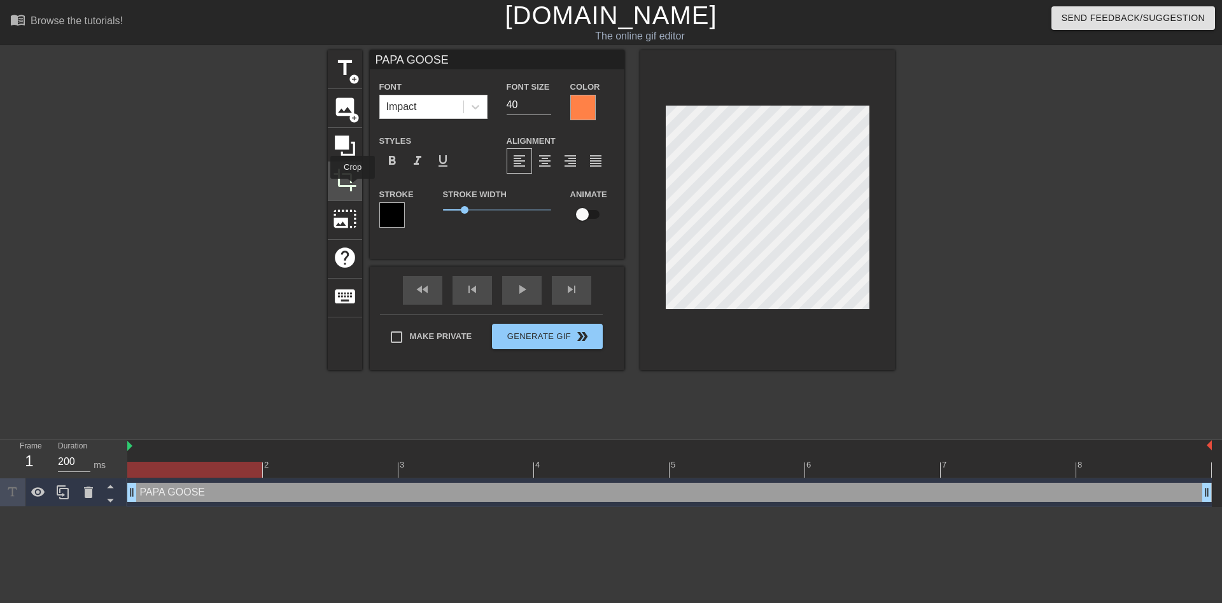
click at [353, 188] on span "crop" at bounding box center [345, 180] width 24 height 24
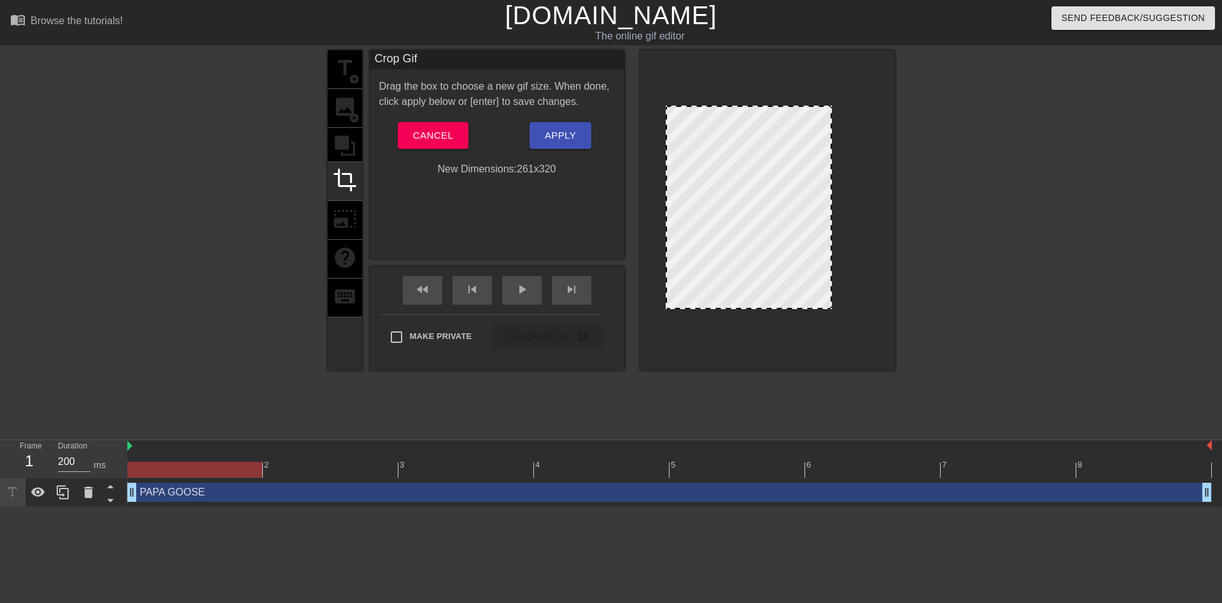
drag, startPoint x: 869, startPoint y: 249, endPoint x: 831, endPoint y: 253, distance: 37.8
click at [831, 253] on div at bounding box center [830, 207] width 6 height 201
drag, startPoint x: 666, startPoint y: 230, endPoint x: 678, endPoint y: 237, distance: 13.4
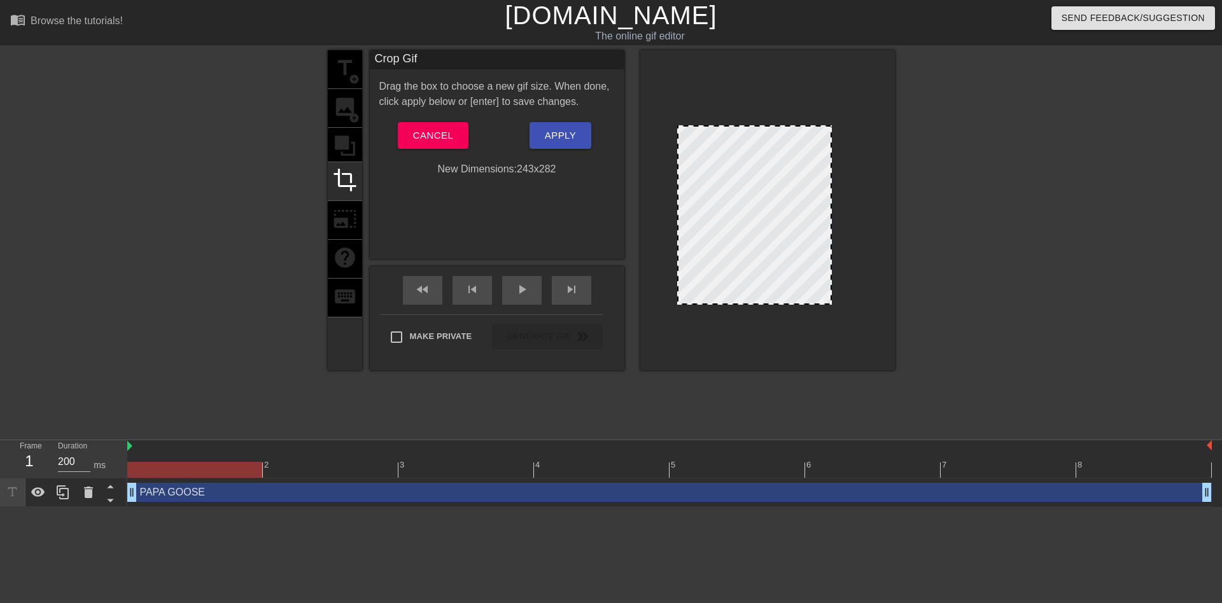
drag, startPoint x: 757, startPoint y: 108, endPoint x: 760, endPoint y: 127, distance: 20.0
click at [567, 136] on span "Apply" at bounding box center [560, 135] width 31 height 17
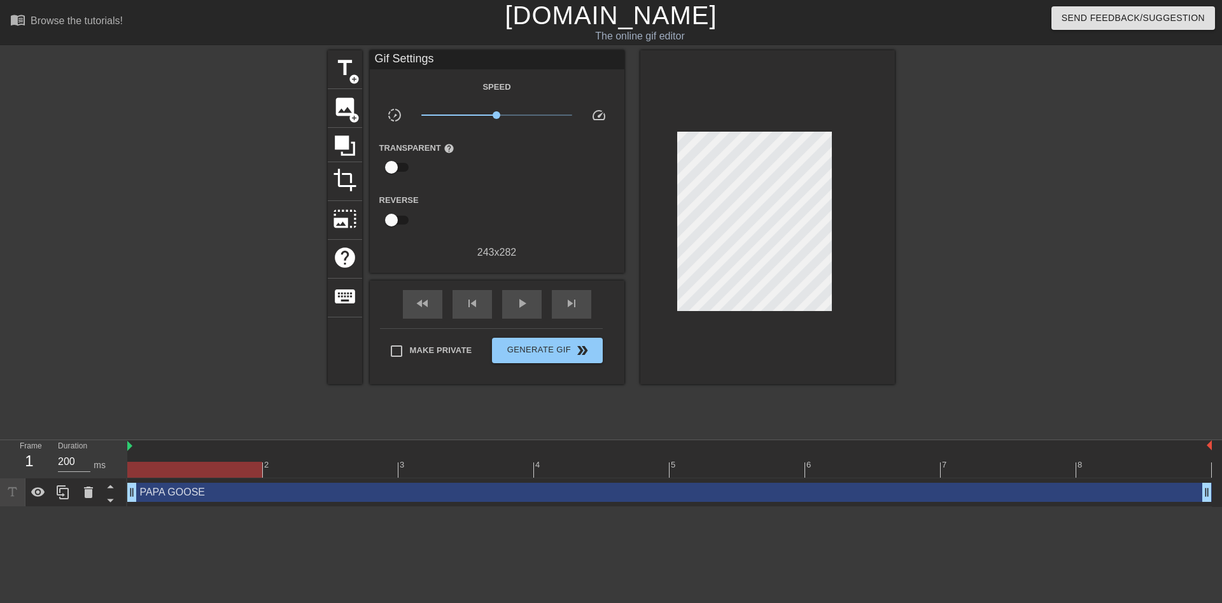
click at [404, 167] on input "checkbox" at bounding box center [391, 167] width 73 height 24
checkbox input "true"
click at [502, 164] on div at bounding box center [497, 167] width 25 height 25
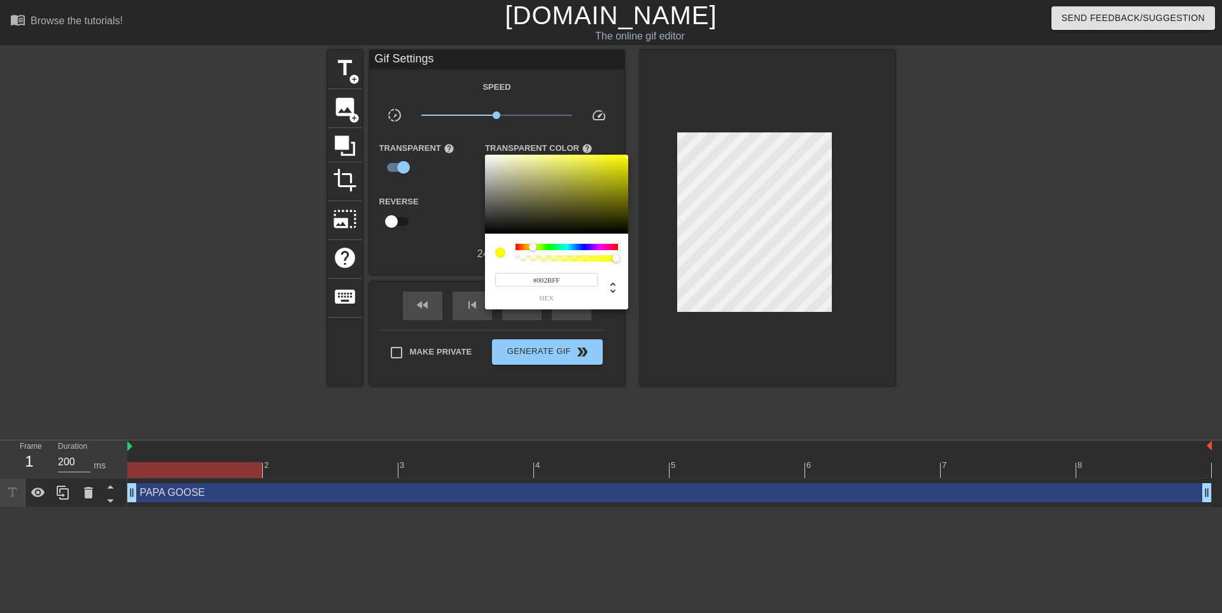
drag, startPoint x: 580, startPoint y: 248, endPoint x: 605, endPoint y: 223, distance: 34.2
click at [582, 248] on div at bounding box center [567, 247] width 102 height 6
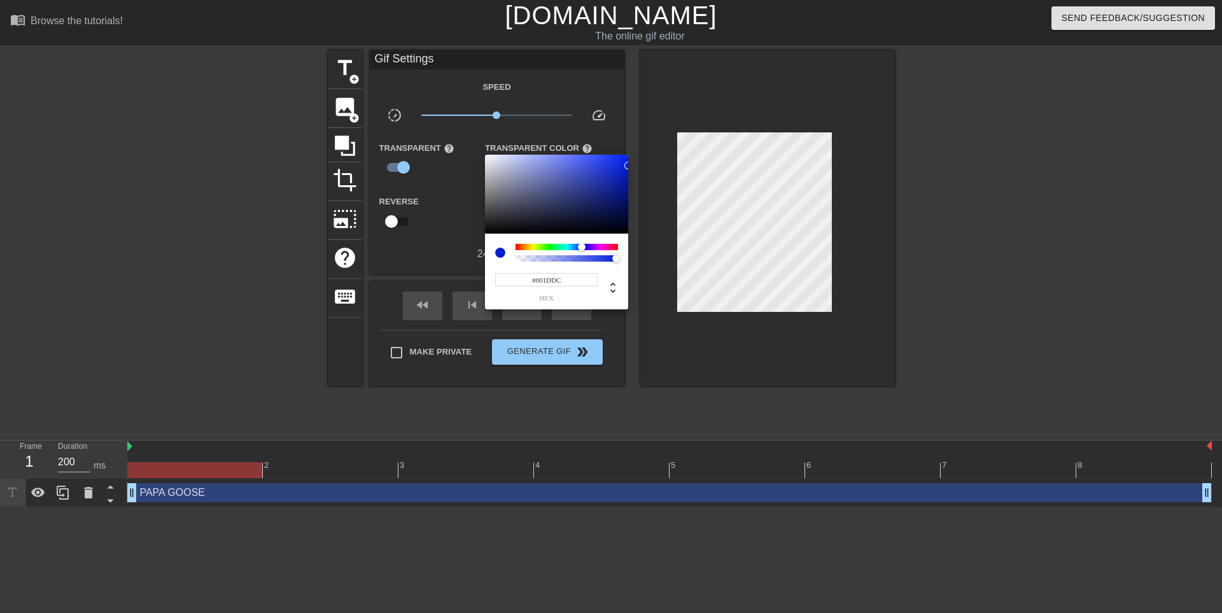
type input "#0022FF"
drag, startPoint x: 628, startPoint y: 193, endPoint x: 771, endPoint y: 106, distance: 167.1
click at [771, 106] on div "#0022FF hex" at bounding box center [611, 306] width 1222 height 613
click at [559, 356] on div at bounding box center [611, 306] width 1222 height 613
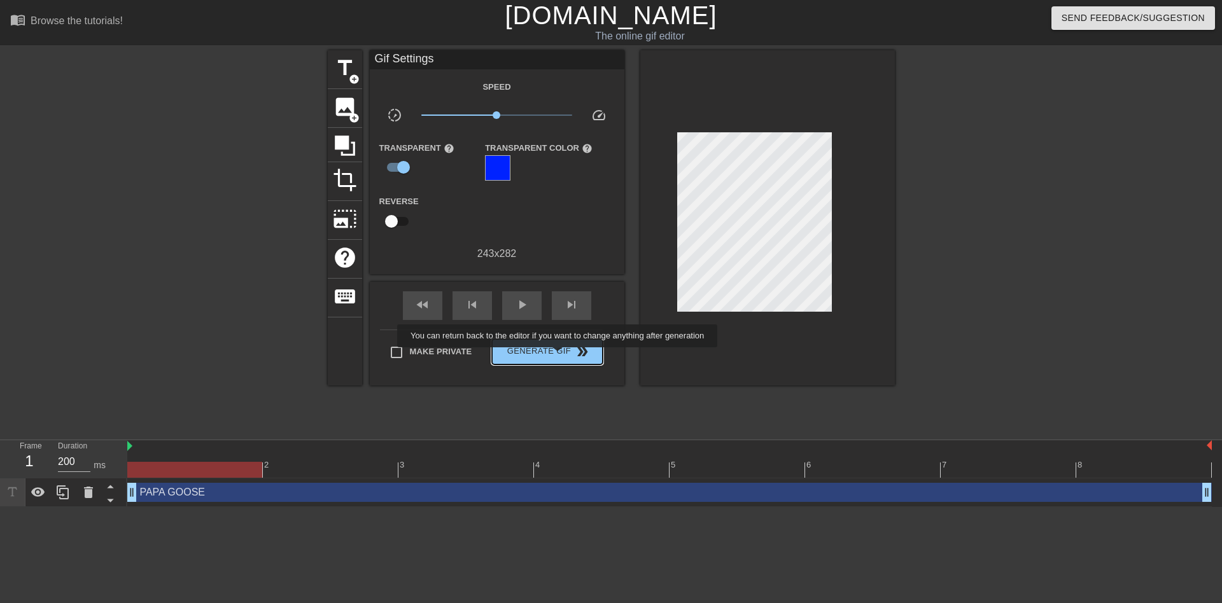
click at [559, 356] on span "Generate Gif double_arrow" at bounding box center [547, 351] width 100 height 15
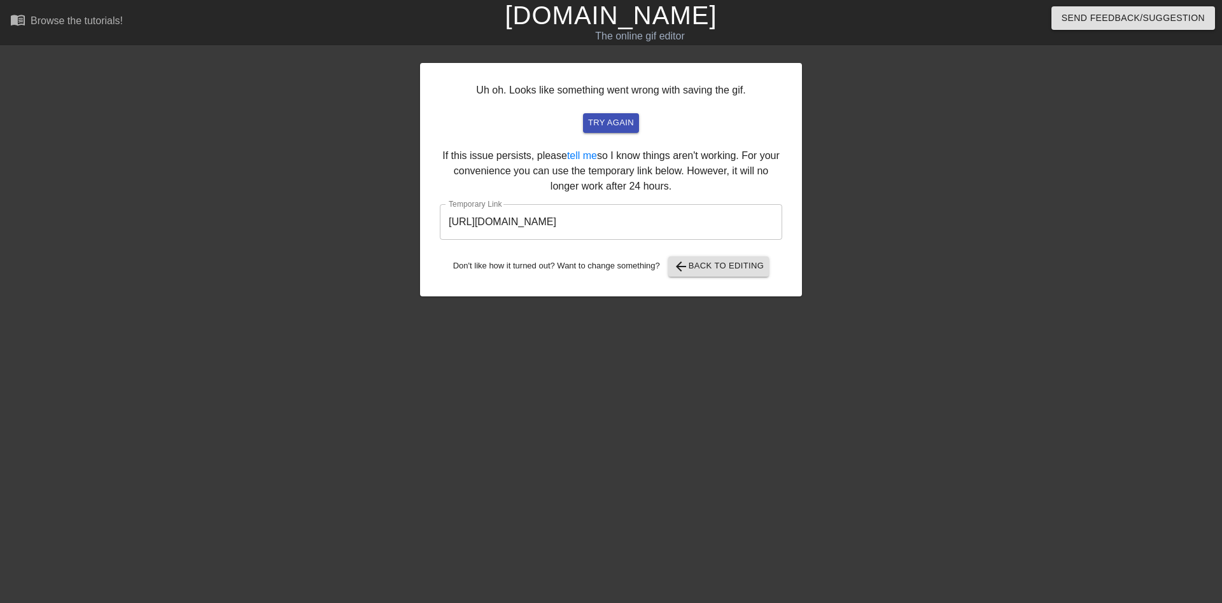
drag, startPoint x: 716, startPoint y: 214, endPoint x: 341, endPoint y: 206, distance: 375.0
click at [348, 207] on div "Uh oh. Looks like something went wrong with saving the gif. try again If this i…" at bounding box center [611, 241] width 1222 height 382
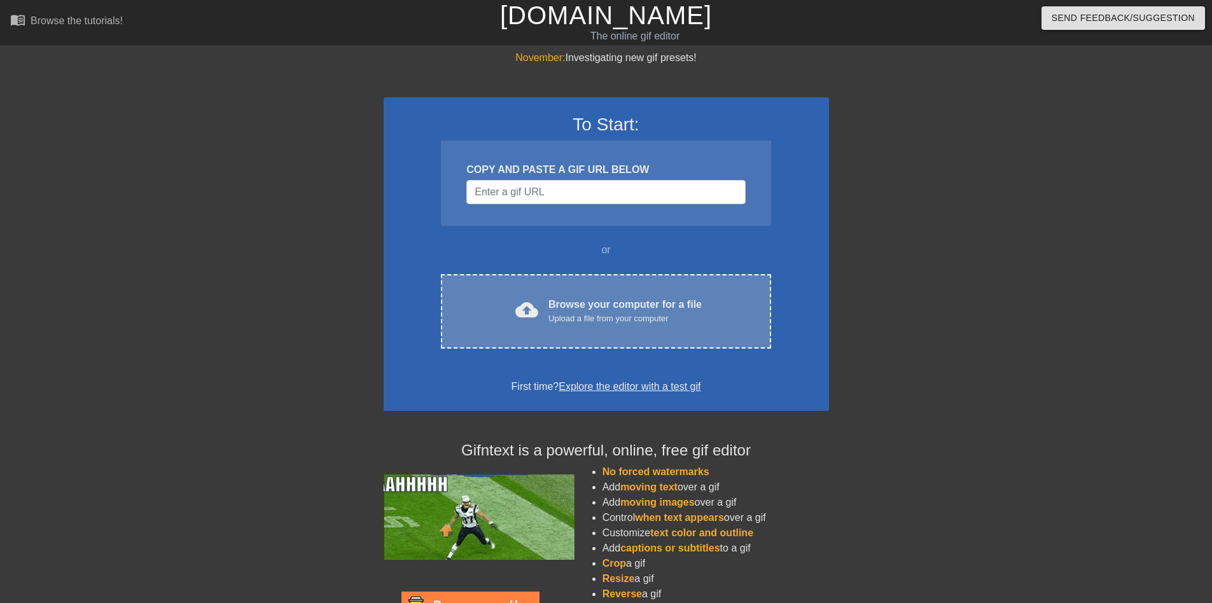
click at [579, 290] on div "cloud_upload Browse your computer for a file Upload a file from your computer C…" at bounding box center [606, 311] width 330 height 74
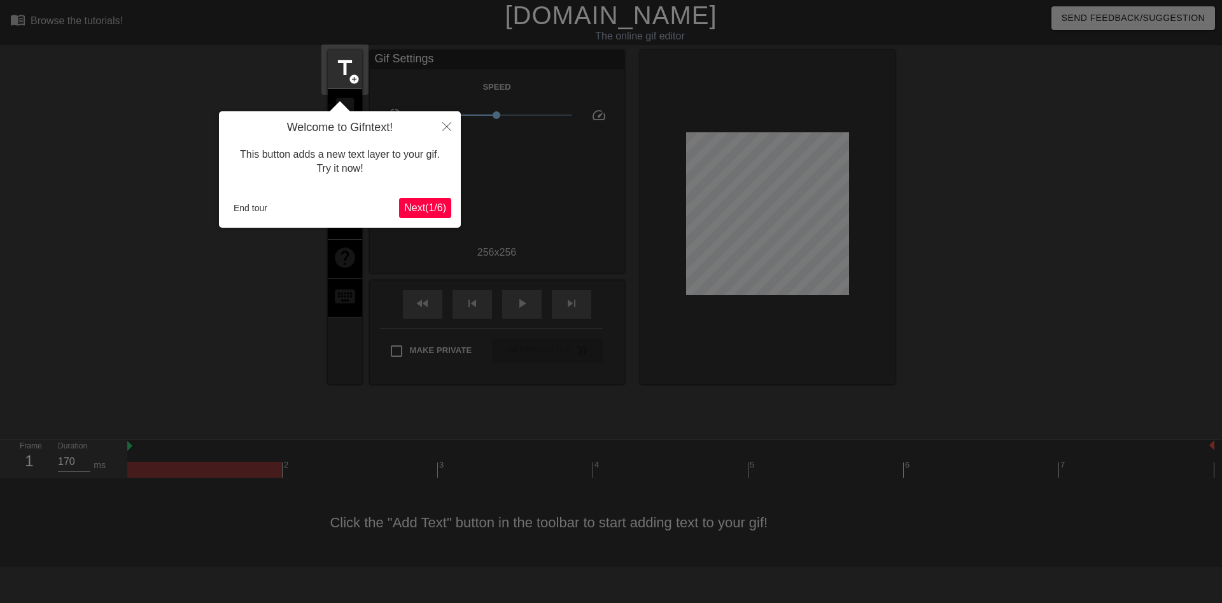
drag, startPoint x: 220, startPoint y: 211, endPoint x: 239, endPoint y: 202, distance: 20.8
click at [220, 210] on div "Welcome to Gifntext! This button adds a new text layer to your gif. Try it now!…" at bounding box center [340, 169] width 242 height 116
click at [239, 202] on button "End tour" at bounding box center [250, 208] width 44 height 19
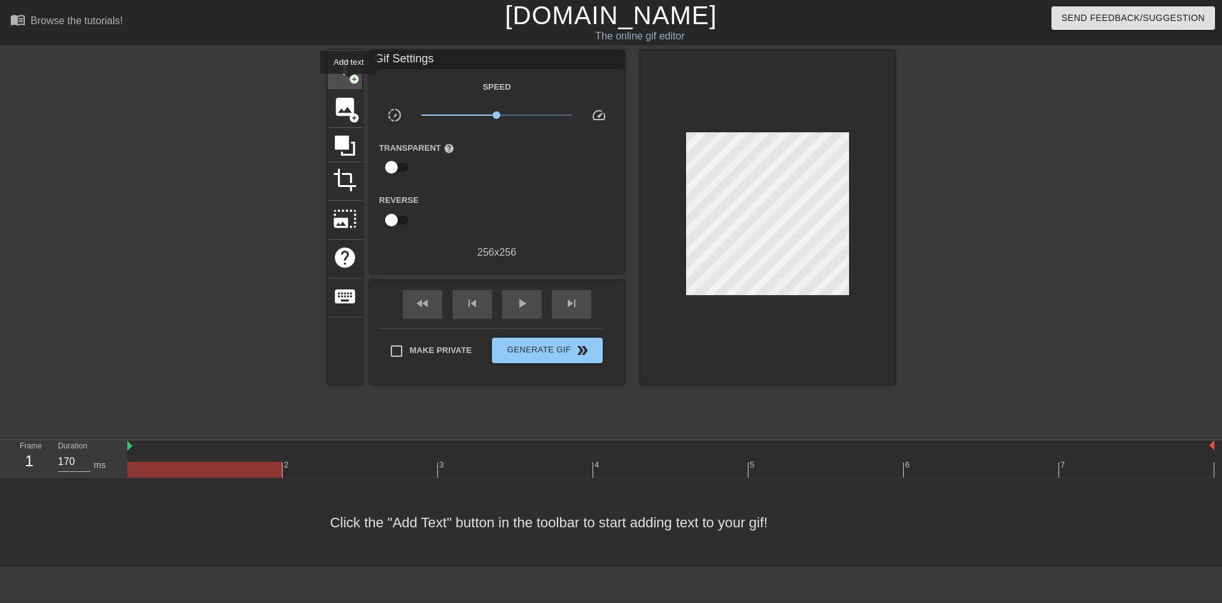
click at [349, 83] on span "add_circle" at bounding box center [354, 79] width 11 height 11
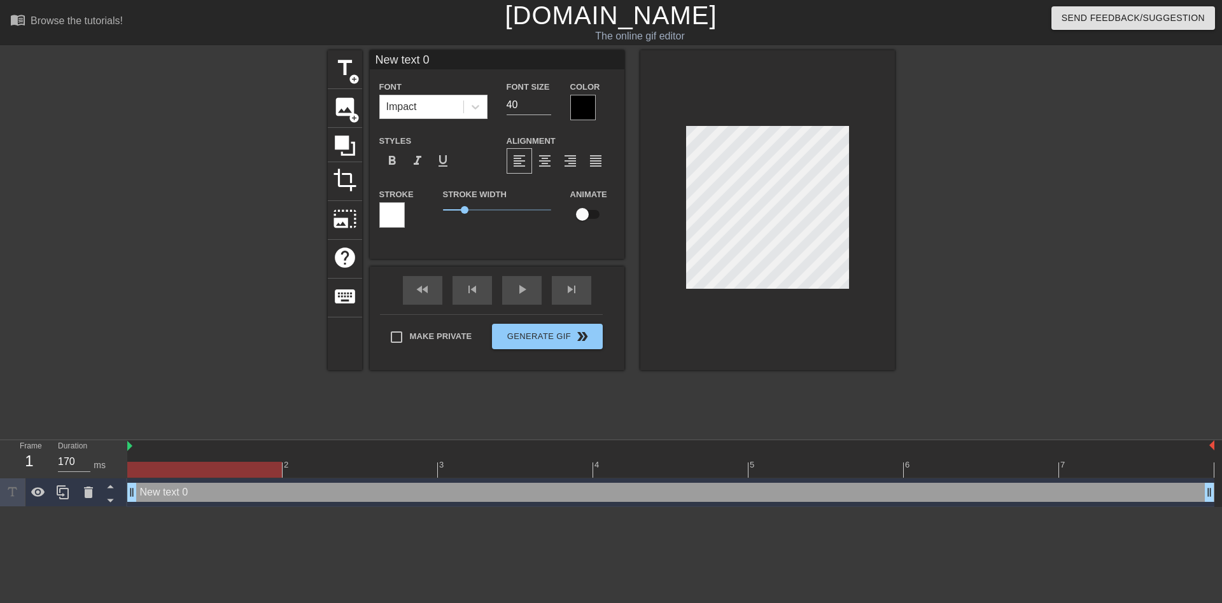
scroll to position [2, 3]
type input "B"
type textarea "B"
type input "BA"
type textarea "BA"
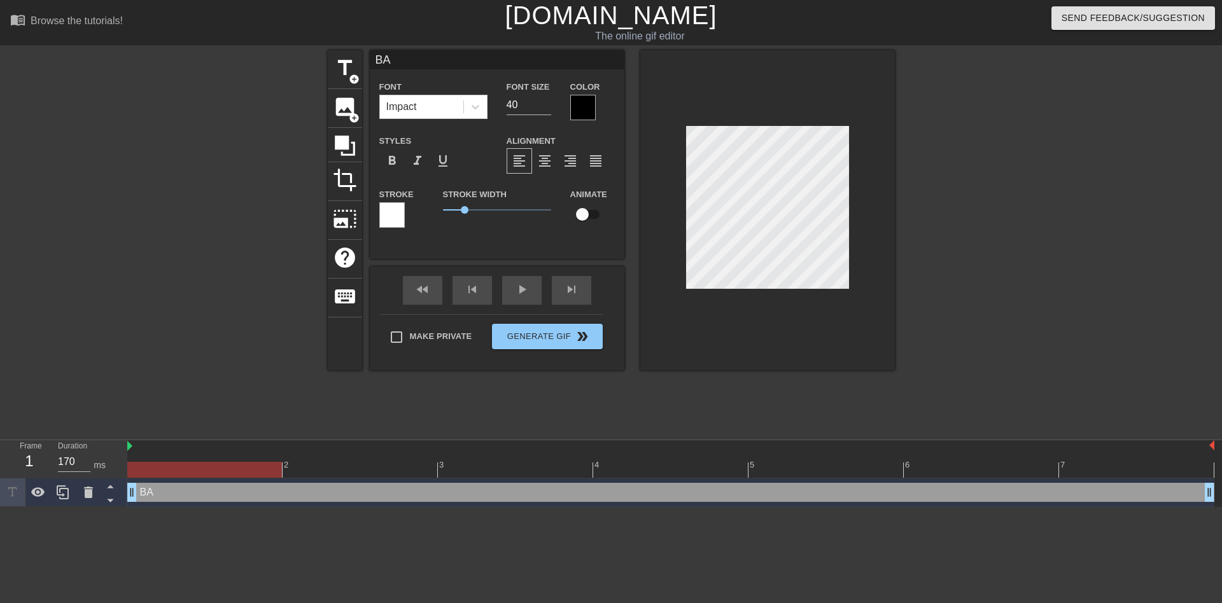
type input "BAB"
type textarea "BAB"
type input "BABY"
type textarea "BABY"
type input "BABY"
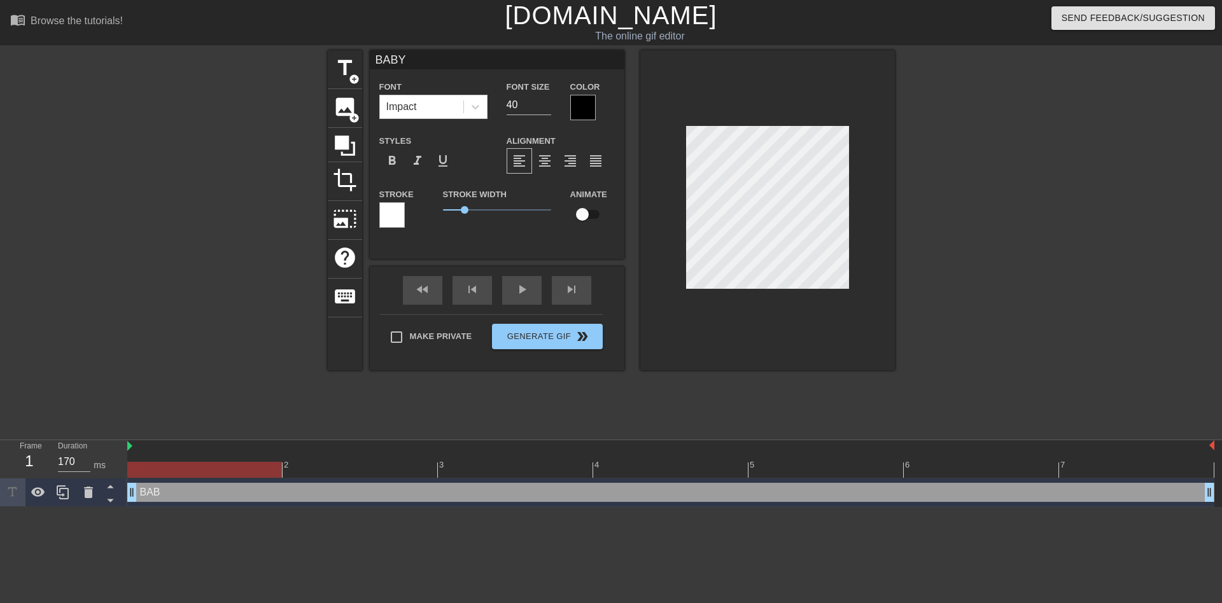
type textarea "BABY"
type input "BABY G"
type textarea "BABY G"
type input "BABY GO"
type textarea "BABY GO"
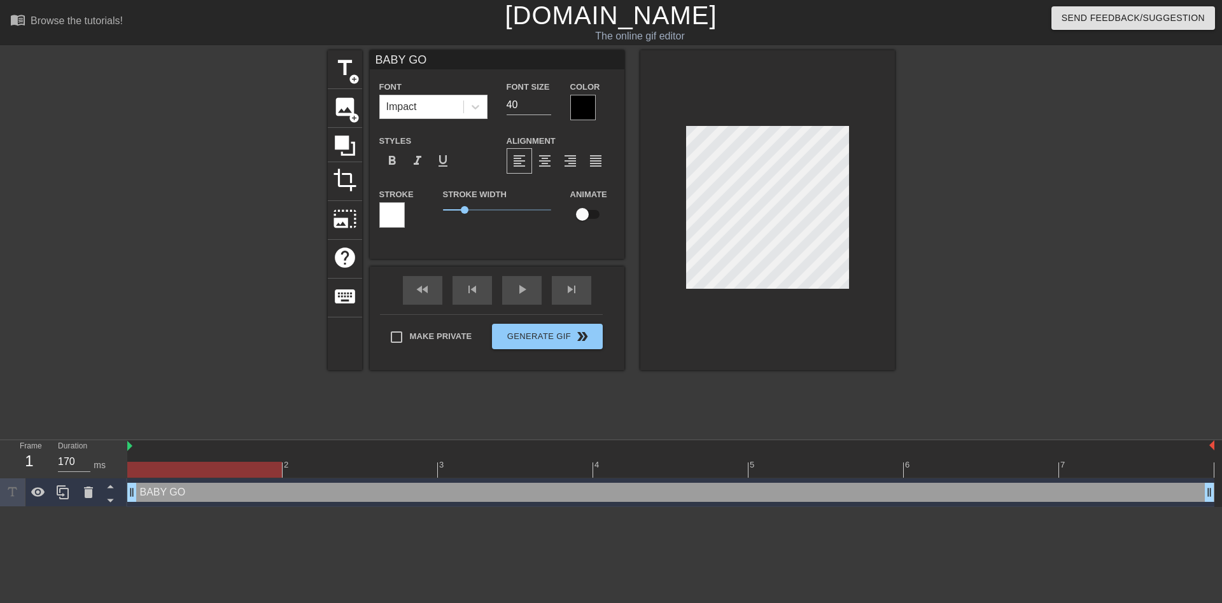
type input "BABY GOO"
type textarea "BABY GOO"
type input "BABY GOOS"
type textarea "BABY GOOS"
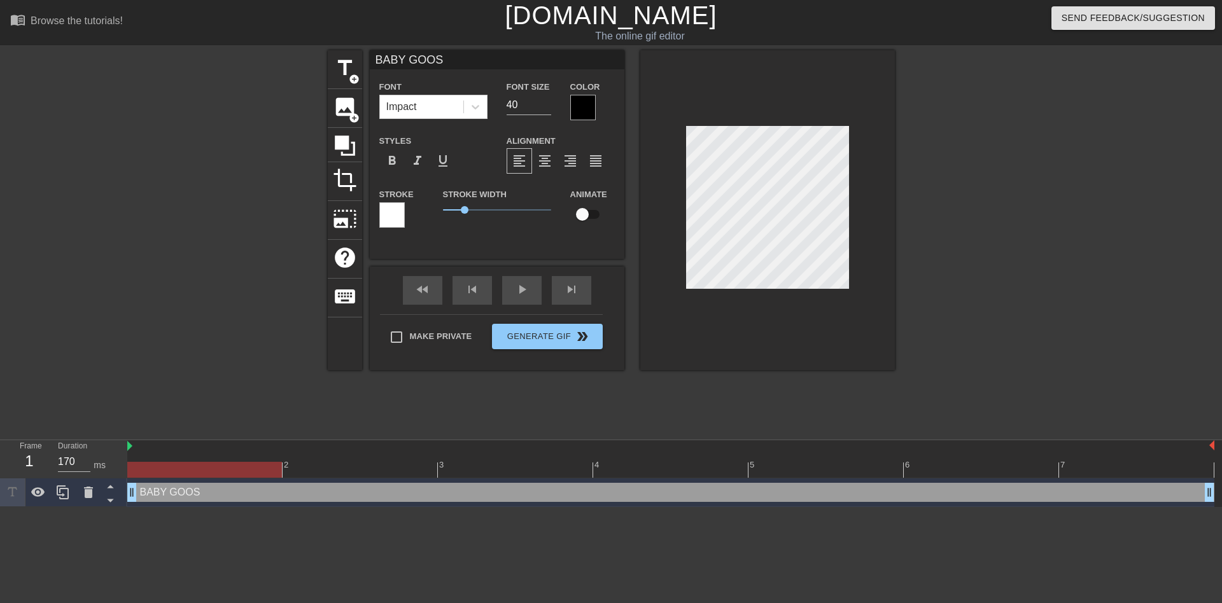
type input "BABY GOOSE"
type textarea "BABY GOOSE"
click at [576, 110] on div at bounding box center [582, 107] width 25 height 25
click at [579, 109] on div at bounding box center [582, 107] width 25 height 25
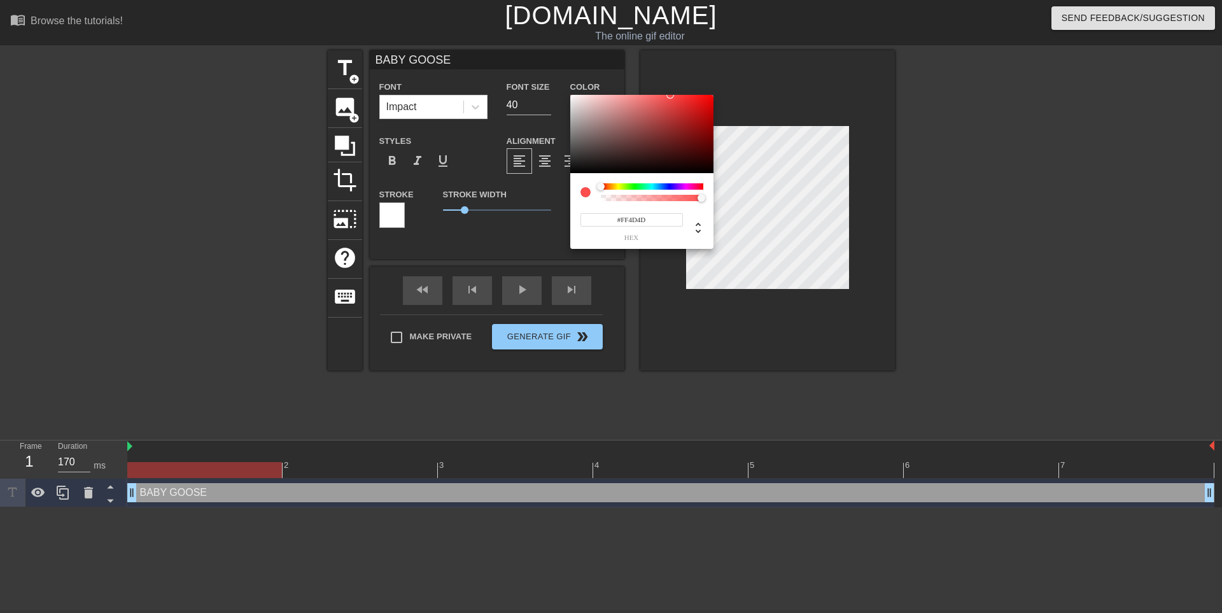
drag, startPoint x: 667, startPoint y: 121, endPoint x: 670, endPoint y: 66, distance: 54.8
click at [670, 66] on div "#FF4D4D hex" at bounding box center [611, 306] width 1222 height 613
type input "#FF8C4D"
click at [607, 185] on div at bounding box center [607, 187] width 8 height 8
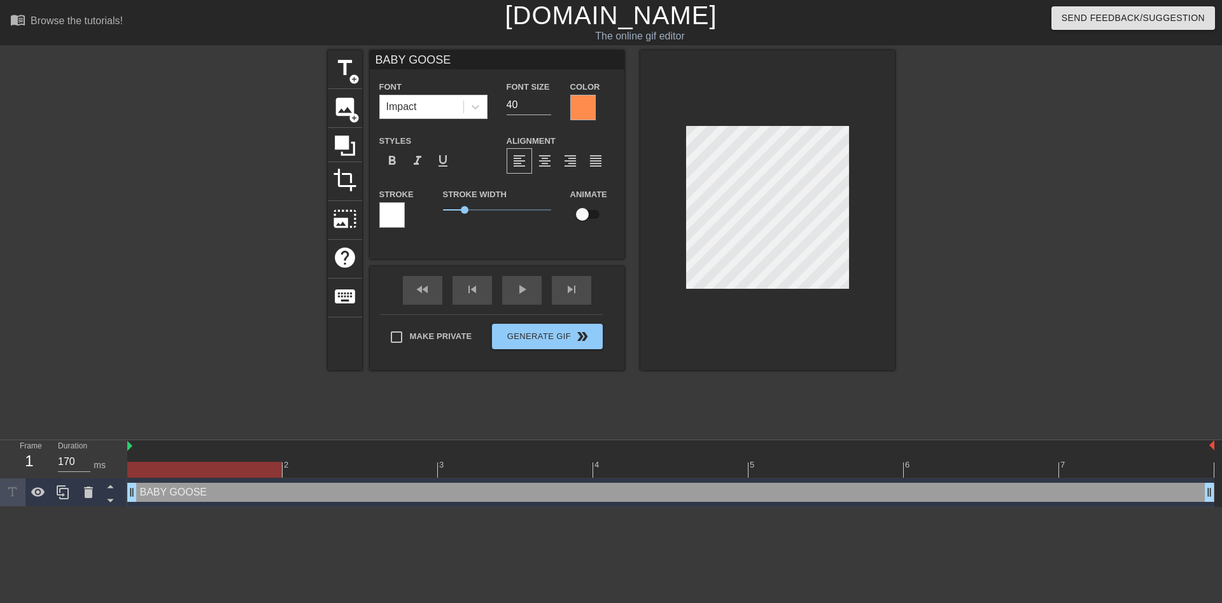
click at [391, 207] on div at bounding box center [391, 214] width 25 height 25
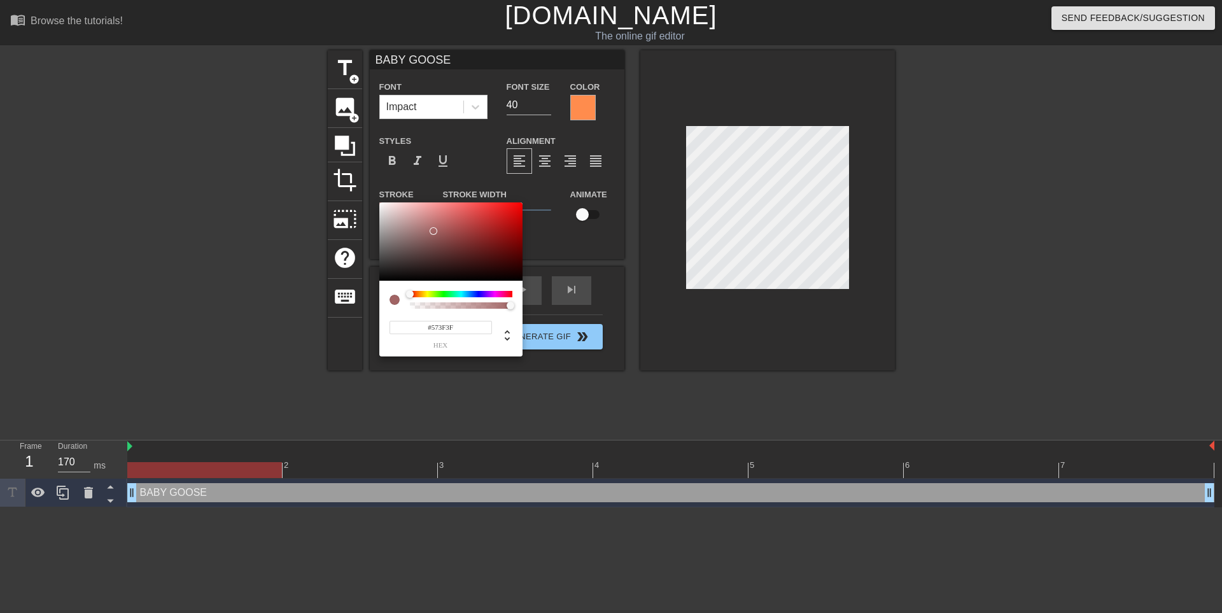
type input "#000000"
drag, startPoint x: 432, startPoint y: 235, endPoint x: 332, endPoint y: 345, distance: 148.3
click at [332, 345] on div "#000000 hex" at bounding box center [611, 306] width 1222 height 613
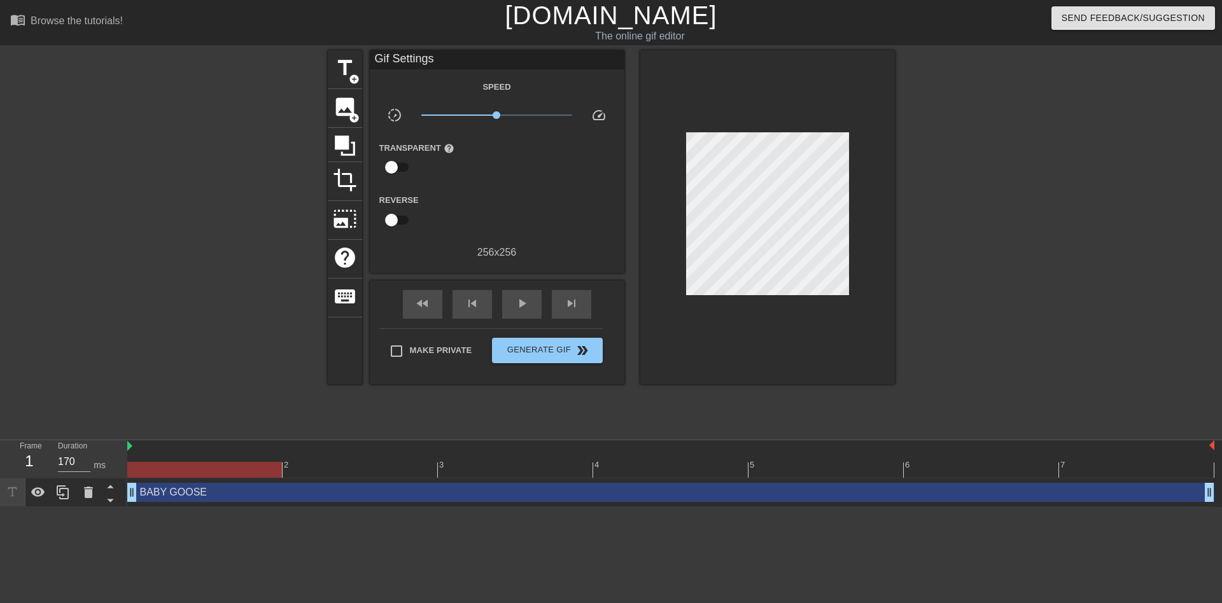
click at [850, 214] on div at bounding box center [767, 217] width 255 height 334
click at [408, 164] on input "checkbox" at bounding box center [391, 167] width 73 height 24
checkbox input "true"
click at [495, 179] on div at bounding box center [497, 167] width 25 height 25
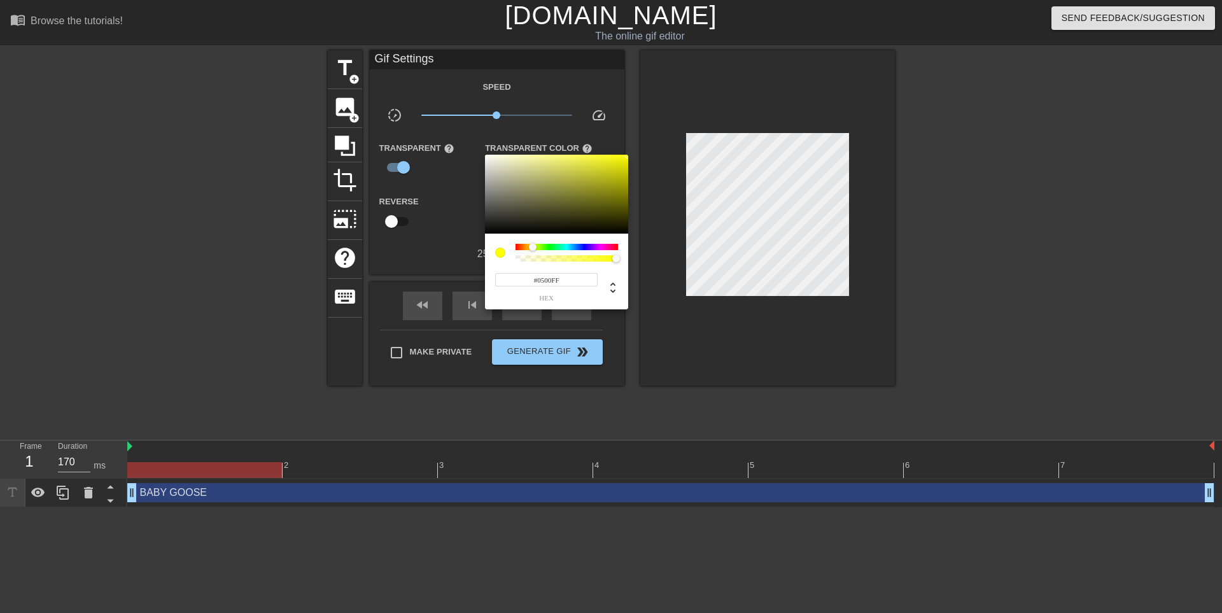
click at [584, 247] on div at bounding box center [567, 247] width 102 height 6
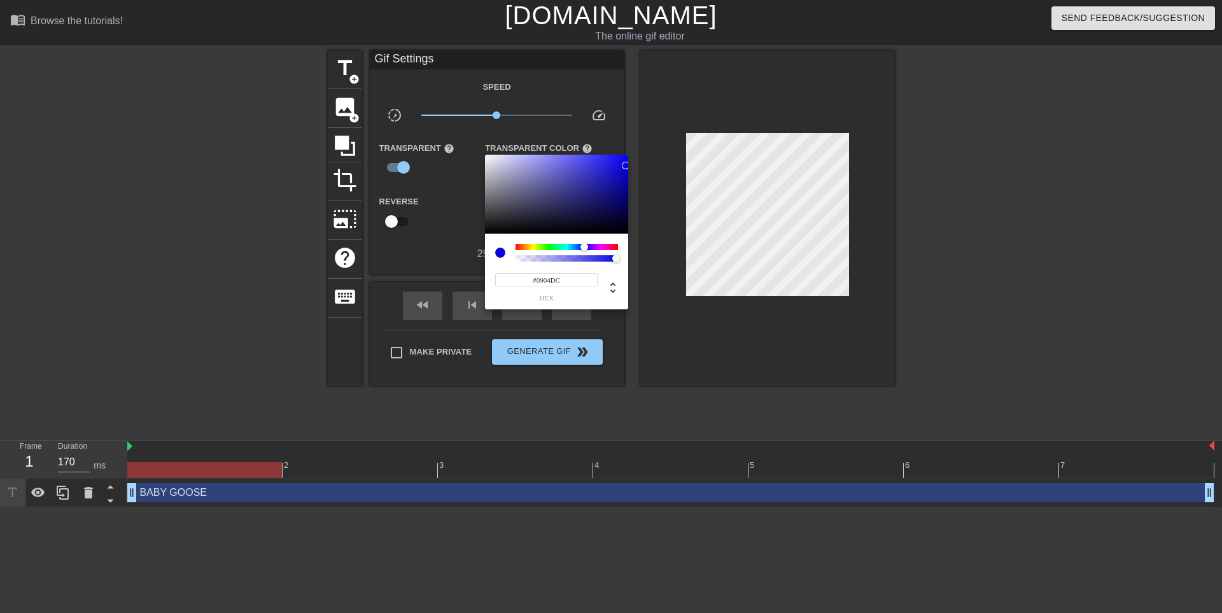
type input "#0600FF"
drag, startPoint x: 631, startPoint y: 158, endPoint x: 659, endPoint y: 120, distance: 47.5
click at [665, 120] on div "#0600FF hex" at bounding box center [611, 306] width 1222 height 613
click at [354, 223] on div at bounding box center [611, 306] width 1222 height 613
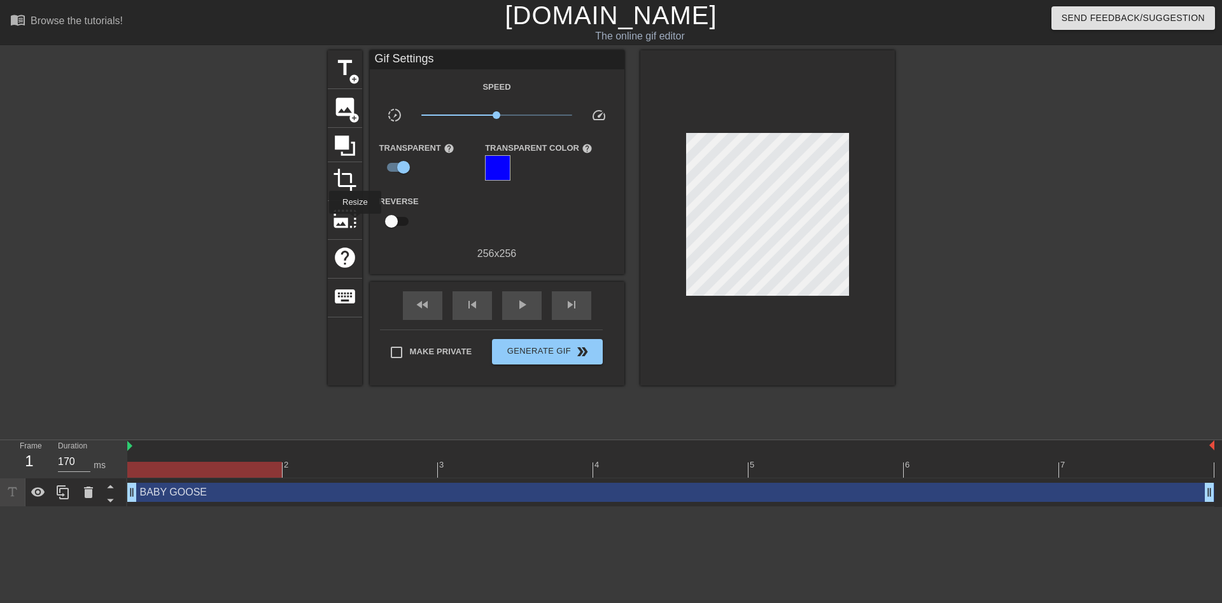
click at [354, 223] on span "photo_size_select_large" at bounding box center [345, 219] width 24 height 24
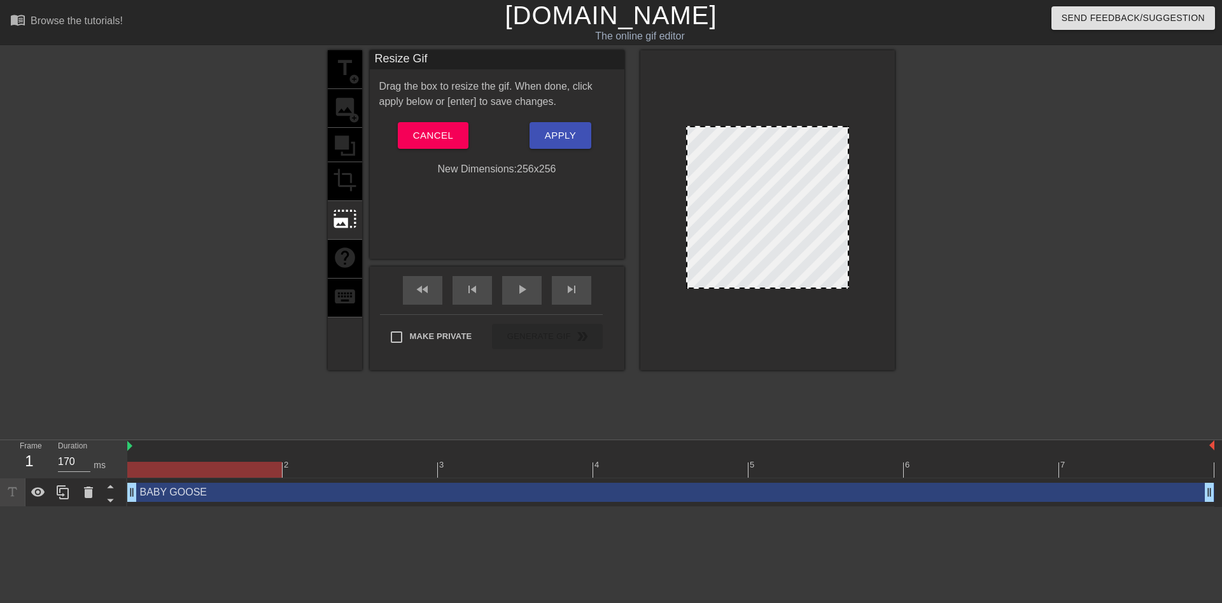
click at [354, 260] on div "title add_circle image add_circle crop photo_size_select_large help keyboard" at bounding box center [345, 210] width 34 height 320
click at [428, 145] on button "Cancel" at bounding box center [433, 135] width 71 height 27
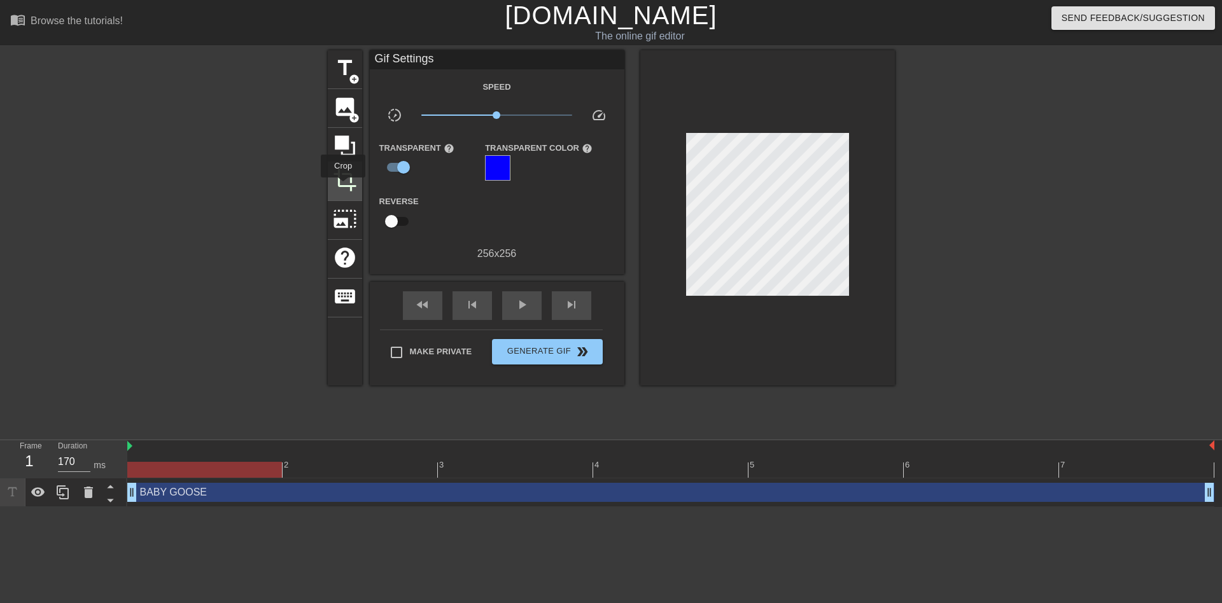
click at [349, 176] on span "crop" at bounding box center [345, 180] width 24 height 24
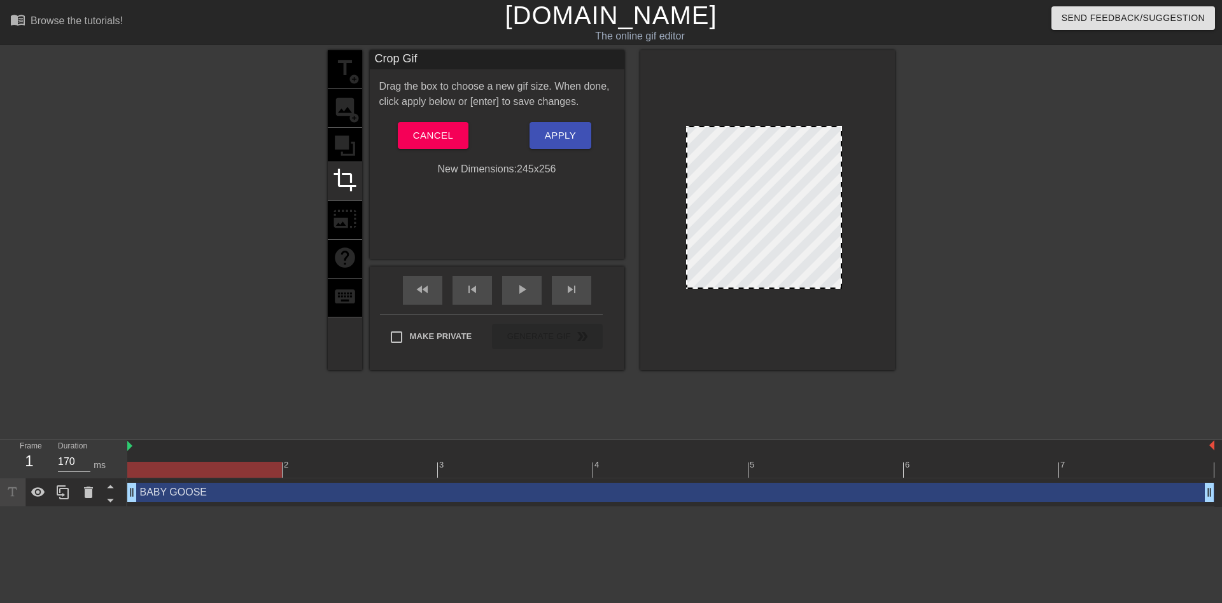
drag, startPoint x: 848, startPoint y: 227, endPoint x: 841, endPoint y: 227, distance: 7.0
click at [841, 227] on div at bounding box center [841, 207] width 6 height 160
drag, startPoint x: 770, startPoint y: 287, endPoint x: 773, endPoint y: 275, distance: 12.4
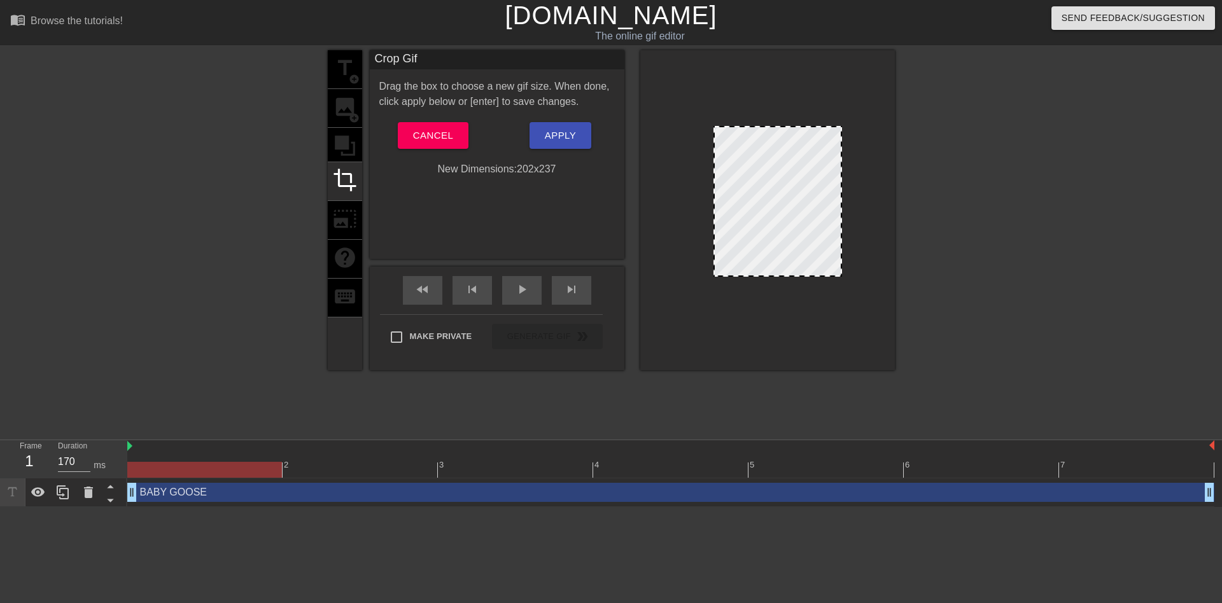
drag, startPoint x: 687, startPoint y: 199, endPoint x: 715, endPoint y: 202, distance: 27.6
drag, startPoint x: 778, startPoint y: 128, endPoint x: 784, endPoint y: 145, distance: 18.1
click at [575, 134] on span "Apply" at bounding box center [560, 135] width 31 height 17
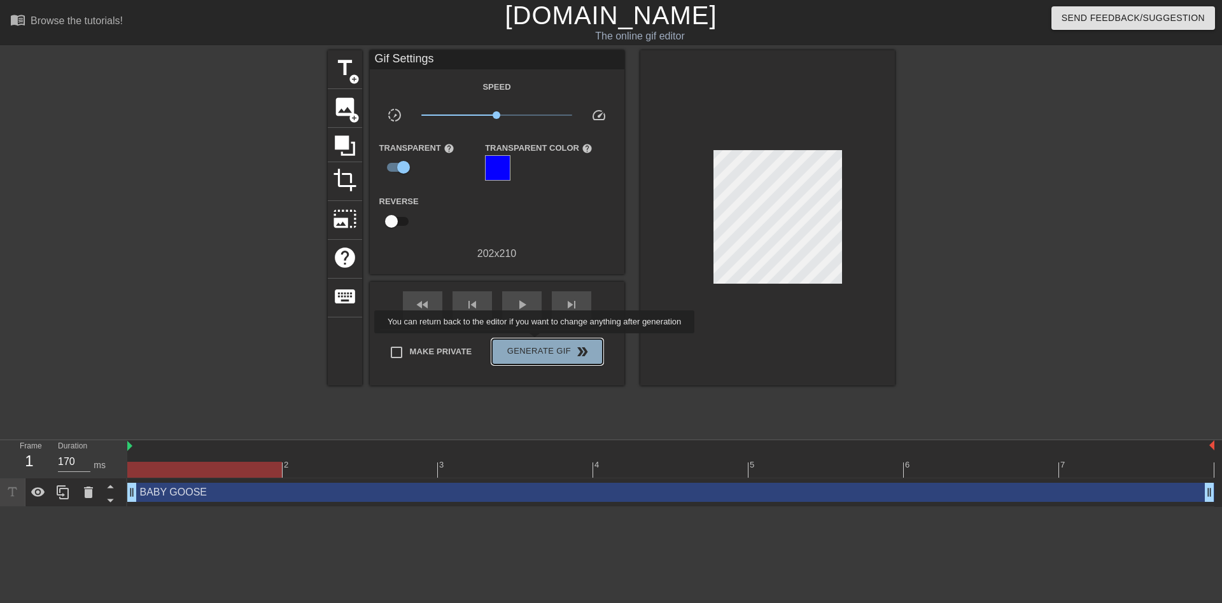
click at [536, 344] on span "Generate Gif double_arrow" at bounding box center [547, 351] width 100 height 15
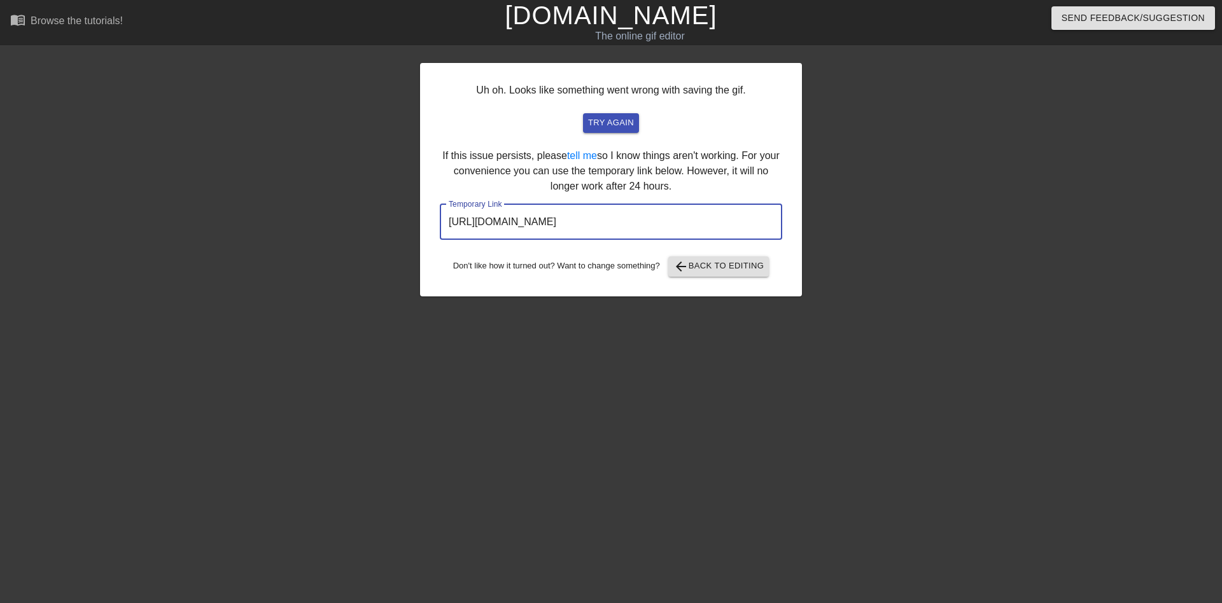
drag, startPoint x: 735, startPoint y: 221, endPoint x: 286, endPoint y: 221, distance: 448.1
click at [286, 221] on div "Uh oh. Looks like something went wrong with saving the gif. try again If this i…" at bounding box center [611, 241] width 1222 height 382
